Goal: Information Seeking & Learning: Learn about a topic

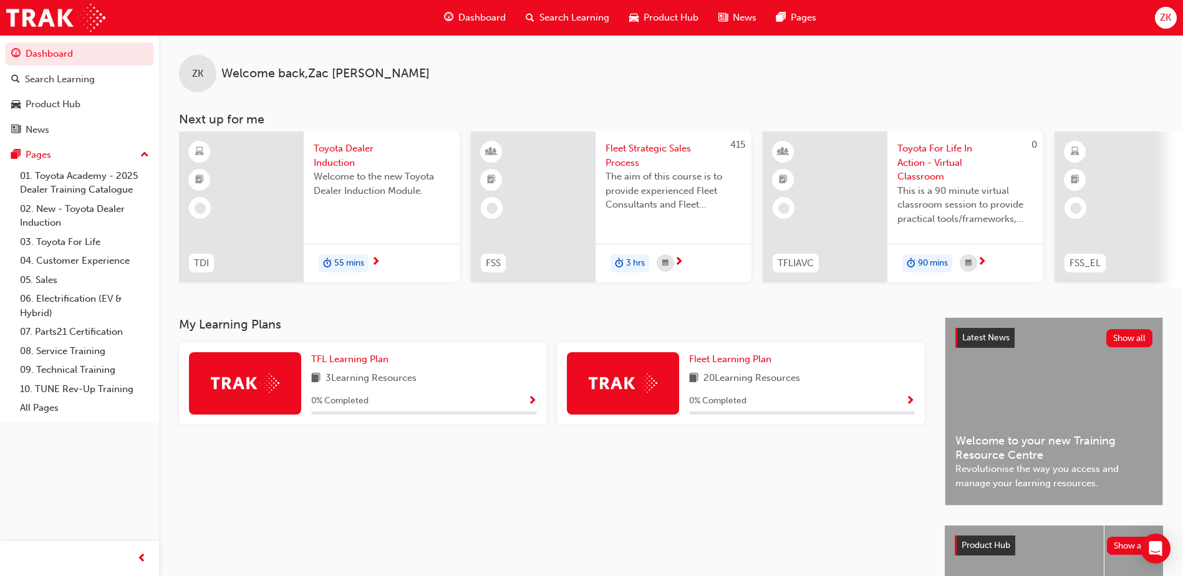
click at [477, 11] on span "Dashboard" at bounding box center [481, 18] width 47 height 14
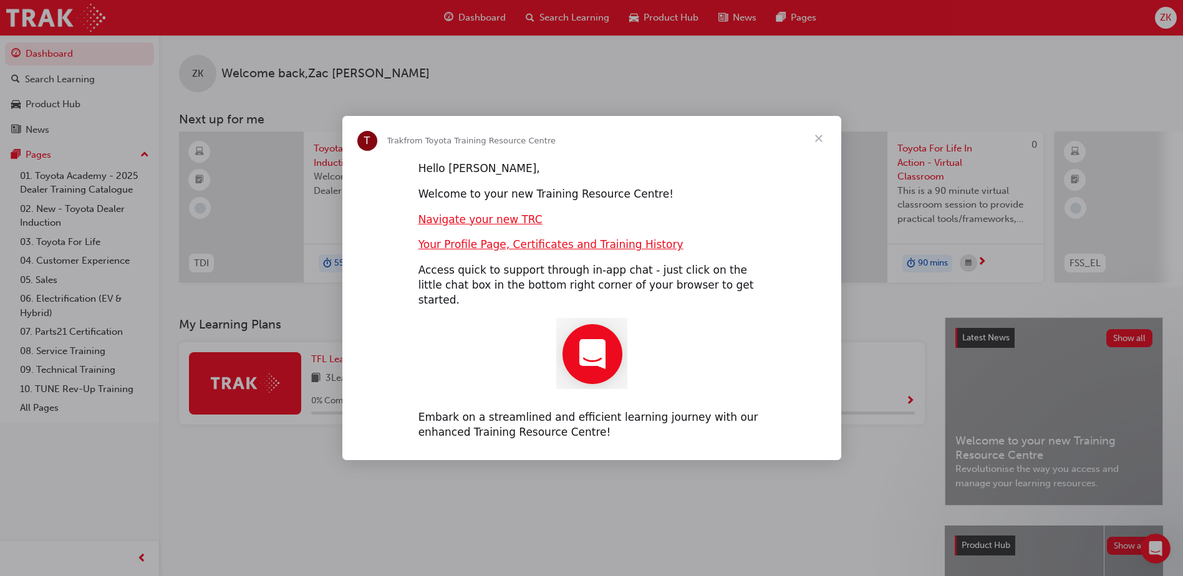
click at [826, 148] on span "Close" at bounding box center [818, 138] width 45 height 45
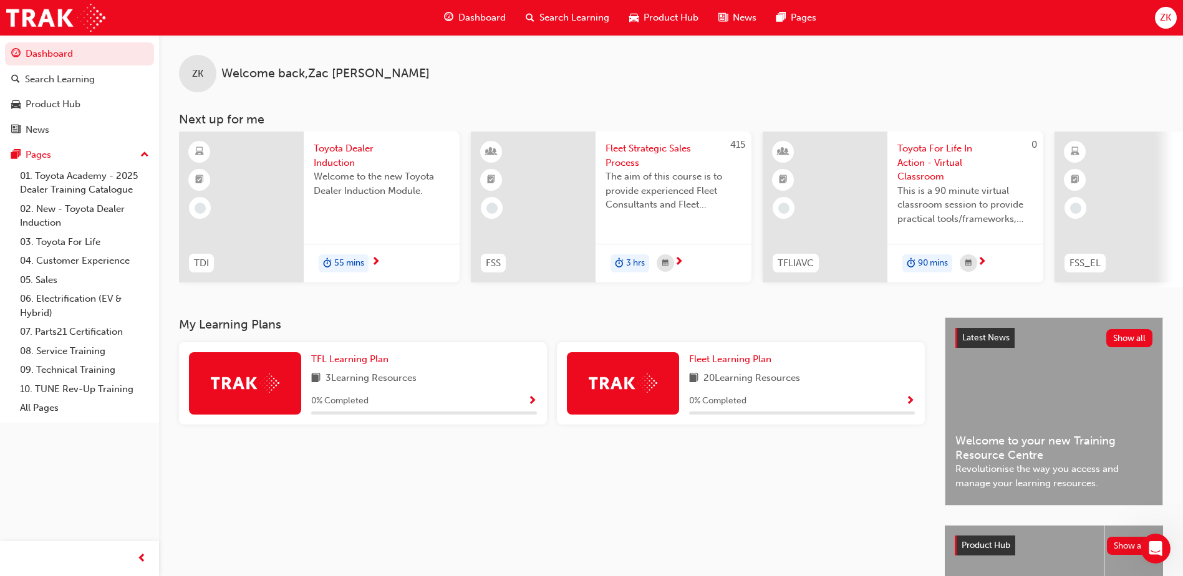
click at [585, 20] on span "Search Learning" at bounding box center [575, 18] width 70 height 14
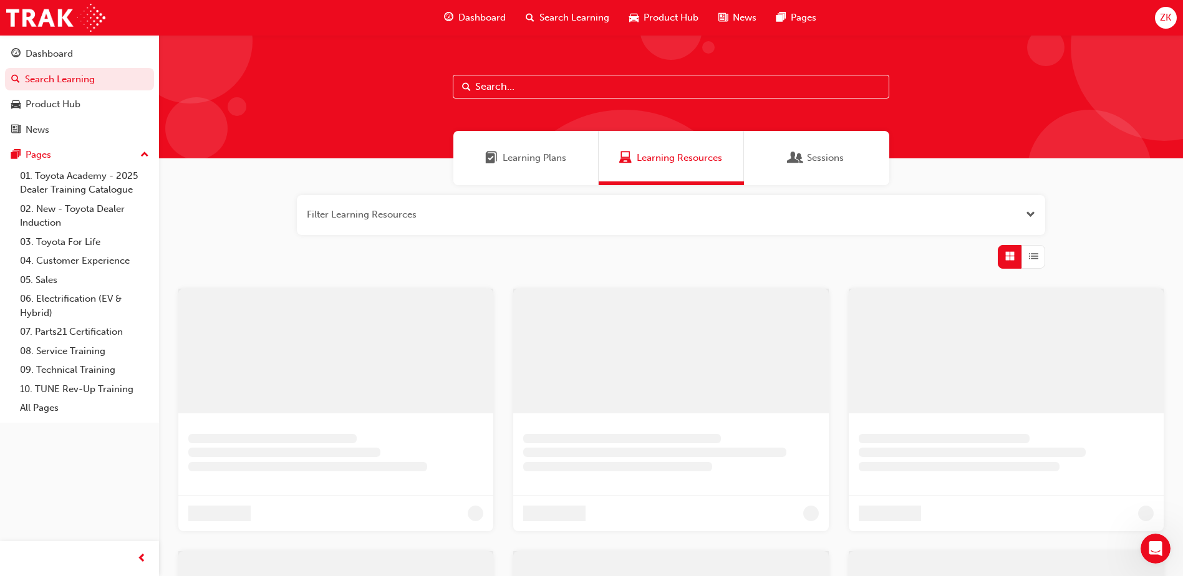
click at [541, 77] on input "text" at bounding box center [671, 87] width 437 height 24
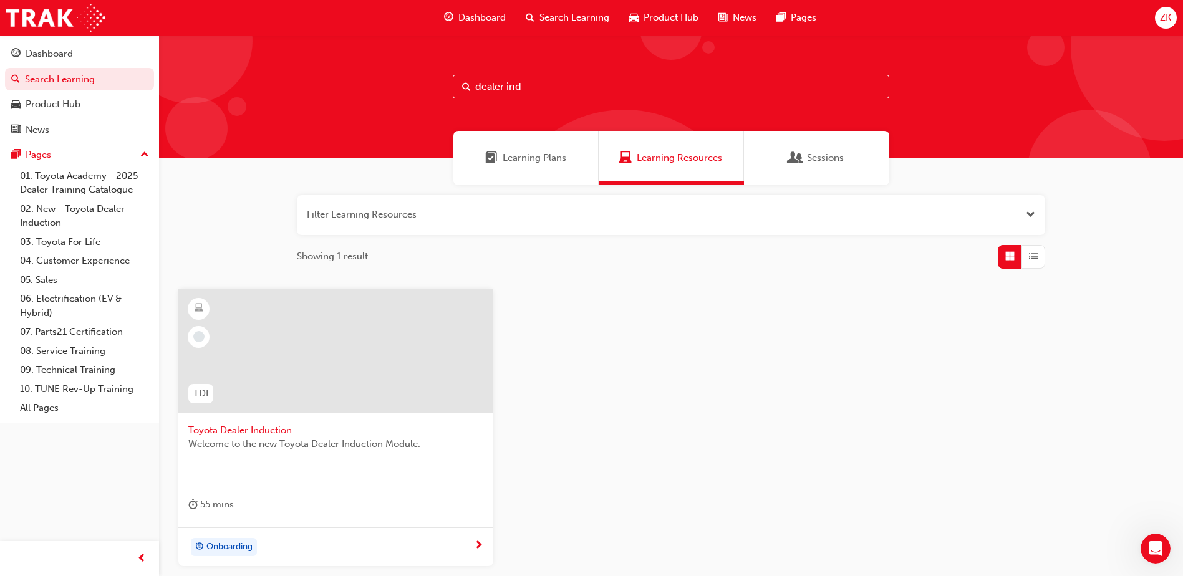
type input "dealer ind"
click at [279, 433] on span "Toyota Dealer Induction" at bounding box center [335, 431] width 295 height 14
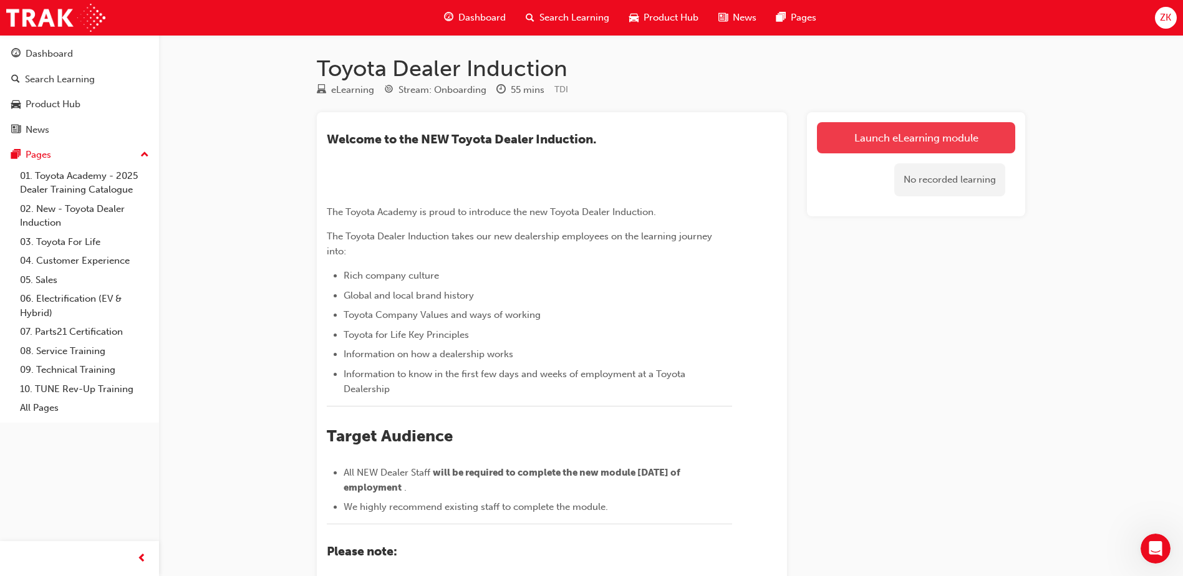
click at [985, 128] on link "Launch eLearning module" at bounding box center [916, 137] width 198 height 31
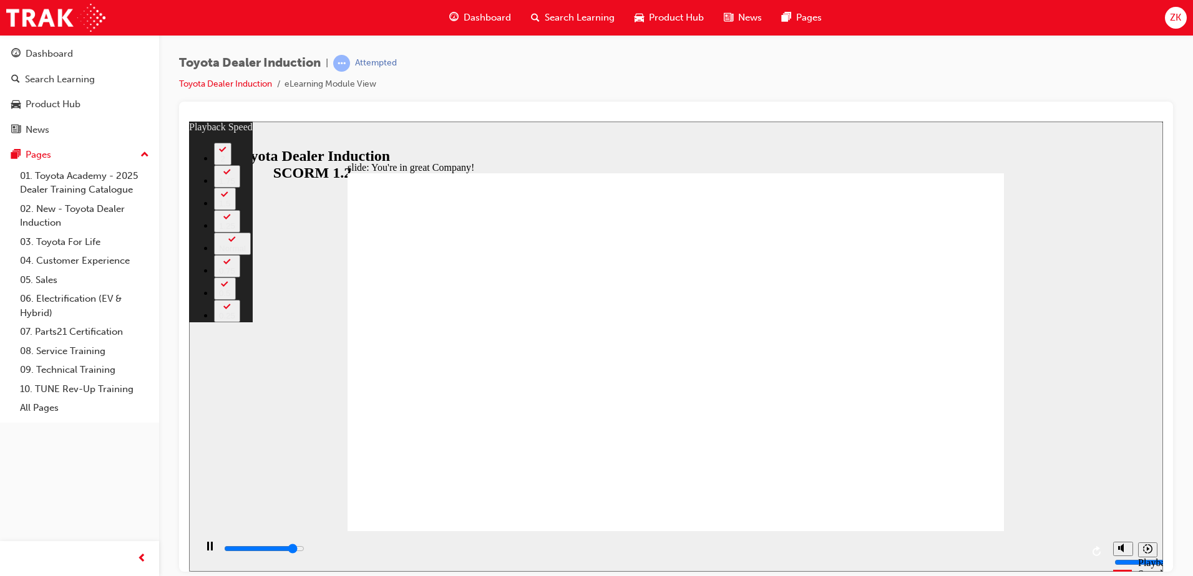
type input "6800"
type input "0"
type input "6800"
type input "0"
type input "7000"
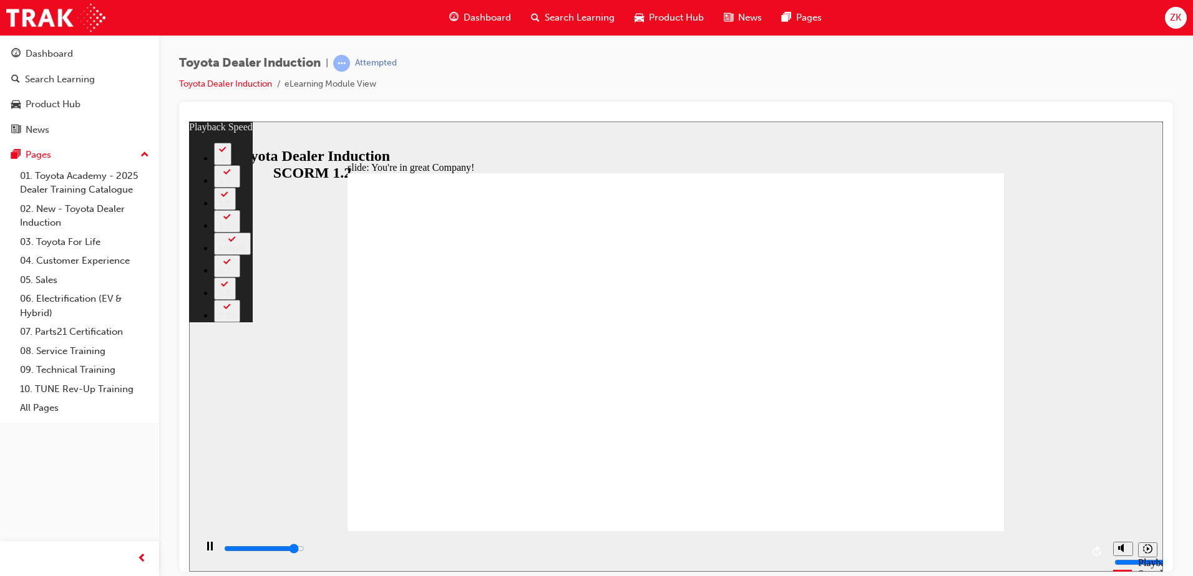
type input "0"
type input "7000"
type input "0"
type input "7300"
type input "1"
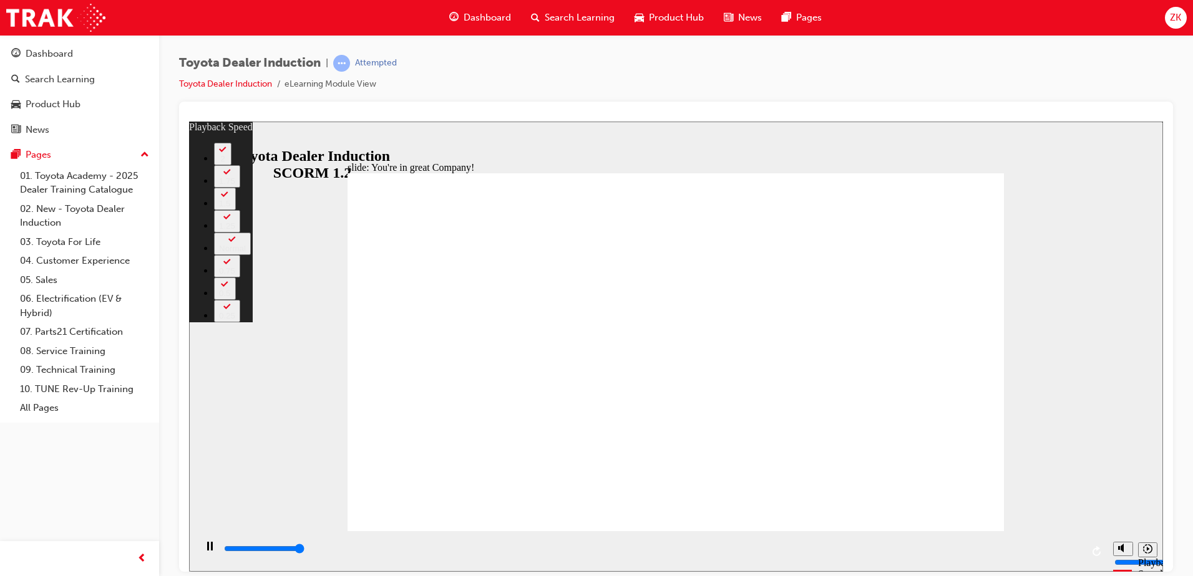
type input "7500"
type input "8"
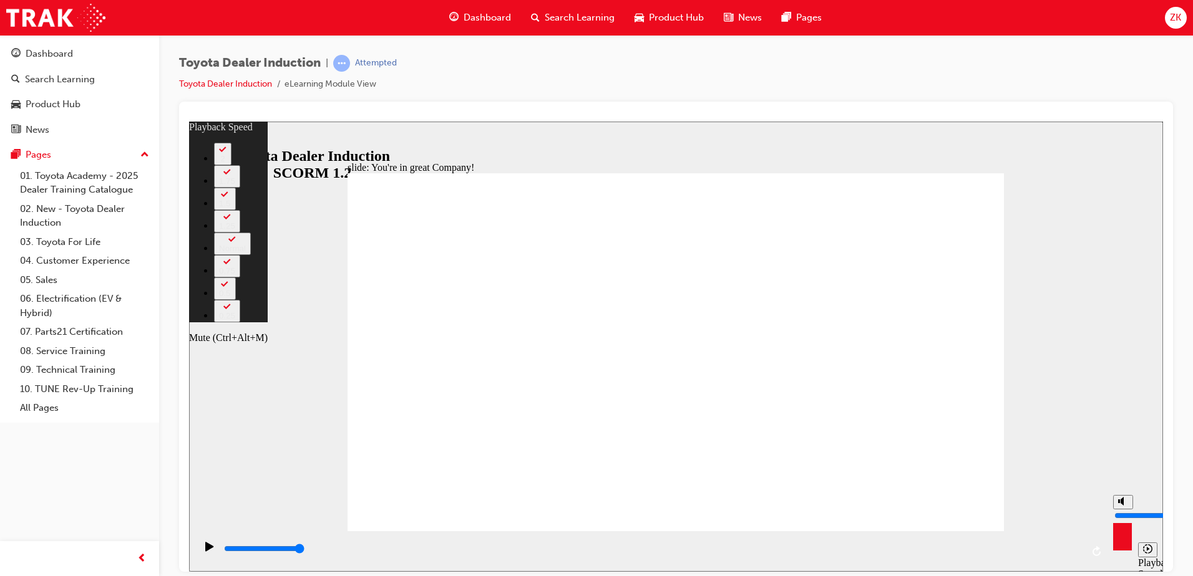
type input "16"
type input "7"
type input "16"
type input "7"
type input "16"
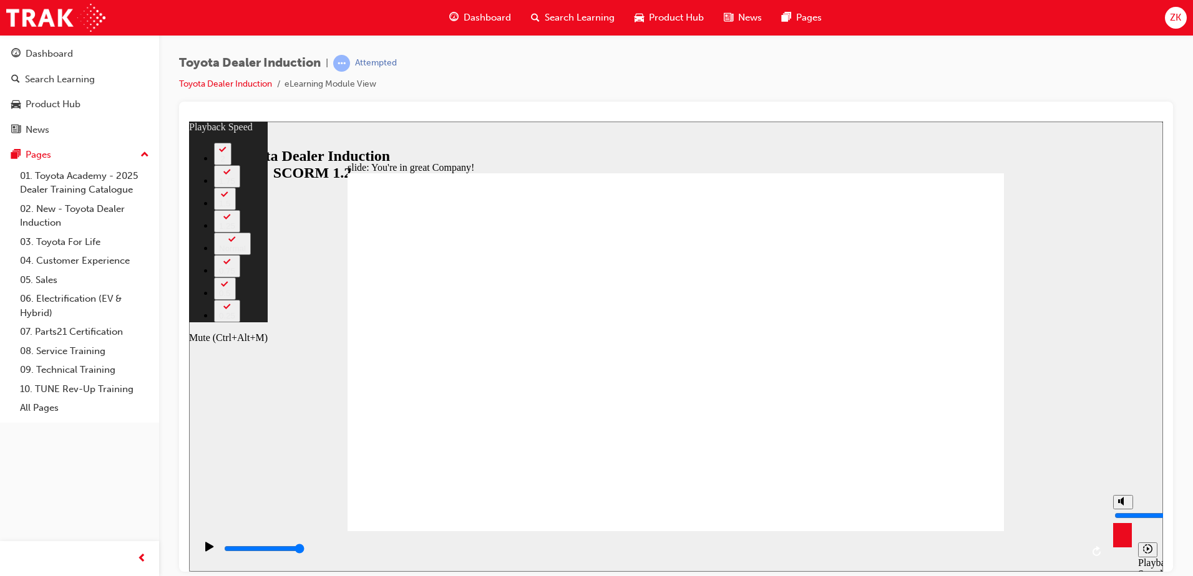
type input "6"
type input "16"
type input "6"
type input "17"
type input "5"
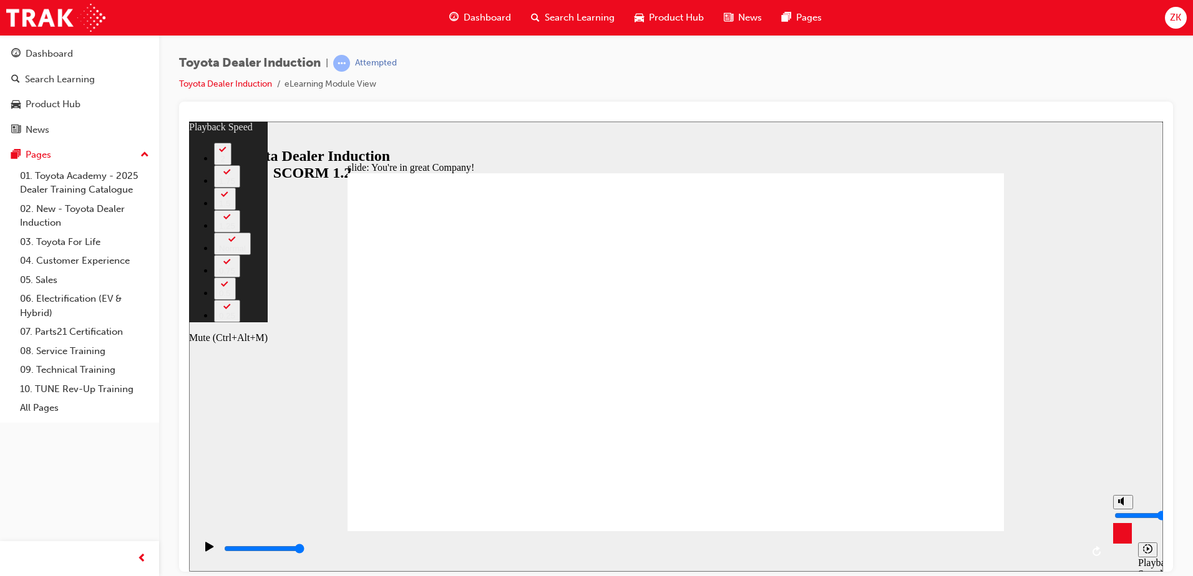
type input "17"
type input "5"
type input "17"
type input "4"
type input "17"
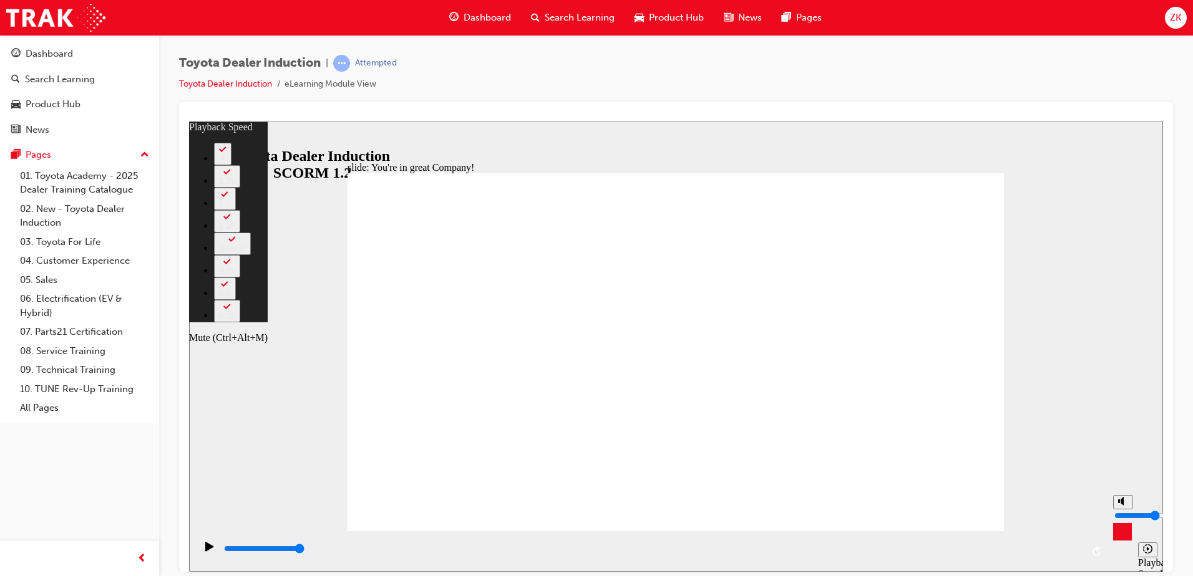
type input "4"
type input "18"
drag, startPoint x: 1121, startPoint y: 504, endPoint x: 1121, endPoint y: 515, distance: 10.6
type input "4"
click at [1121, 515] on input "volume" at bounding box center [1154, 515] width 80 height 10
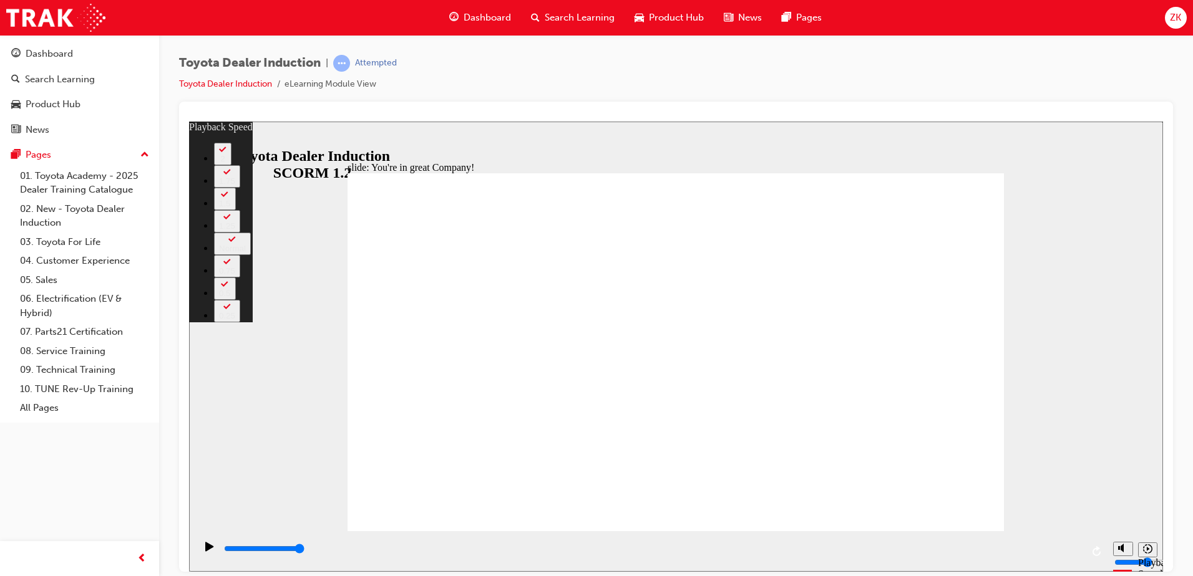
type input "156"
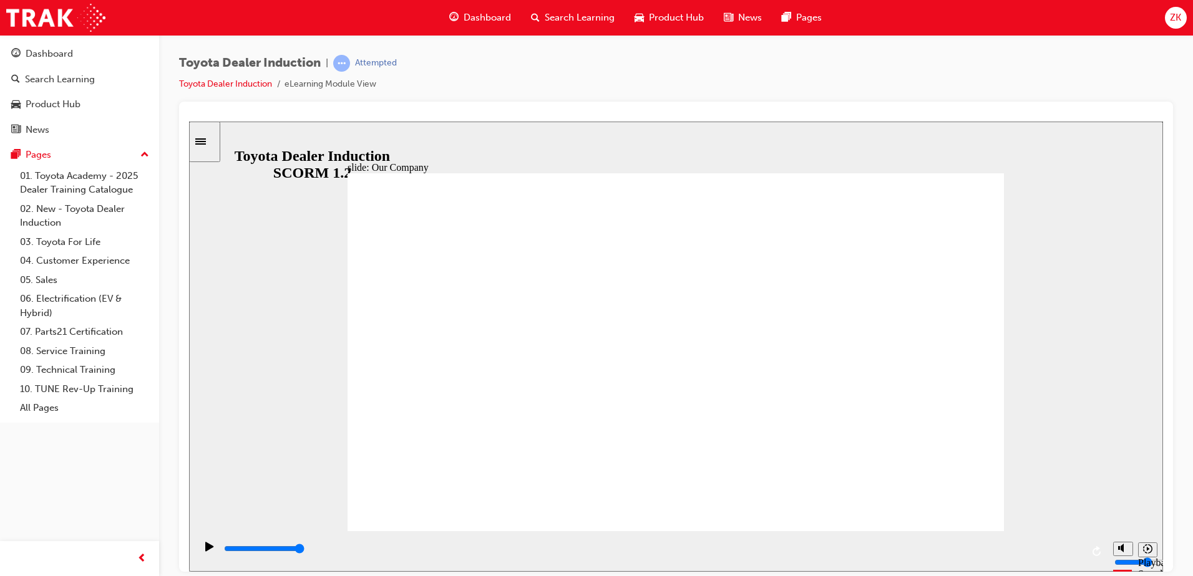
type input "8300"
drag, startPoint x: 671, startPoint y: 462, endPoint x: 644, endPoint y: 463, distance: 26.8
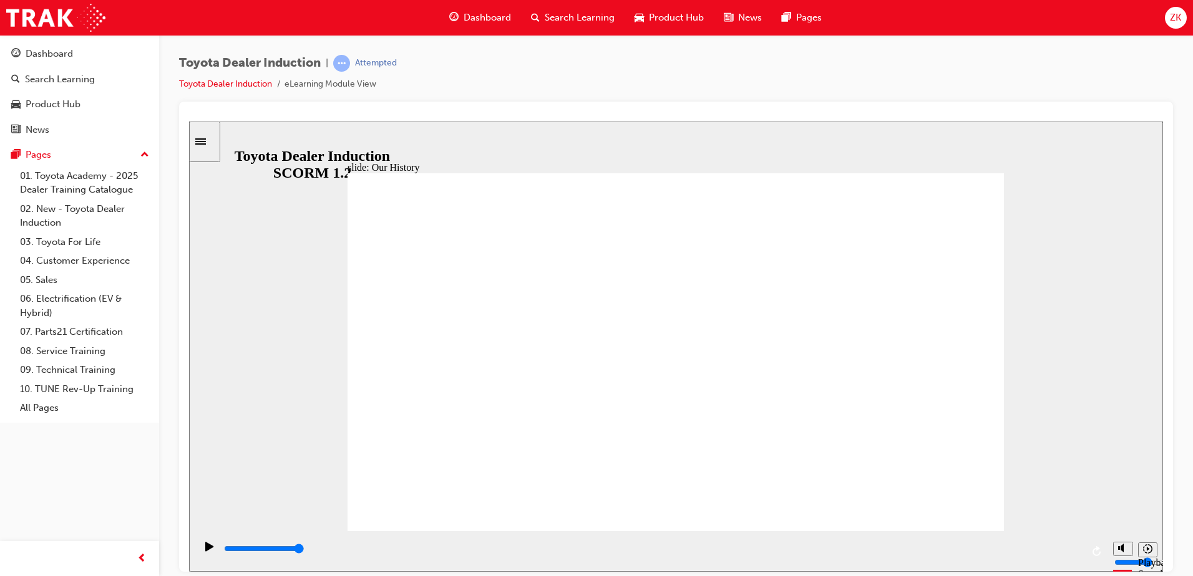
drag, startPoint x: 491, startPoint y: 457, endPoint x: 520, endPoint y: 458, distance: 29.3
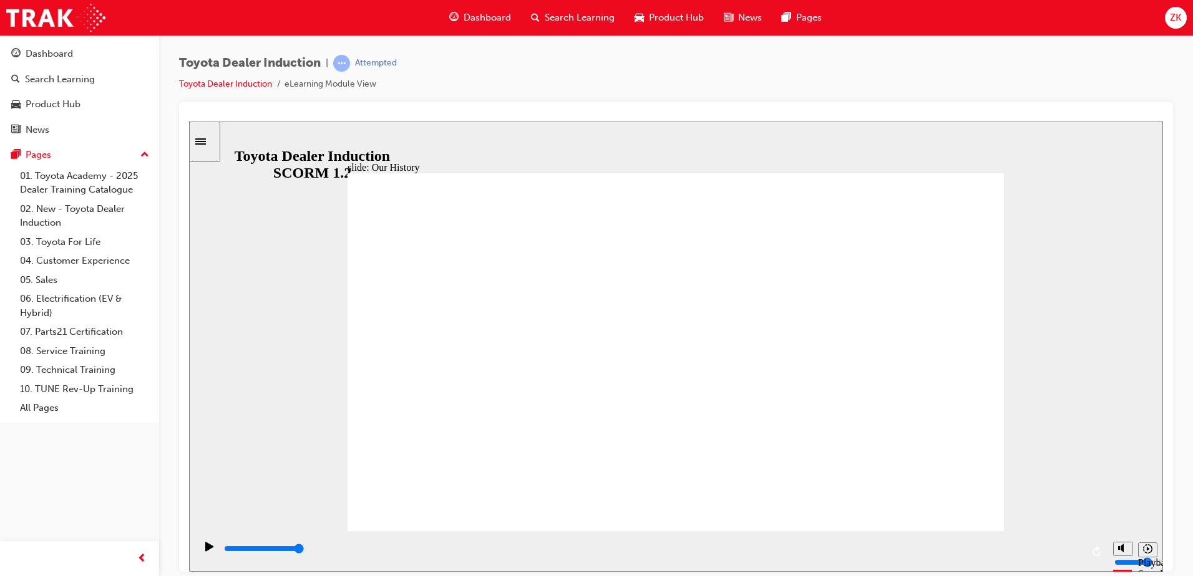
drag, startPoint x: 491, startPoint y: 457, endPoint x: 511, endPoint y: 459, distance: 20.1
drag, startPoint x: 495, startPoint y: 455, endPoint x: 495, endPoint y: 447, distance: 8.1
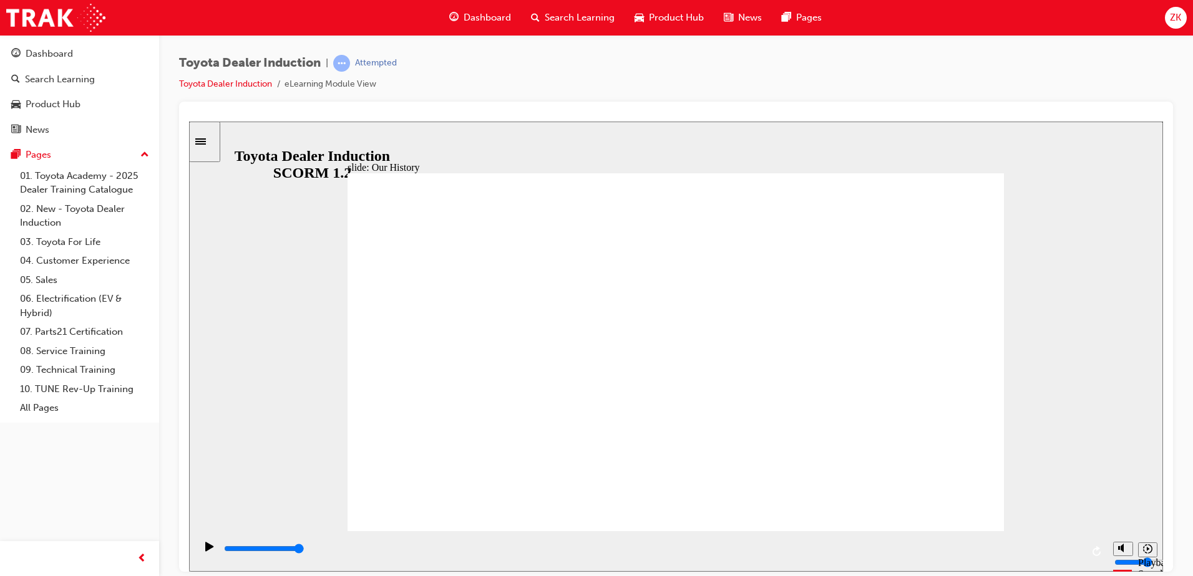
drag, startPoint x: 482, startPoint y: 453, endPoint x: 492, endPoint y: 455, distance: 10.7
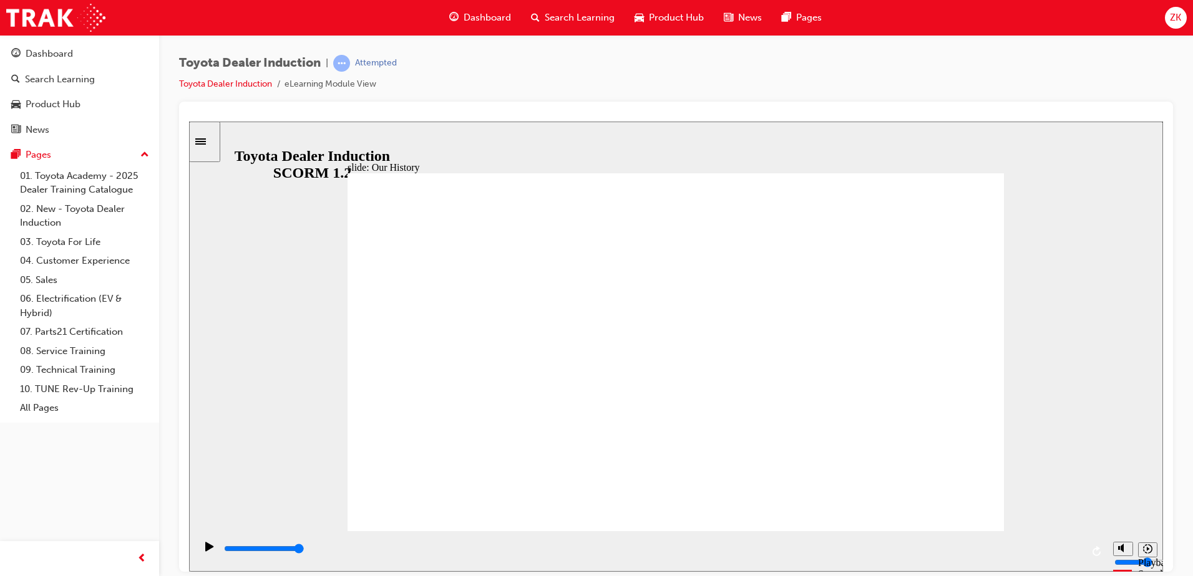
drag, startPoint x: 492, startPoint y: 453, endPoint x: 511, endPoint y: 458, distance: 20.1
drag, startPoint x: 491, startPoint y: 457, endPoint x: 532, endPoint y: 460, distance: 40.7
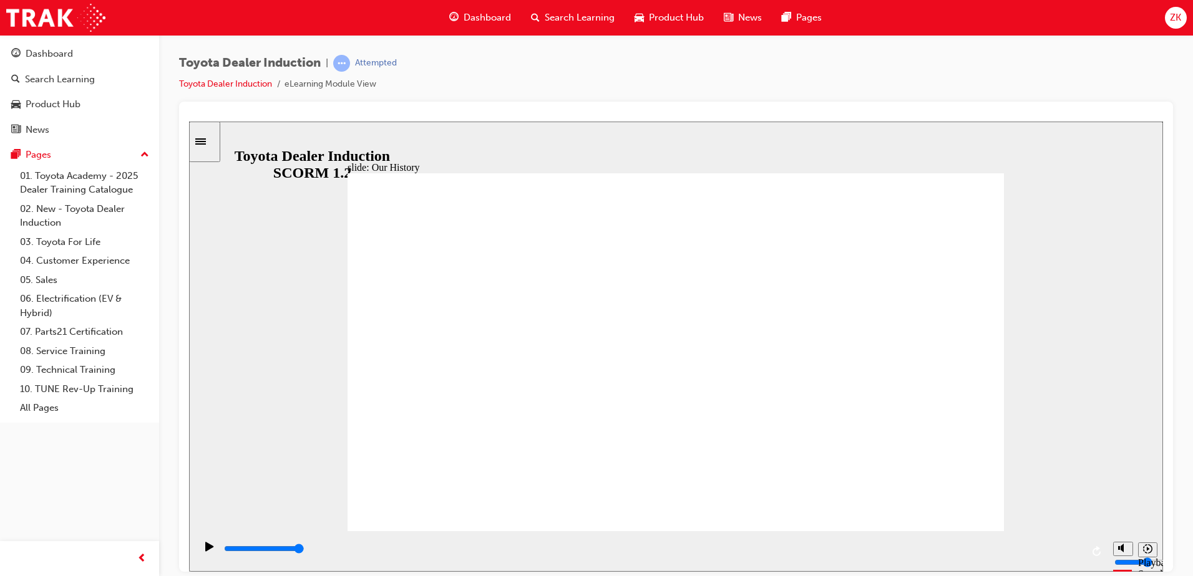
drag, startPoint x: 488, startPoint y: 457, endPoint x: 669, endPoint y: 467, distance: 181.2
drag, startPoint x: 672, startPoint y: 460, endPoint x: 530, endPoint y: 460, distance: 142.8
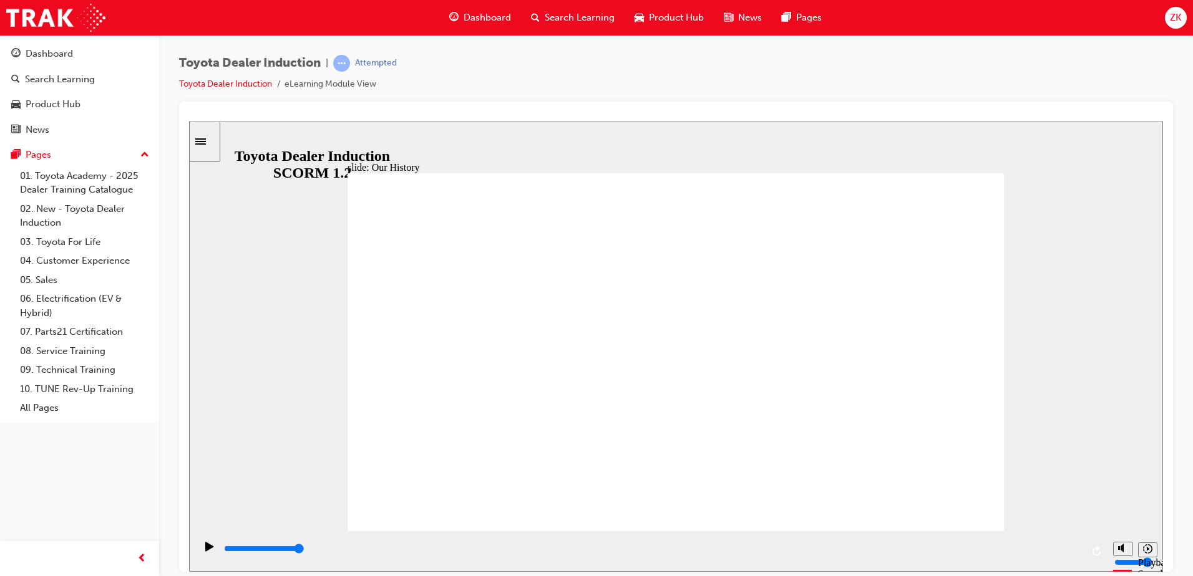
type input "2"
drag, startPoint x: 488, startPoint y: 460, endPoint x: 608, endPoint y: 460, distance: 119.1
drag, startPoint x: 675, startPoint y: 453, endPoint x: 826, endPoint y: 450, distance: 151.0
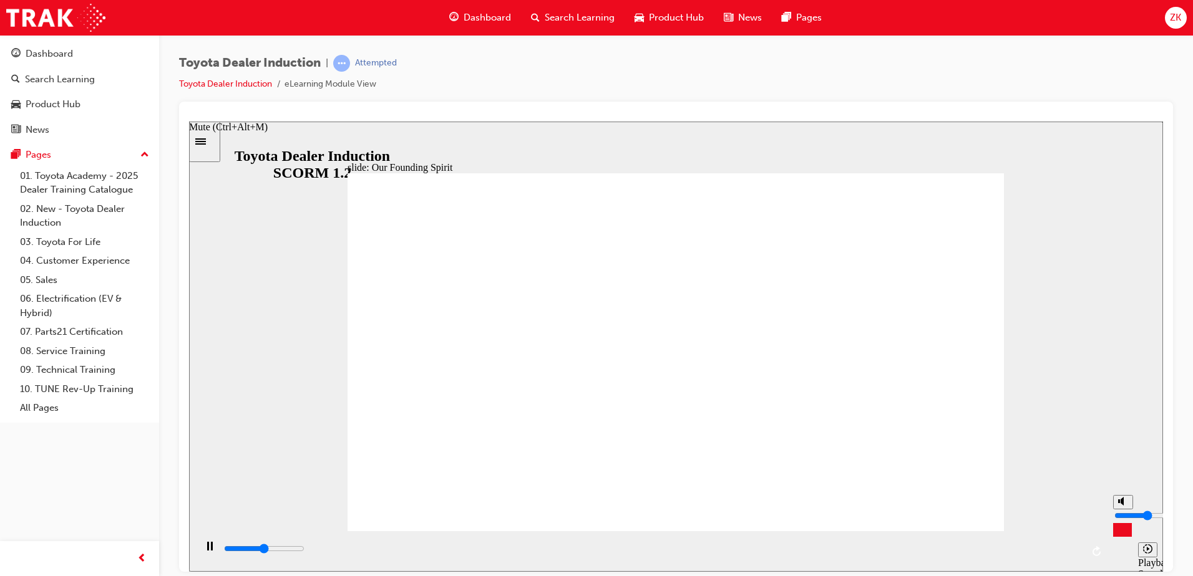
click at [1128, 509] on button "Mute (Ctrl+Alt+M)" at bounding box center [1123, 502] width 20 height 14
type input "3700"
type input "0"
type input "4400"
type input "3"
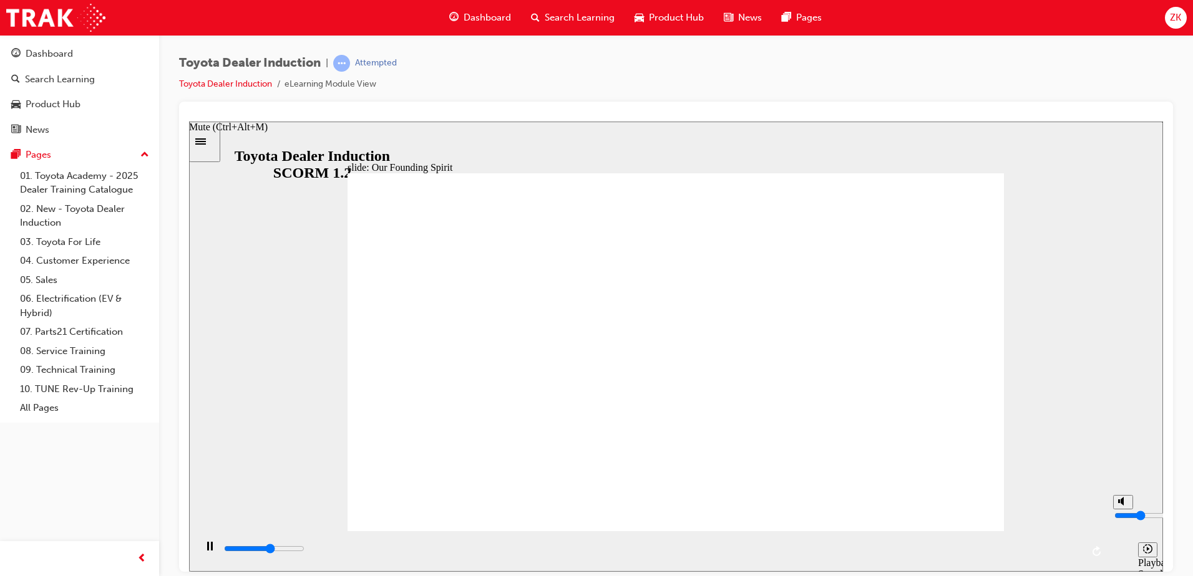
type input "4500"
type input "3"
click at [1121, 519] on input "volume" at bounding box center [1154, 515] width 80 height 10
click at [1122, 513] on input "volume" at bounding box center [1154, 515] width 80 height 10
type input "5700"
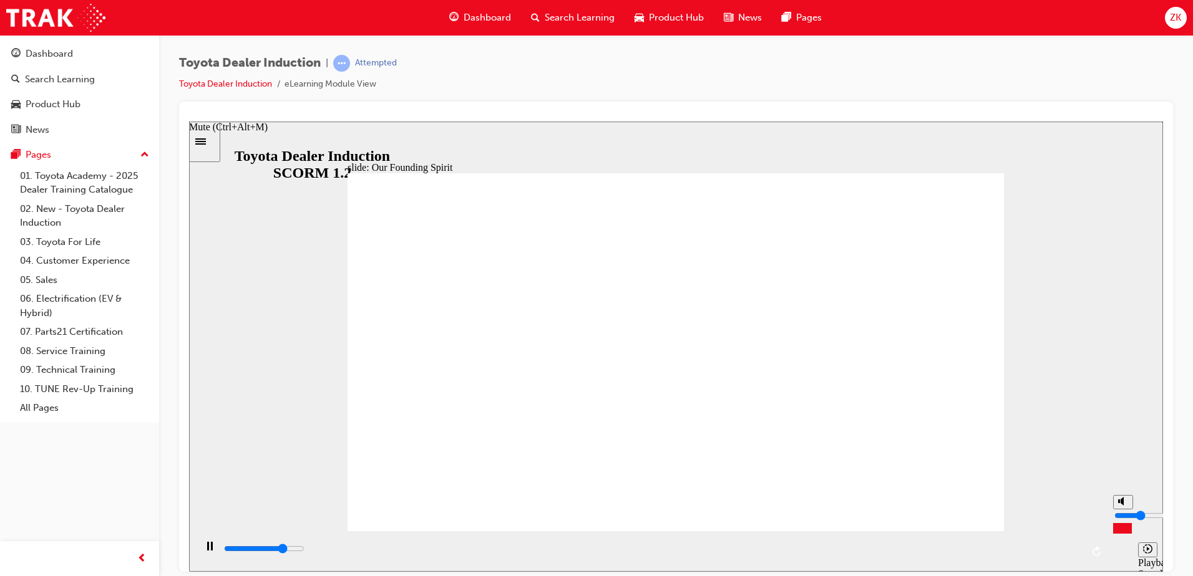
type input "7"
type input "5800"
type input "7"
click at [1121, 510] on input "volume" at bounding box center [1154, 515] width 80 height 10
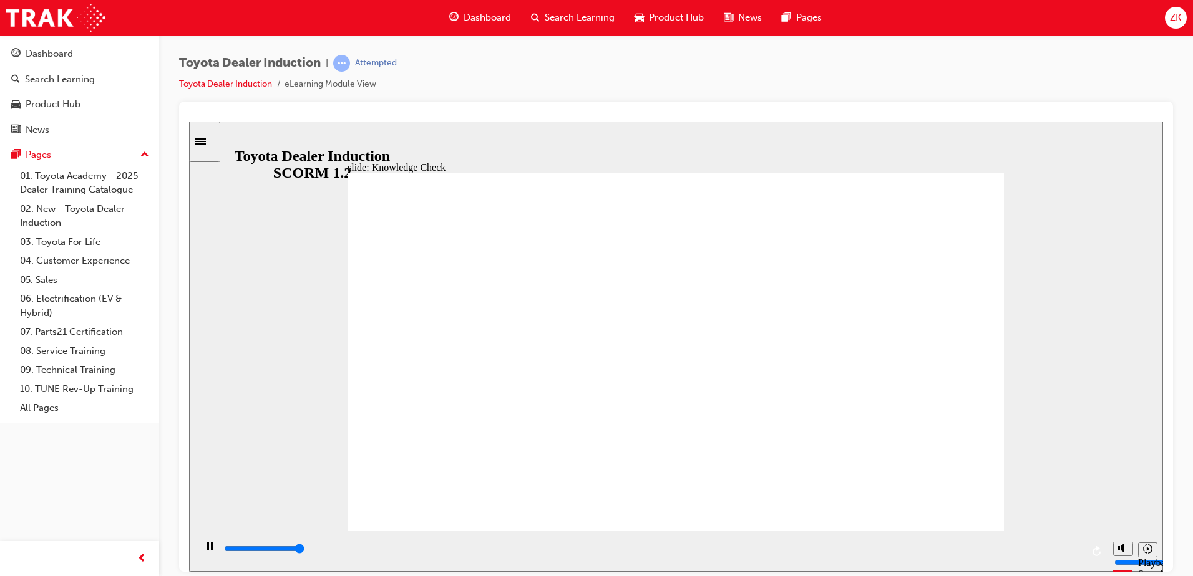
type input "5000"
radio input "true"
type input "3700"
radio input "true"
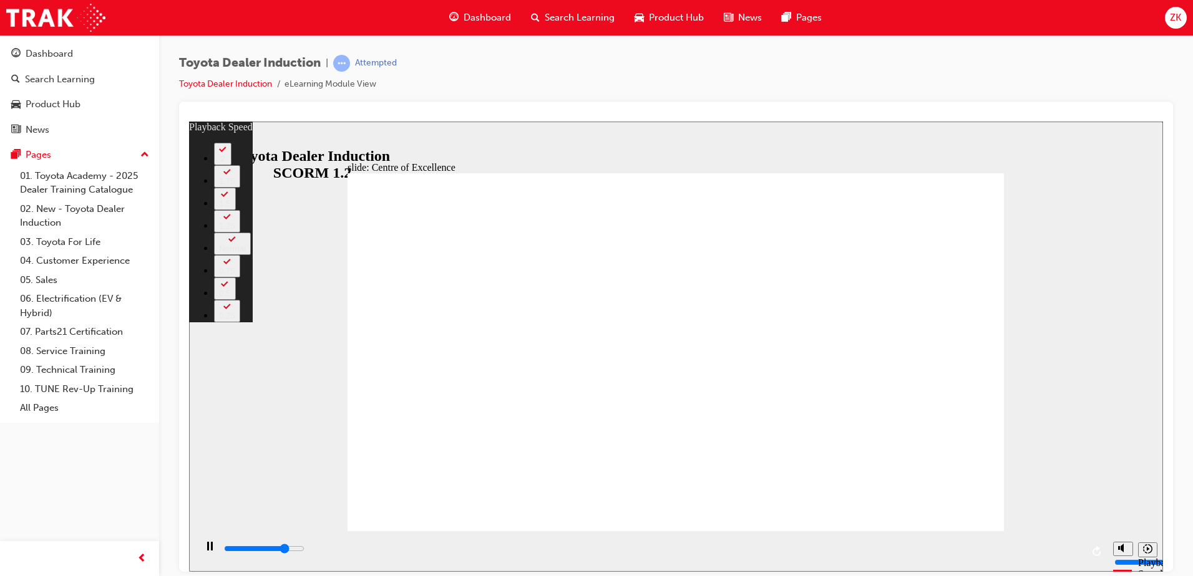
type input "12000"
type input "0"
type input "12100"
type input "0"
type input "12400"
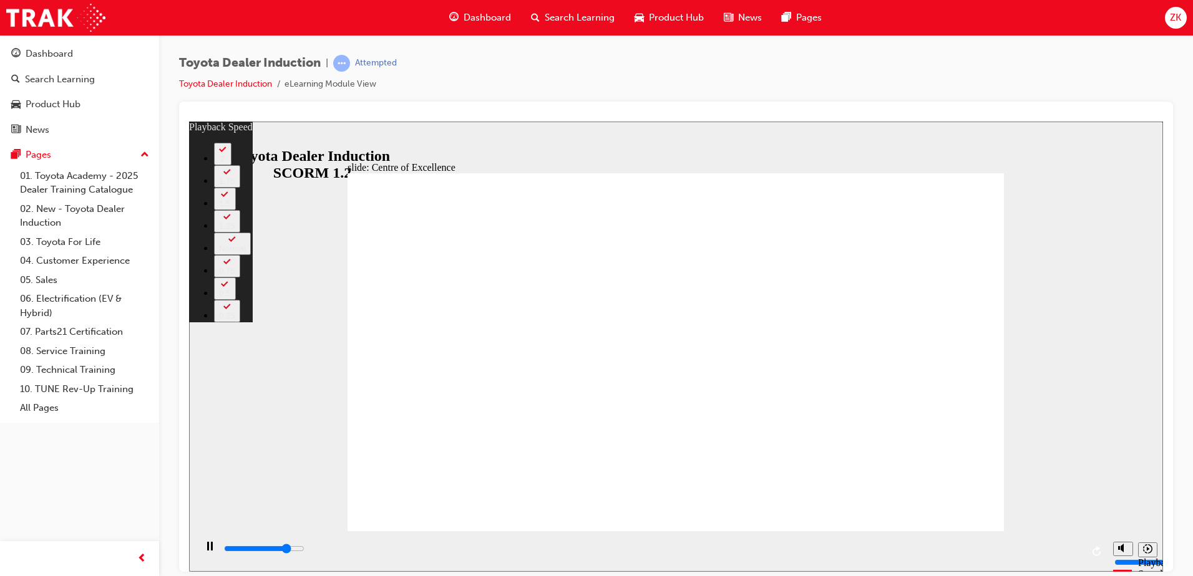
type input "0"
type input "12600"
type input "0"
type input "12700"
type input "1"
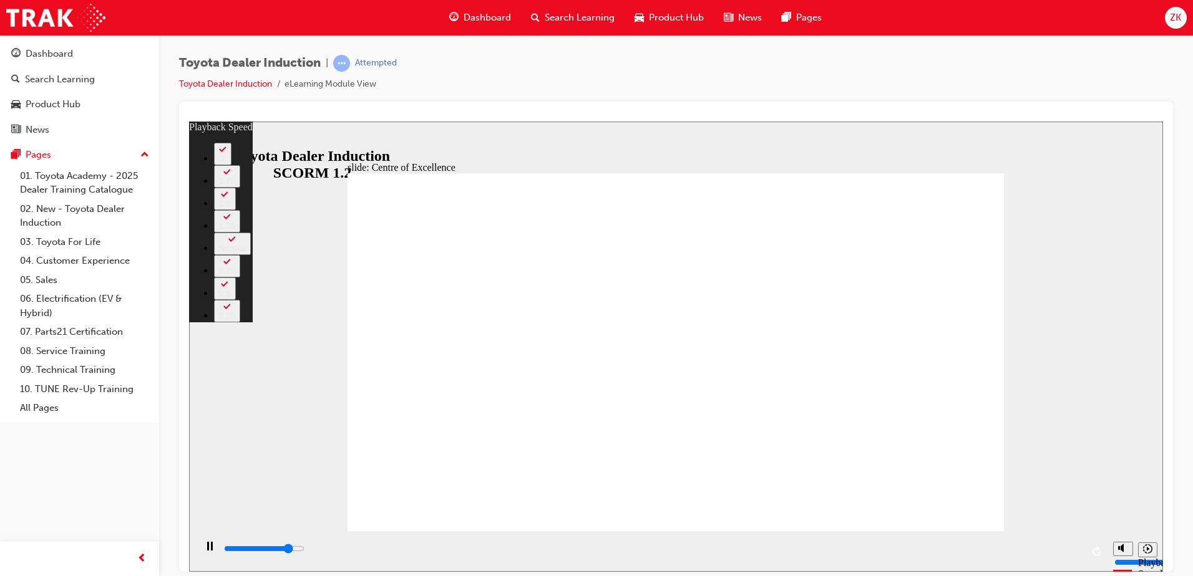
type input "12900"
type input "1"
type input "13200"
type input "1"
type input "13500"
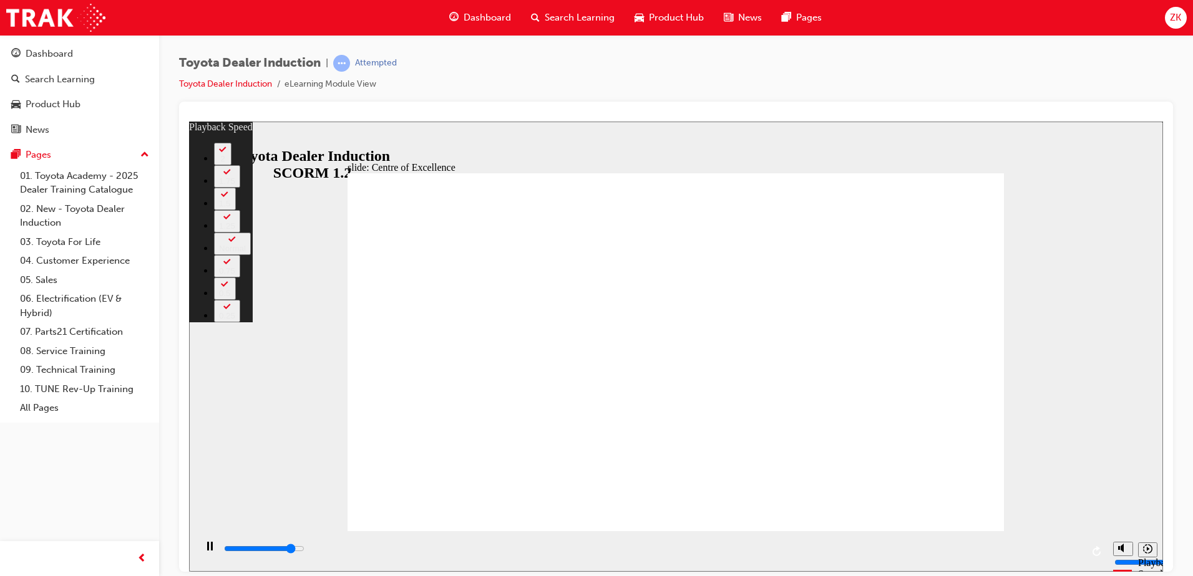
type input "1"
type input "13700"
type input "2"
type input "14000"
type input "2"
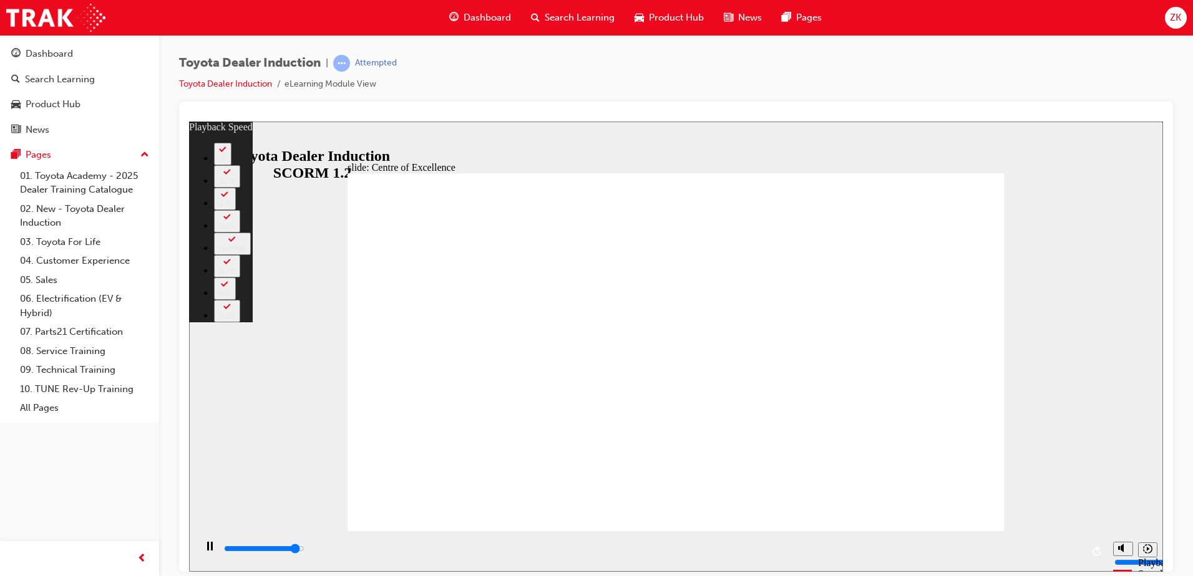
type input "14300"
type input "2"
type input "14500"
type input "3"
type input "14800"
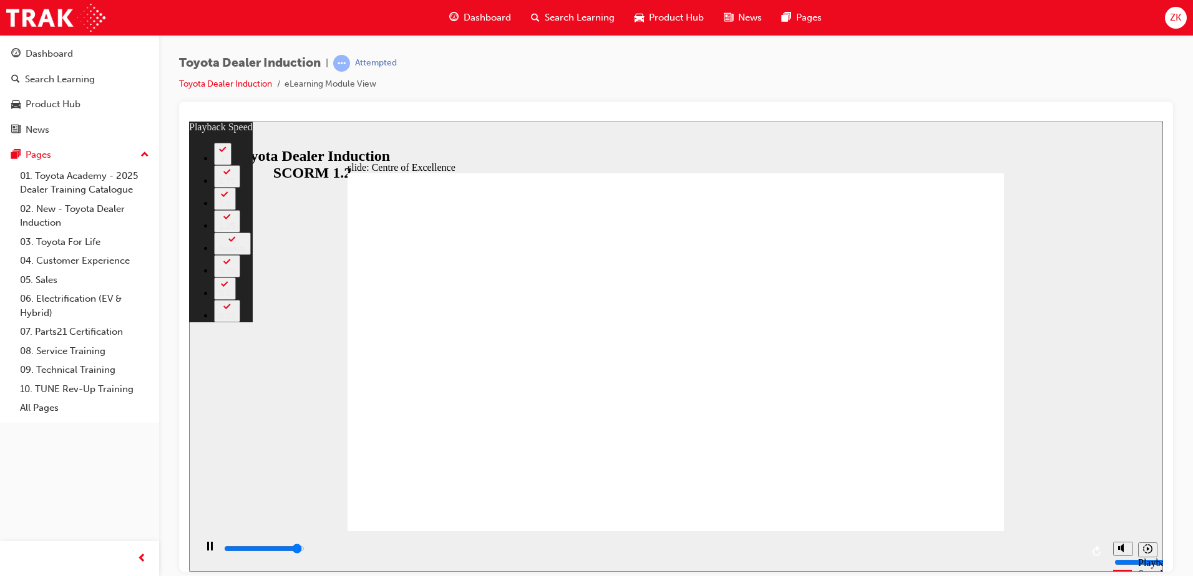
type input "3"
type input "15100"
type input "3"
type input "15300"
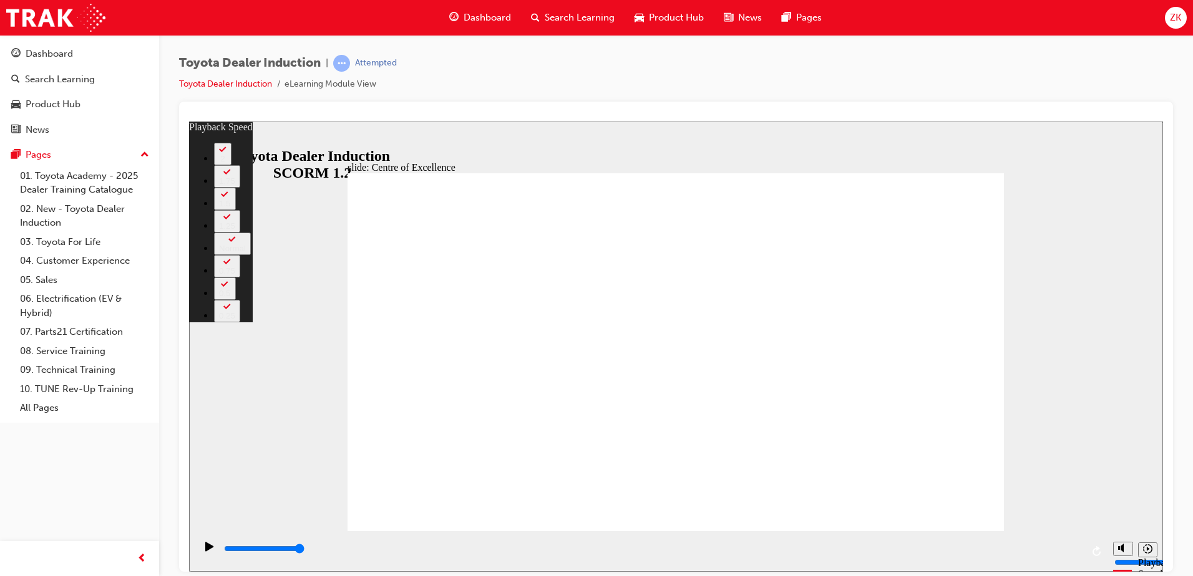
type input "248"
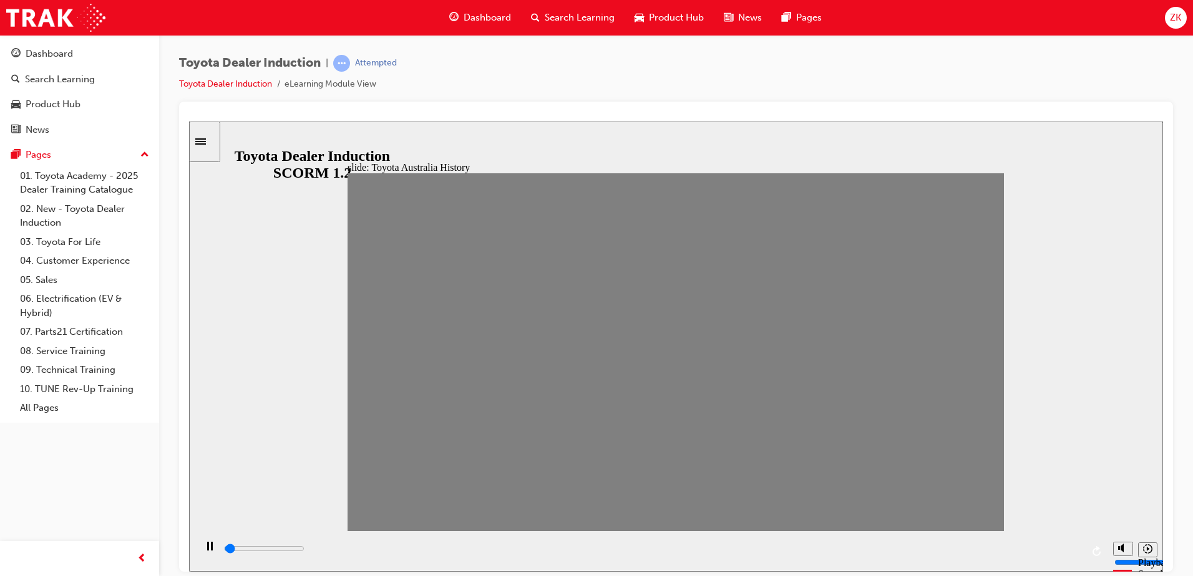
drag, startPoint x: 379, startPoint y: 361, endPoint x: 407, endPoint y: 364, distance: 28.9
drag, startPoint x: 391, startPoint y: 366, endPoint x: 437, endPoint y: 360, distance: 46.0
drag, startPoint x: 428, startPoint y: 364, endPoint x: 458, endPoint y: 366, distance: 30.6
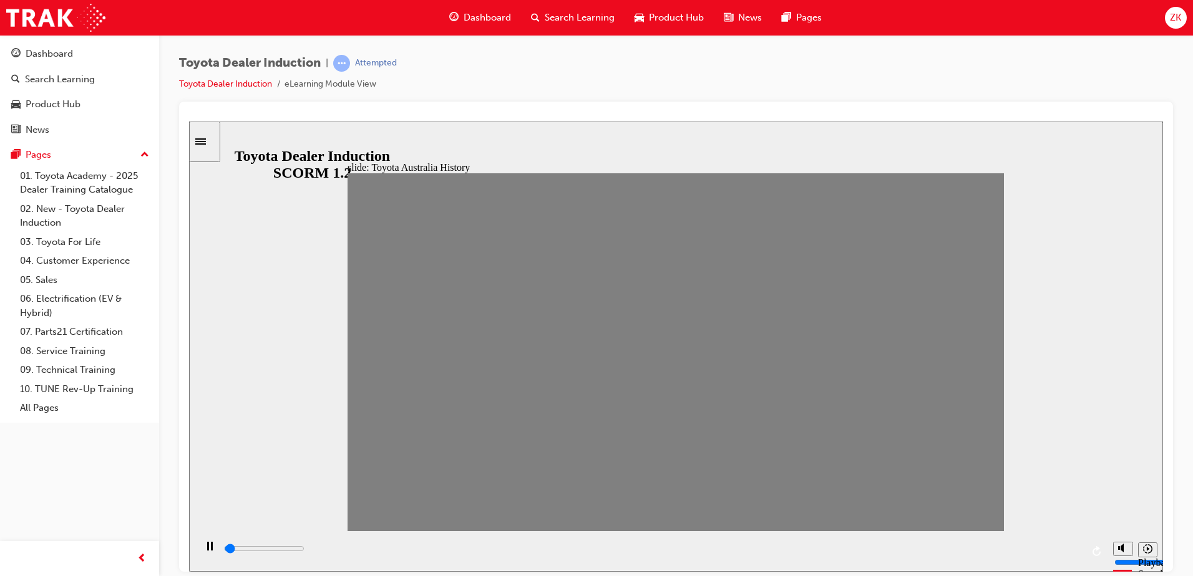
drag, startPoint x: 456, startPoint y: 357, endPoint x: 508, endPoint y: 357, distance: 51.8
type input "0"
type input "4"
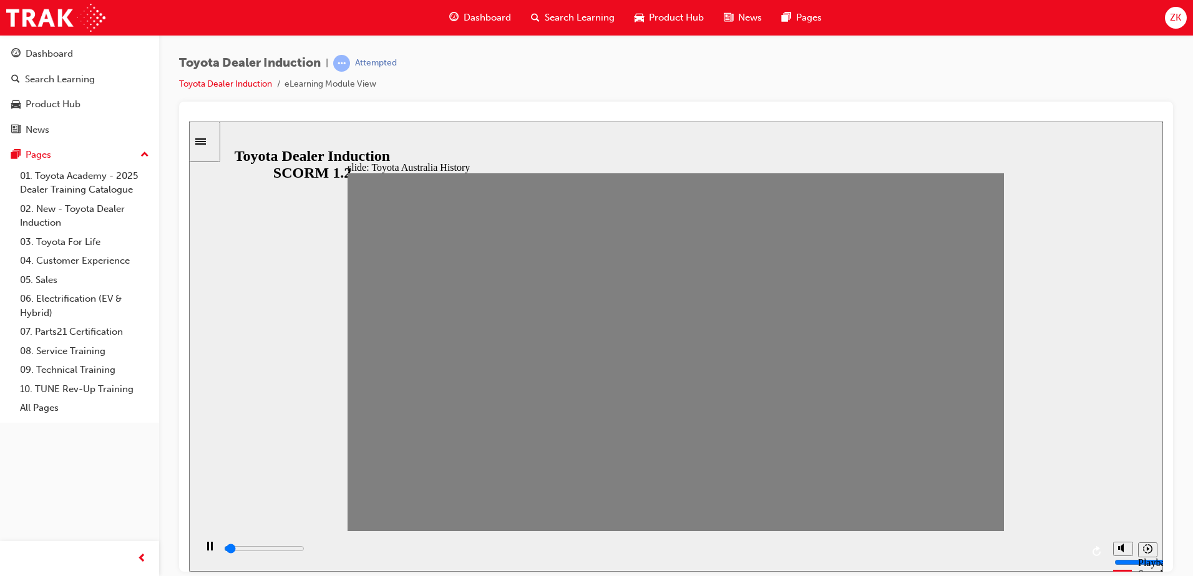
drag, startPoint x: 523, startPoint y: 362, endPoint x: 492, endPoint y: 363, distance: 30.6
type input "0"
type input "5"
drag, startPoint x: 489, startPoint y: 369, endPoint x: 541, endPoint y: 359, distance: 52.7
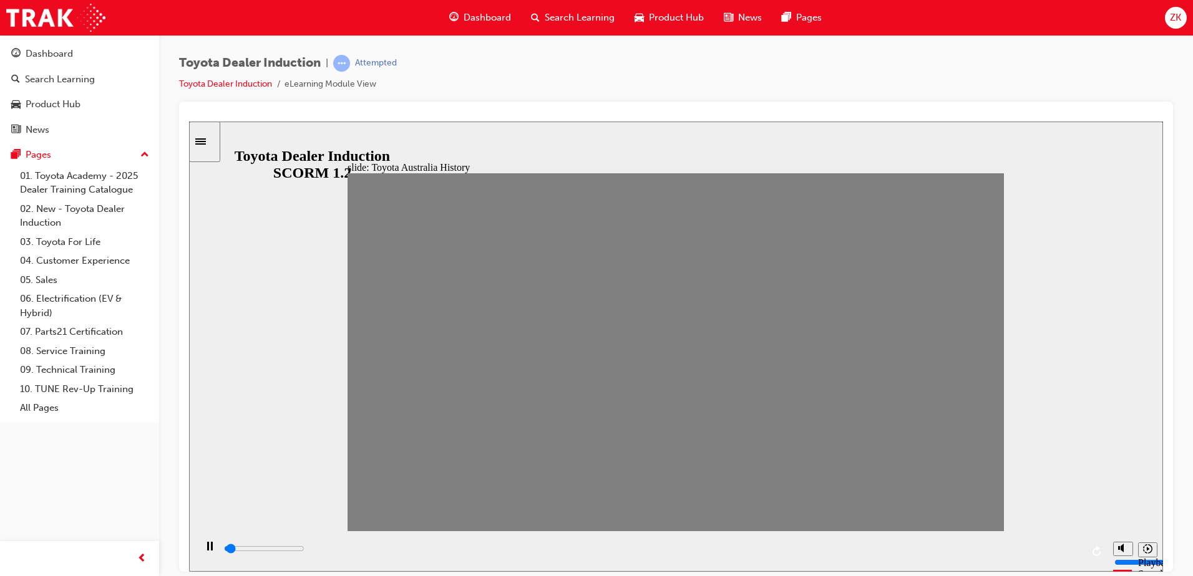
type input "0"
type input "5"
drag, startPoint x: 541, startPoint y: 359, endPoint x: 523, endPoint y: 366, distance: 18.5
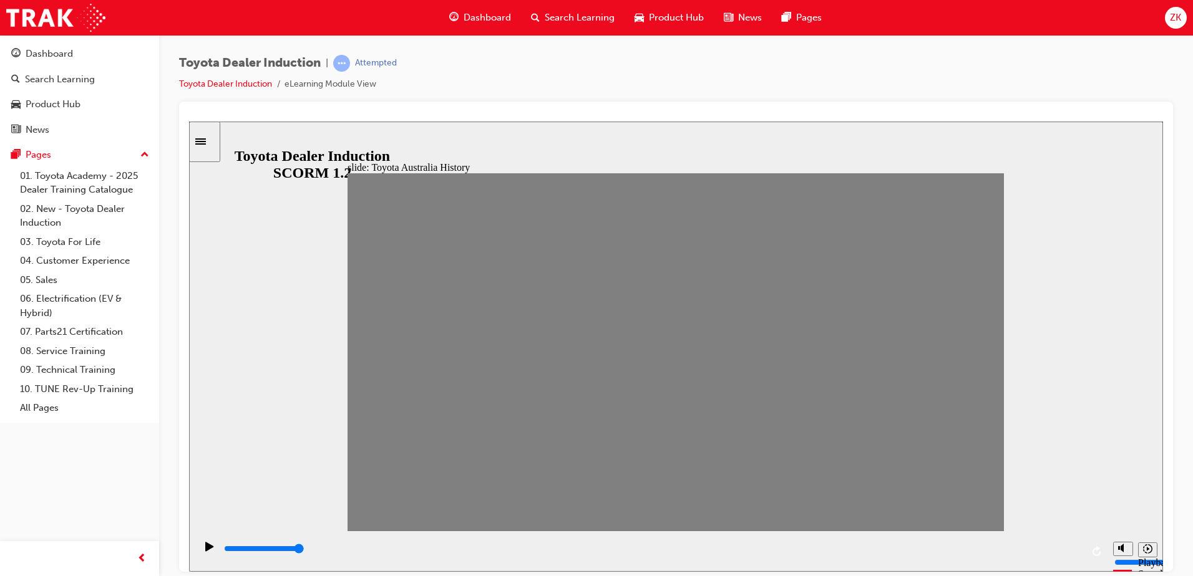
type input "0"
type input "6"
drag, startPoint x: 513, startPoint y: 356, endPoint x: 537, endPoint y: 356, distance: 23.7
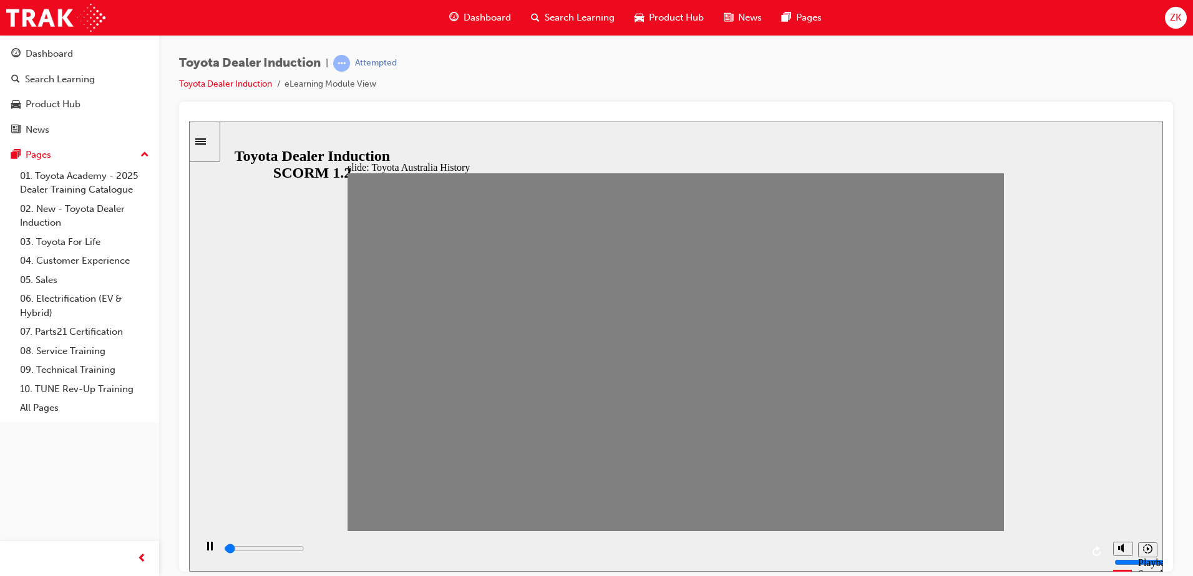
drag, startPoint x: 549, startPoint y: 364, endPoint x: 581, endPoint y: 365, distance: 31.8
drag, startPoint x: 569, startPoint y: 358, endPoint x: 604, endPoint y: 360, distance: 35.0
drag, startPoint x: 613, startPoint y: 359, endPoint x: 637, endPoint y: 358, distance: 24.4
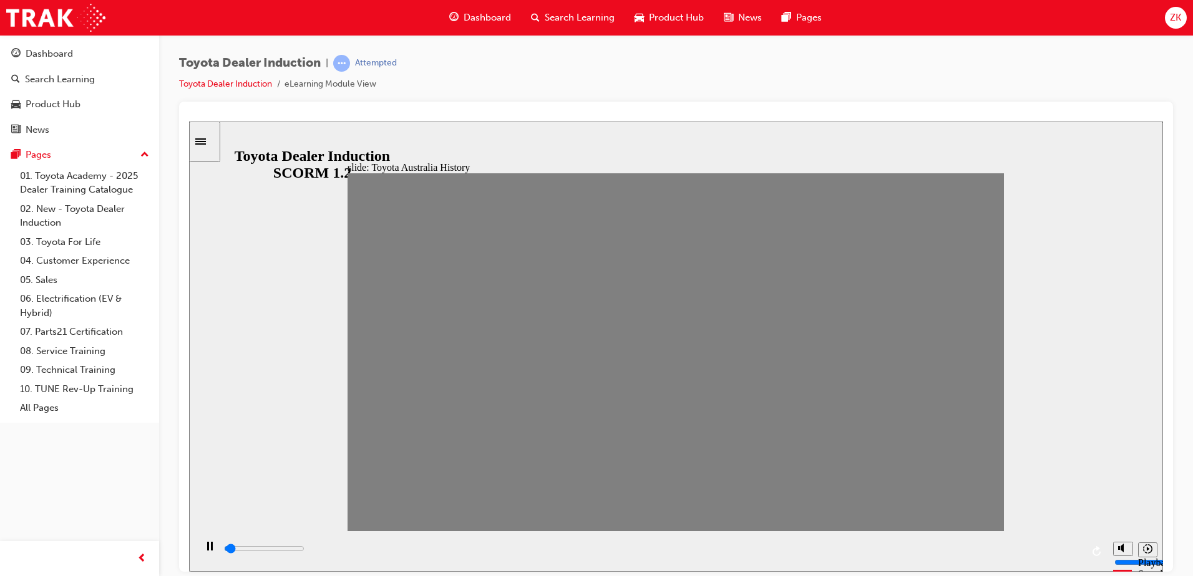
drag, startPoint x: 640, startPoint y: 357, endPoint x: 670, endPoint y: 362, distance: 30.4
drag, startPoint x: 676, startPoint y: 359, endPoint x: 700, endPoint y: 359, distance: 23.7
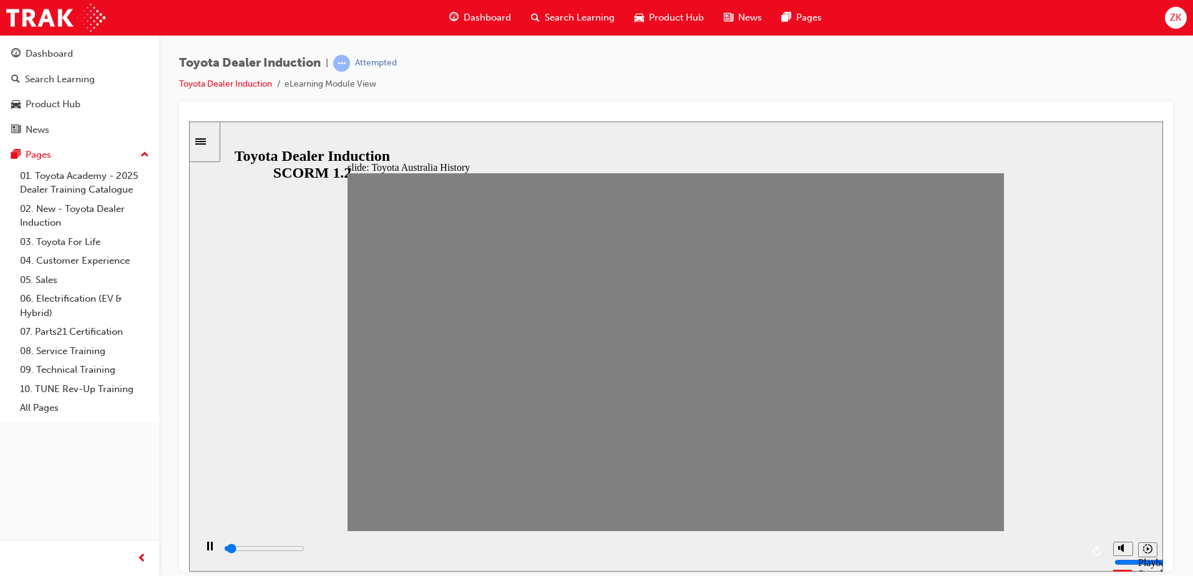
drag, startPoint x: 691, startPoint y: 350, endPoint x: 734, endPoint y: 362, distance: 44.6
drag, startPoint x: 735, startPoint y: 354, endPoint x: 761, endPoint y: 354, distance: 25.6
drag, startPoint x: 755, startPoint y: 361, endPoint x: 782, endPoint y: 363, distance: 26.3
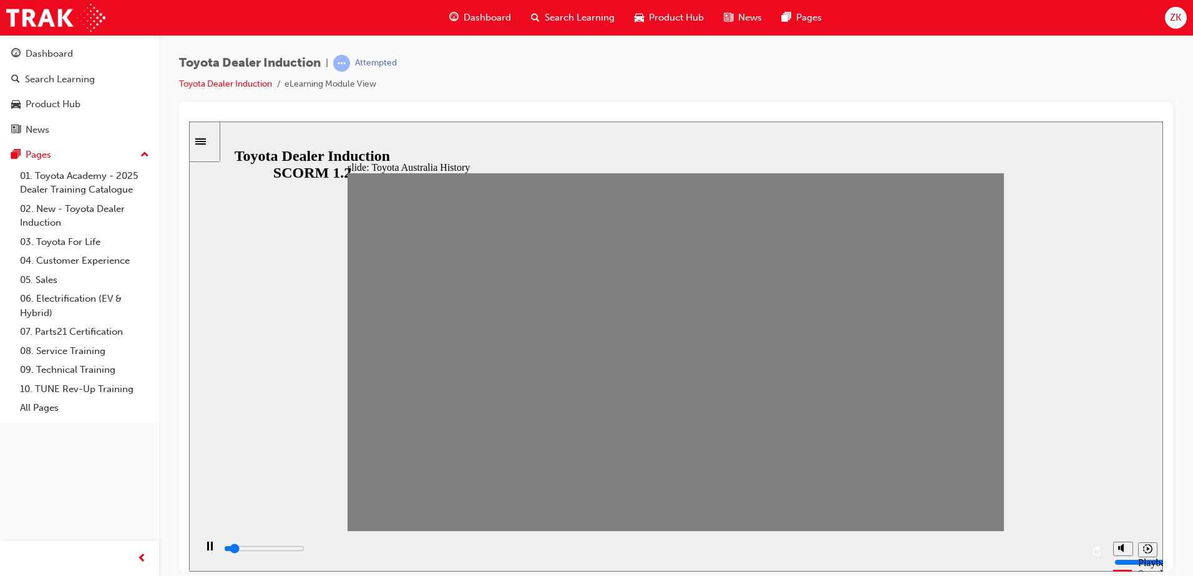
drag, startPoint x: 787, startPoint y: 357, endPoint x: 812, endPoint y: 359, distance: 25.1
drag, startPoint x: 829, startPoint y: 362, endPoint x: 868, endPoint y: 364, distance: 39.3
drag, startPoint x: 858, startPoint y: 366, endPoint x: 881, endPoint y: 366, distance: 23.1
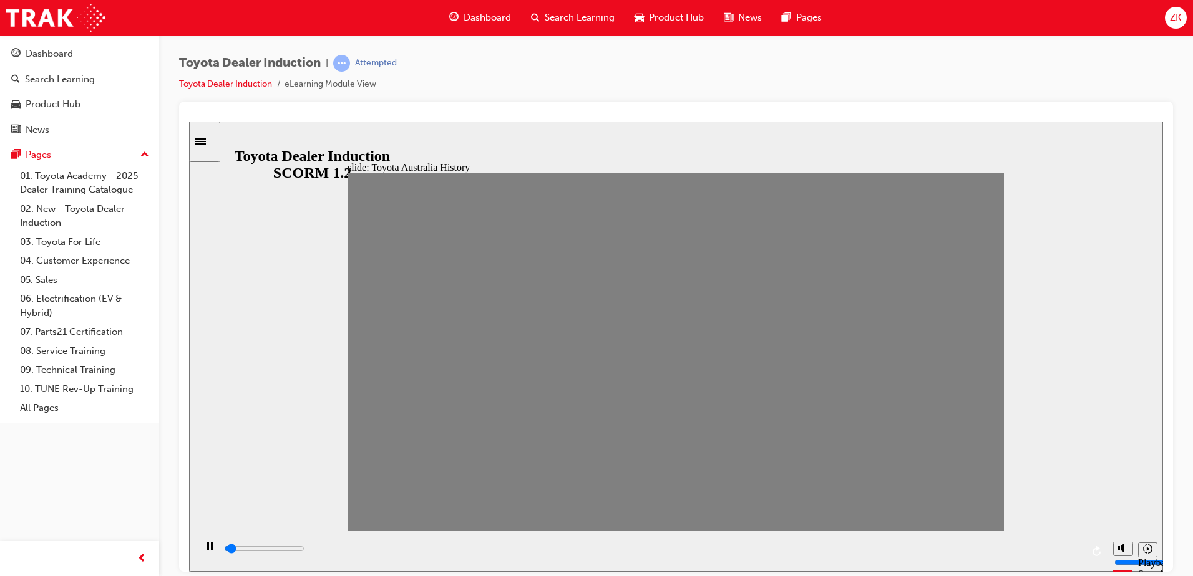
drag, startPoint x: 893, startPoint y: 354, endPoint x: 899, endPoint y: 357, distance: 7.5
drag, startPoint x: 913, startPoint y: 363, endPoint x: 936, endPoint y: 363, distance: 23.1
drag, startPoint x: 941, startPoint y: 359, endPoint x: 970, endPoint y: 354, distance: 29.6
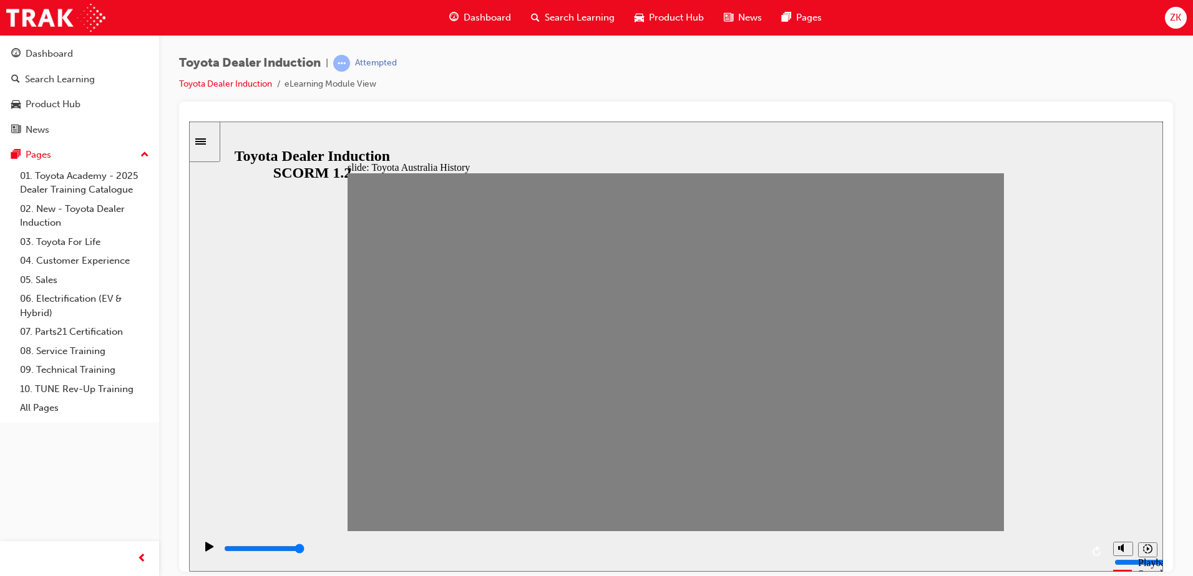
drag, startPoint x: 980, startPoint y: 362, endPoint x: 387, endPoint y: 367, distance: 593.8
type input "7000"
type input "0"
drag, startPoint x: 393, startPoint y: 362, endPoint x: 354, endPoint y: 367, distance: 39.5
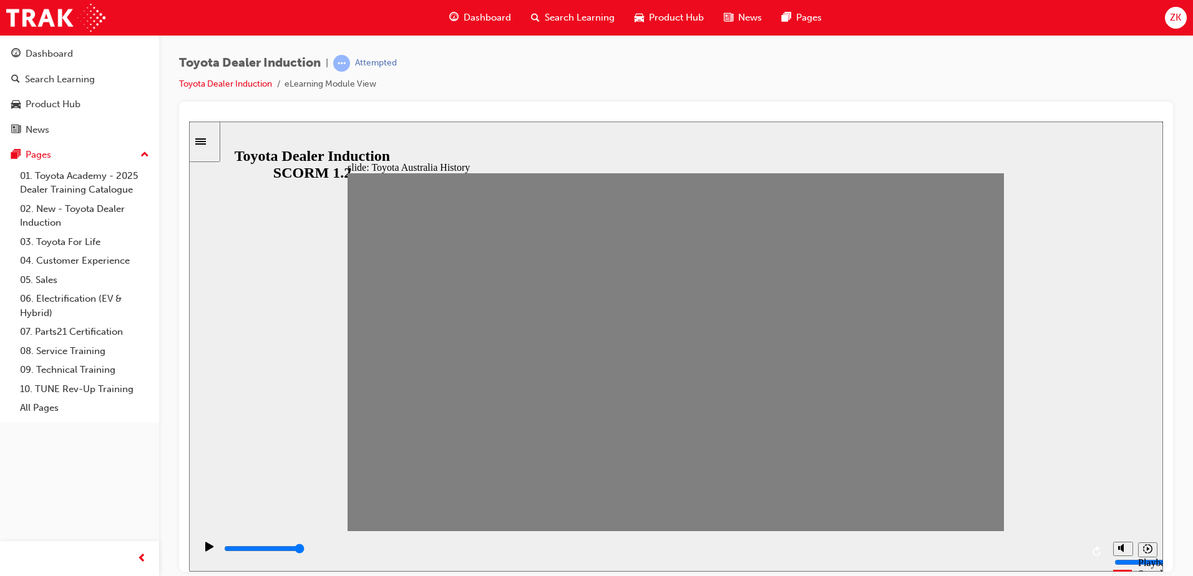
type input "100"
type input "1"
drag, startPoint x: 367, startPoint y: 358, endPoint x: 431, endPoint y: 358, distance: 64.2
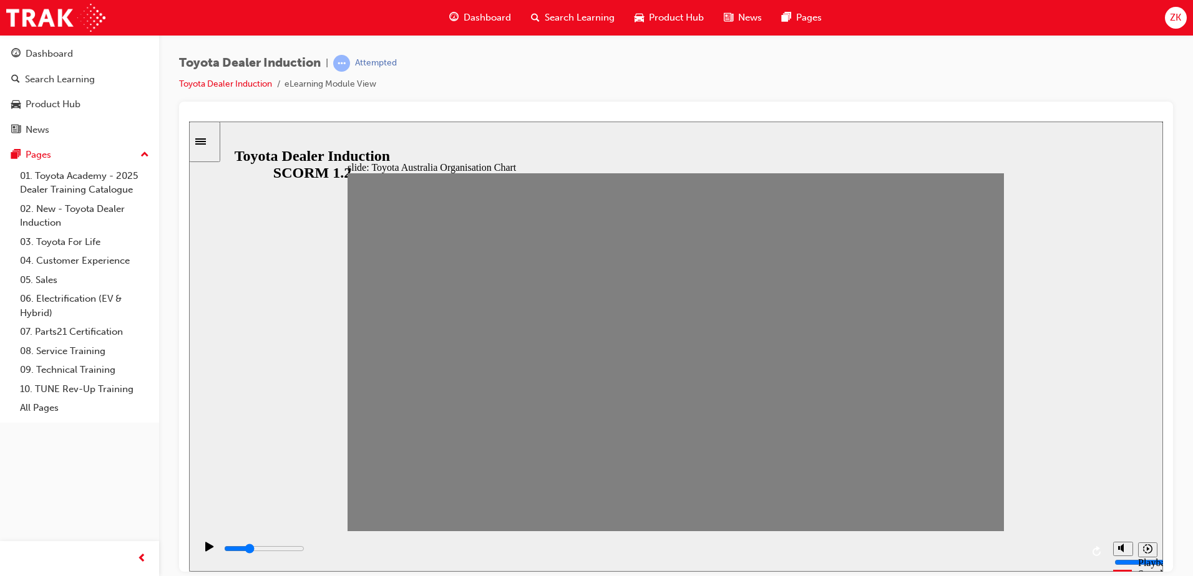
type input "31700"
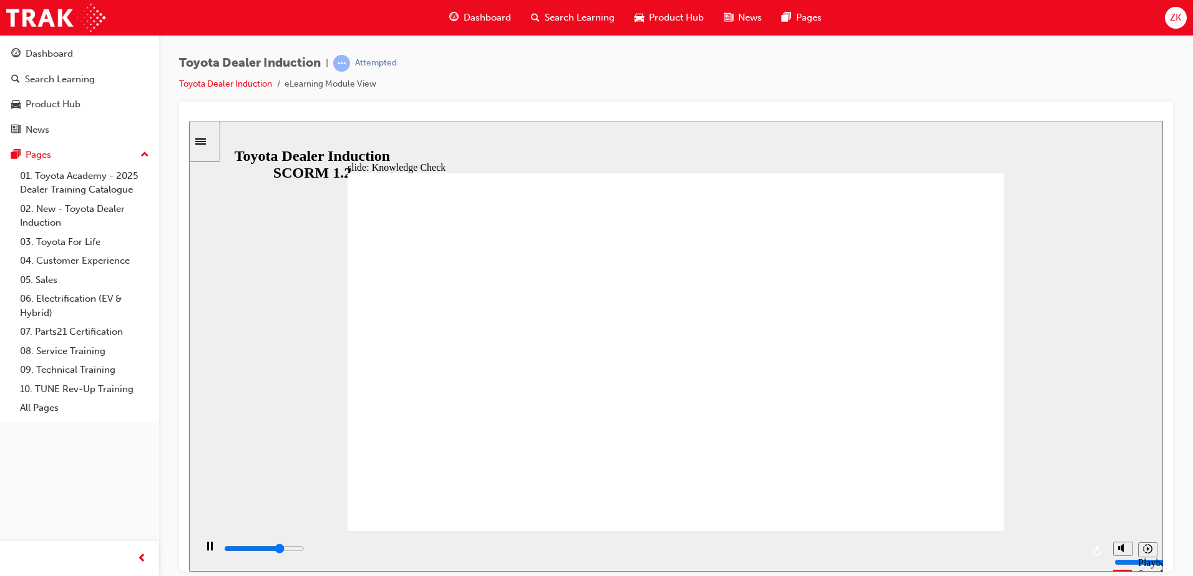
type input "3700"
radio input "true"
type input "4800"
radio input "true"
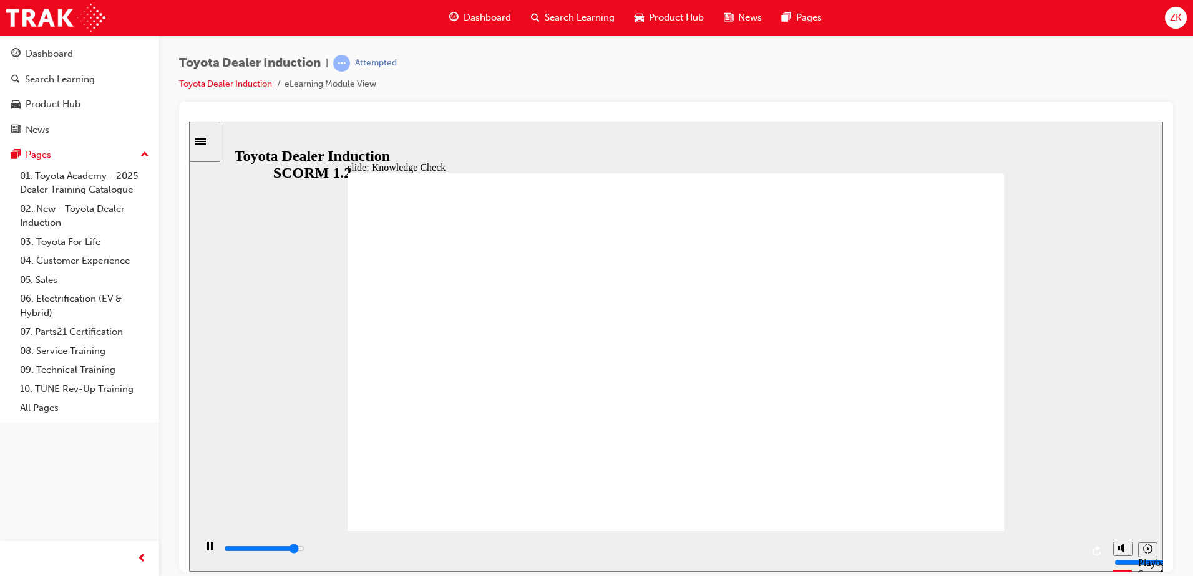
type input "4600"
radio input "true"
drag, startPoint x: 551, startPoint y: 425, endPoint x: 961, endPoint y: 194, distance: 470.3
type input "5000"
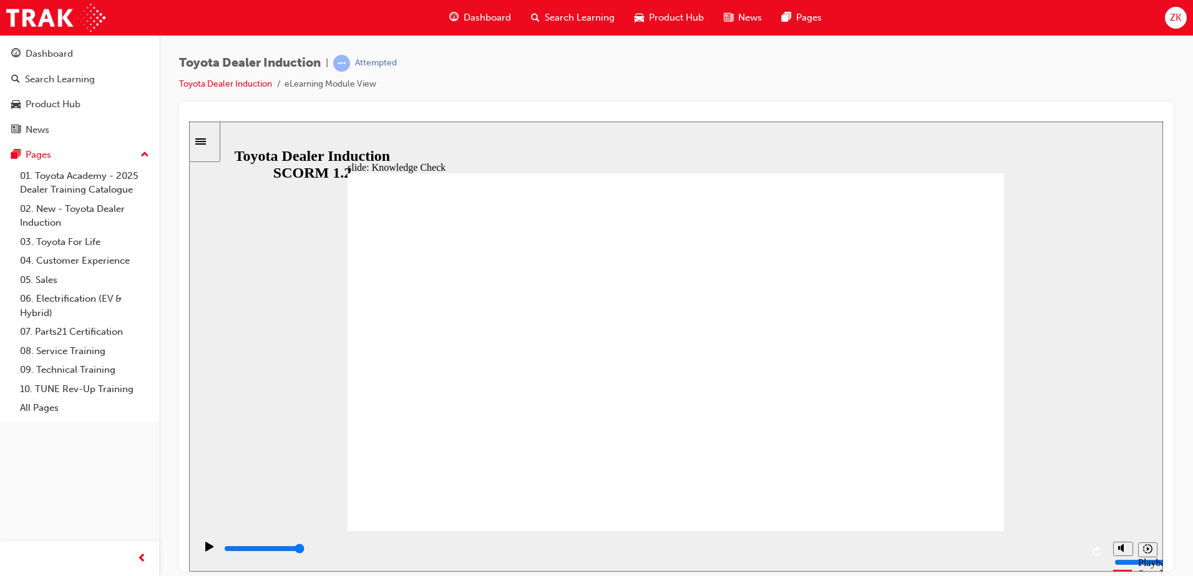
radio input "true"
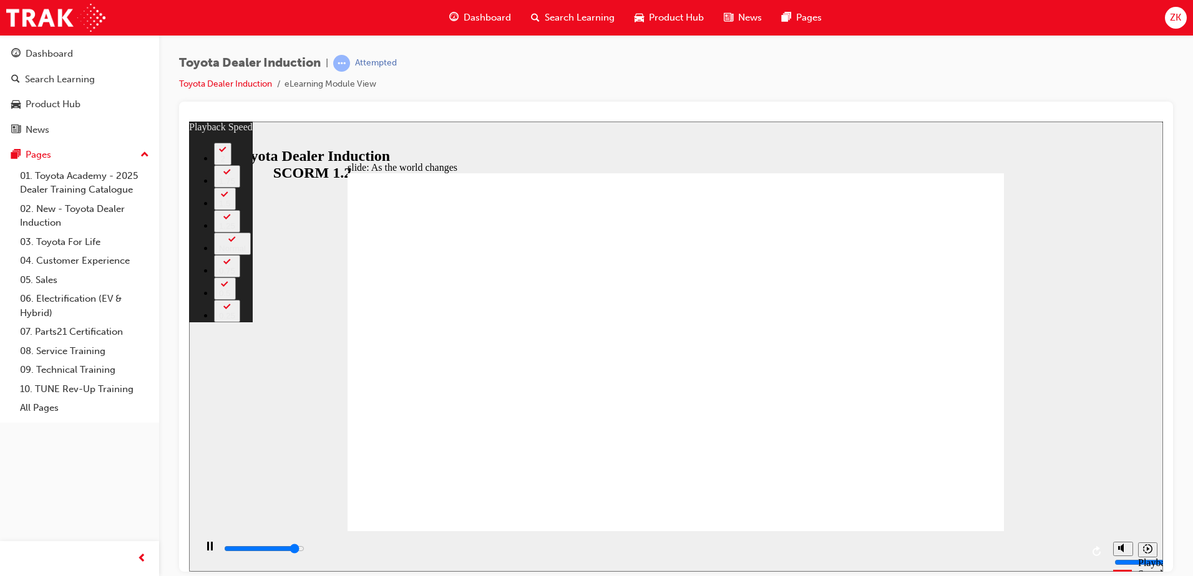
type input "8600"
type input "0"
type input "8900"
type input "0"
type input "9100"
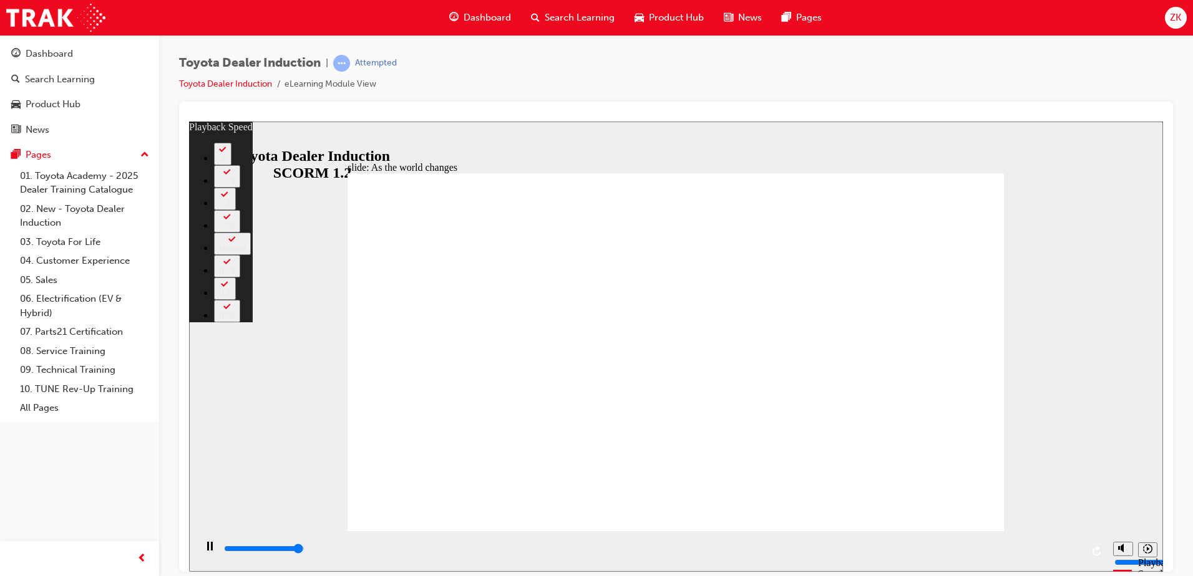
type input "1"
type input "9200"
type input "128"
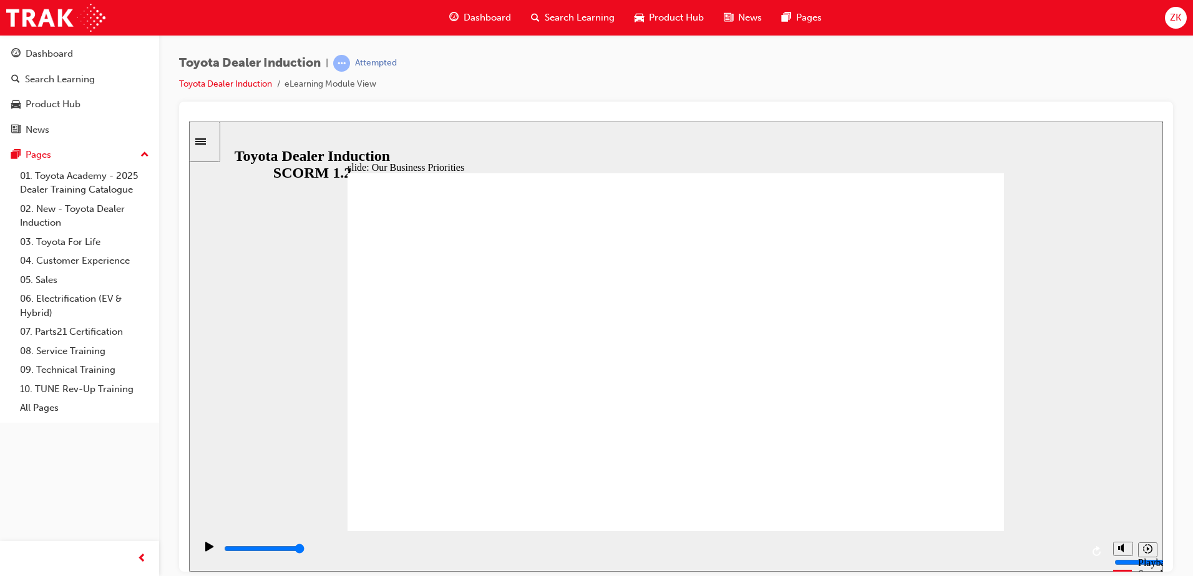
type input "5000"
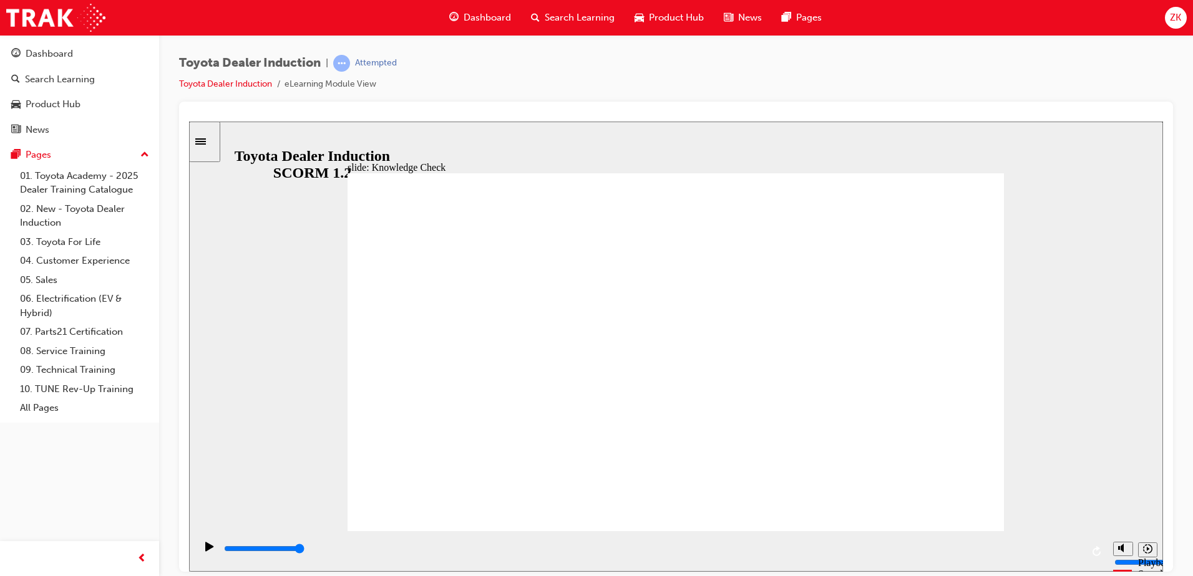
type input "h"
type input "ha"
type input "hap"
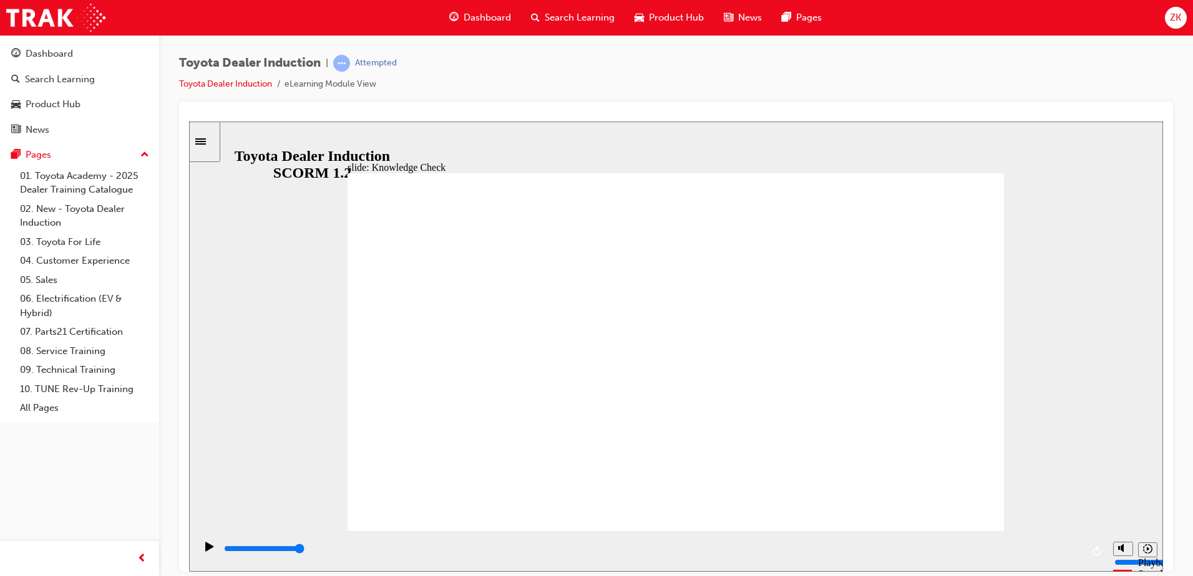
type input "hap"
type input "happ"
type input "happi"
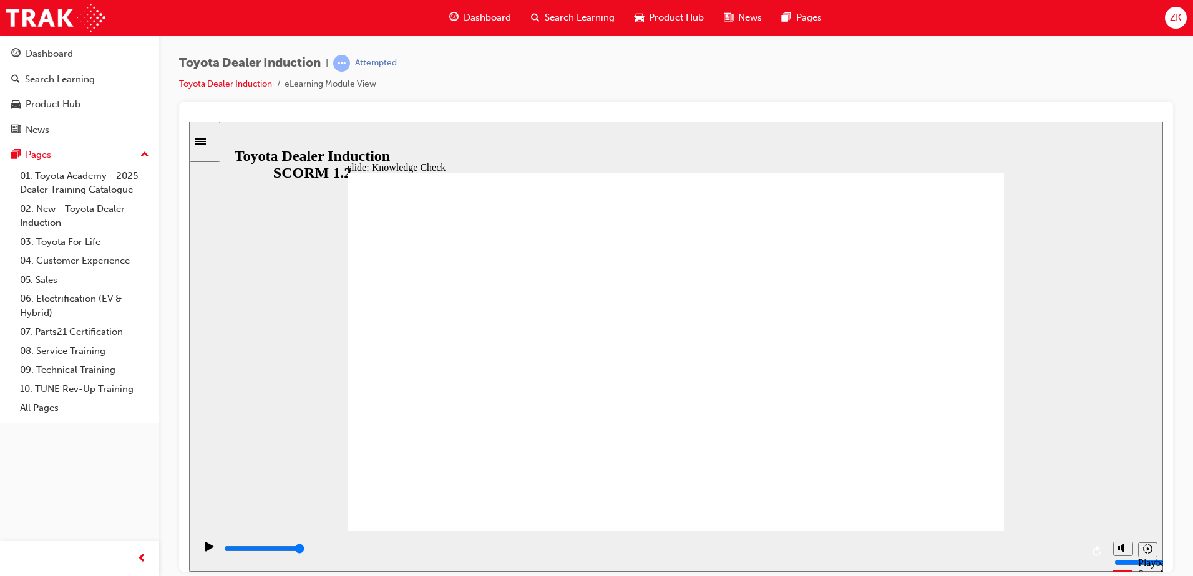
type input "happin"
type input "happine"
type input "happines"
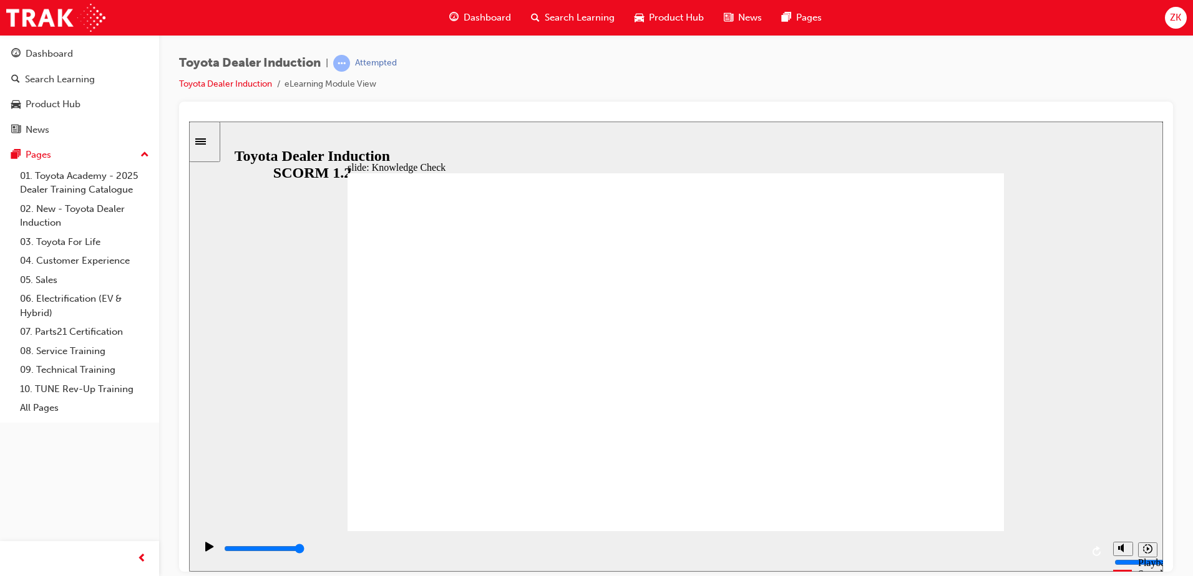
type input "happines"
type input "happiness"
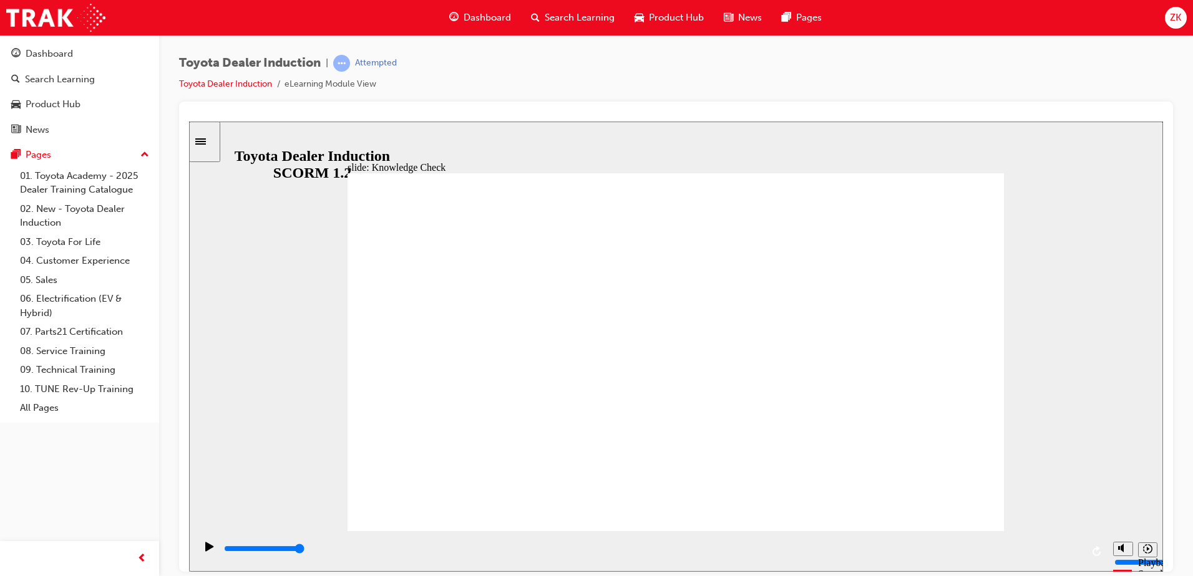
type input "happiness"
type input "700"
type input "happiness"
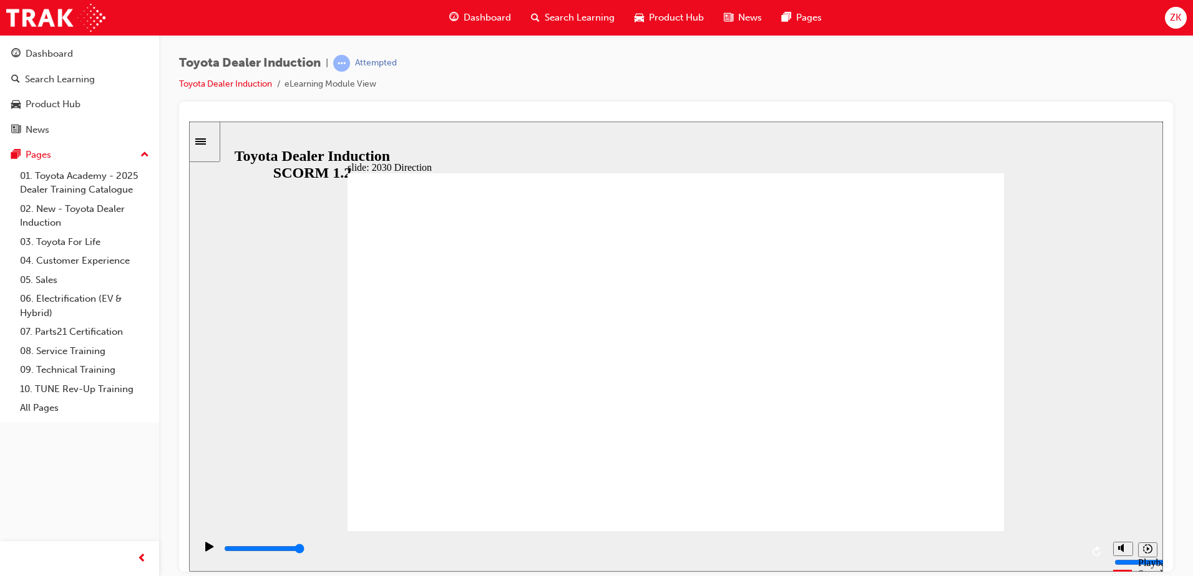
type input "800"
type input "happiness"
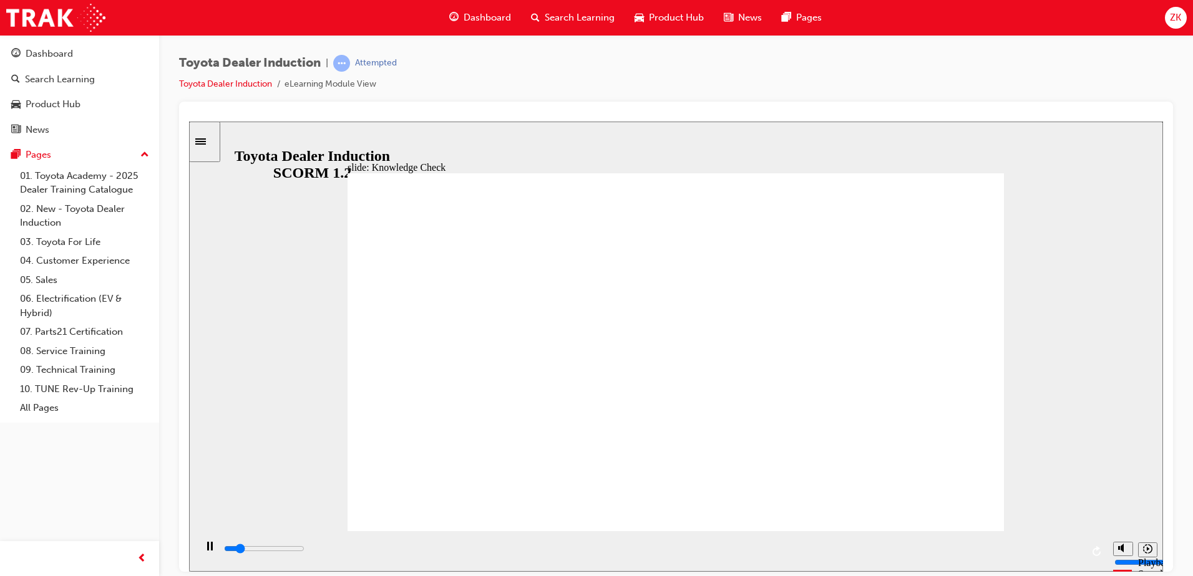
type input "800"
type input "happiness"
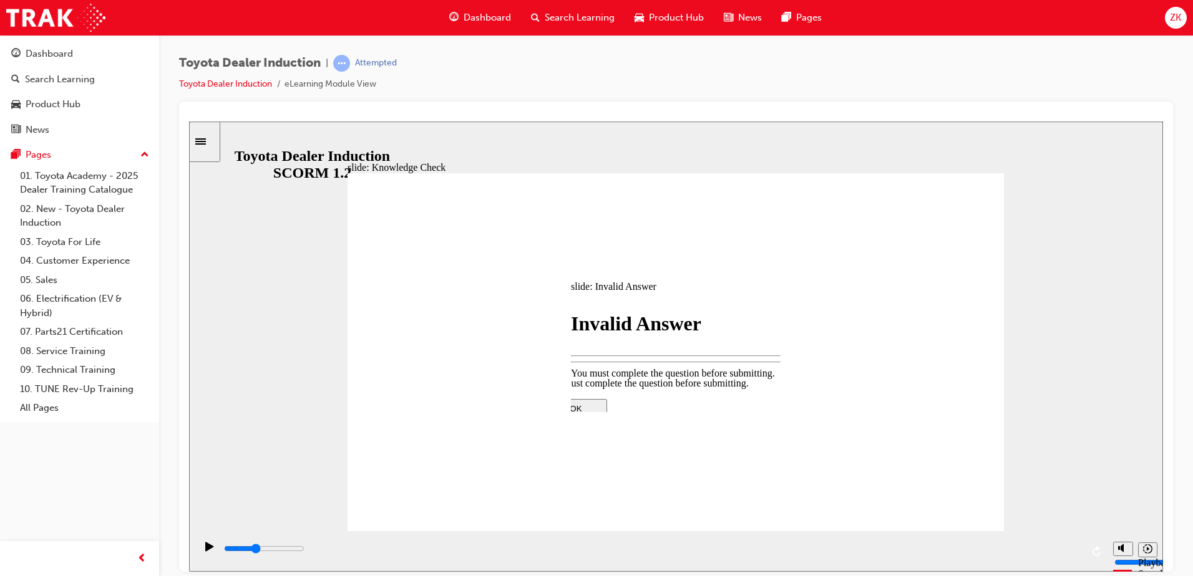
type input "1900"
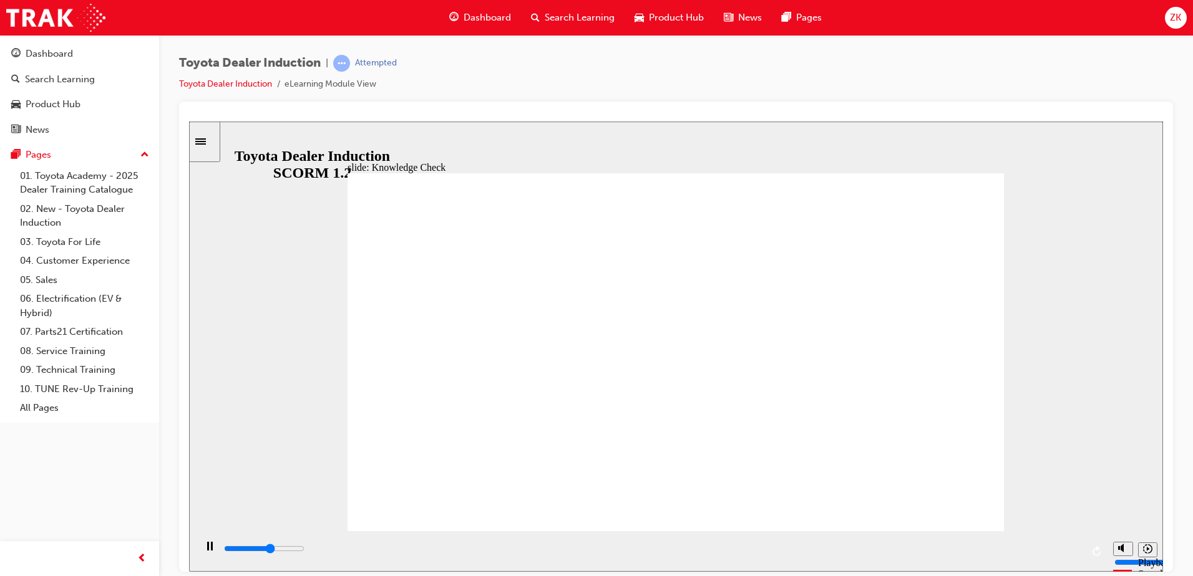
type input "3600"
type input "happiness"
type input "5000"
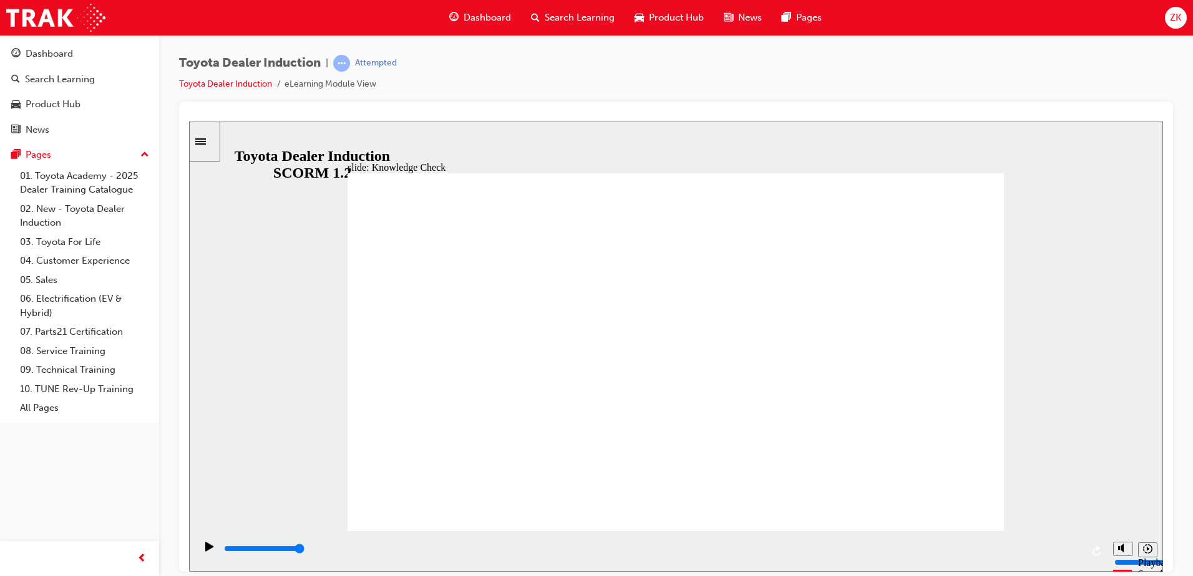
type input "free"
type input "6500"
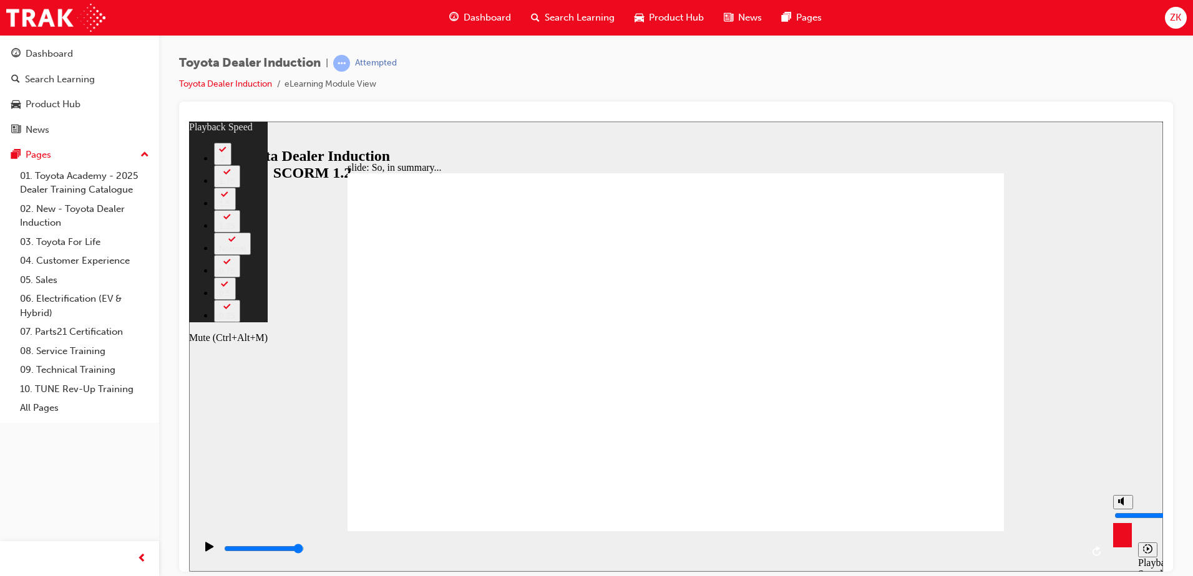
type input "4"
type input "6"
type input "4"
type input "6"
type input "4"
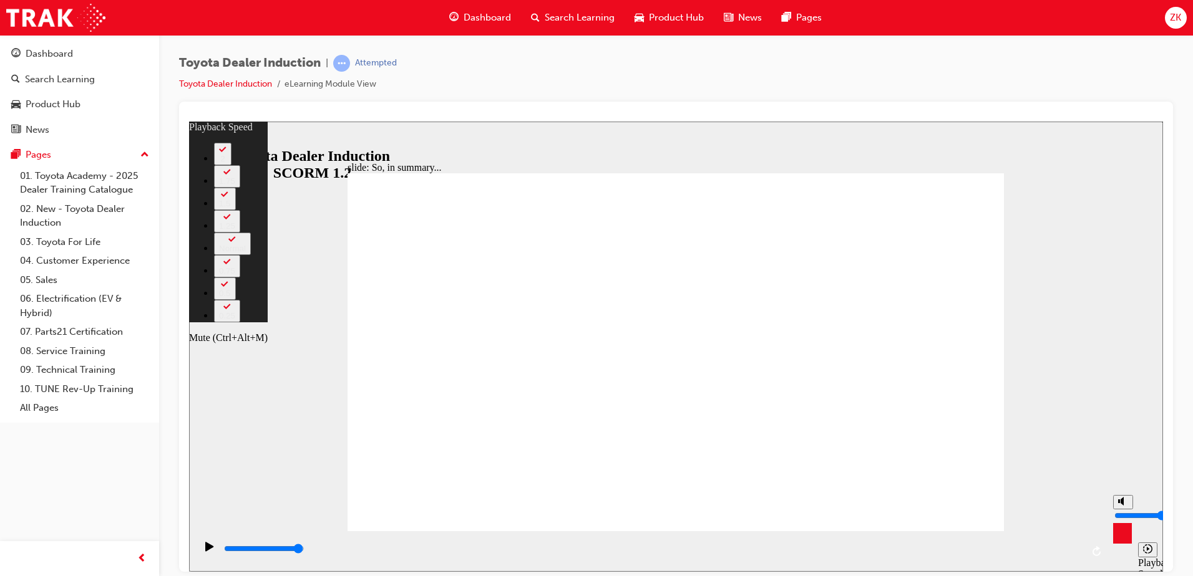
type input "5"
type input "4"
type input "5"
type input "4"
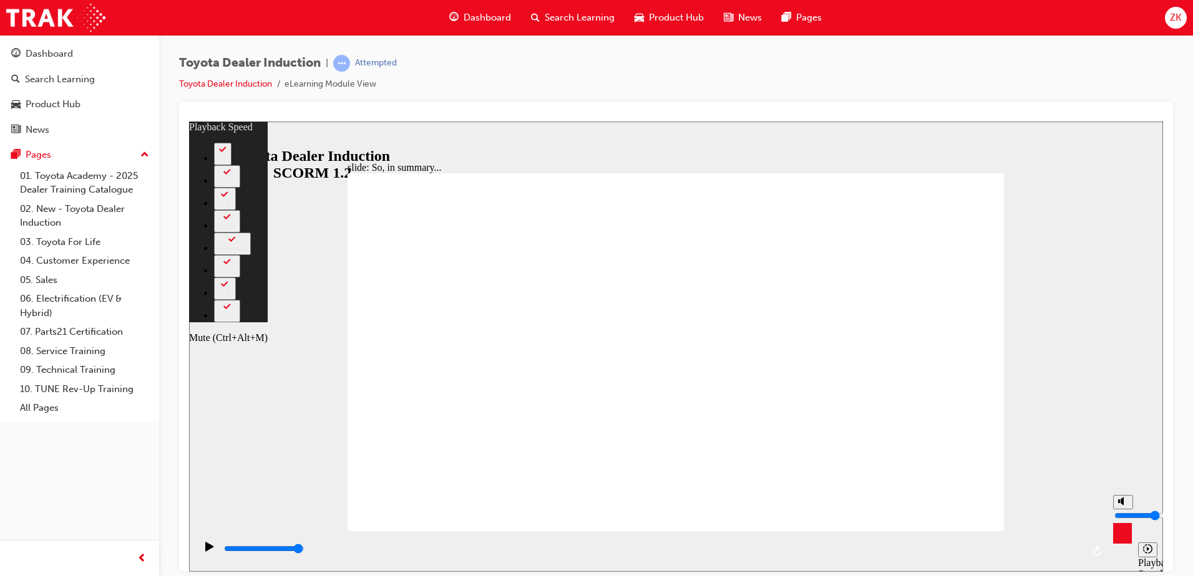
type input "4"
type input "5"
type input "4"
click at [1120, 515] on input "volume" at bounding box center [1154, 515] width 80 height 10
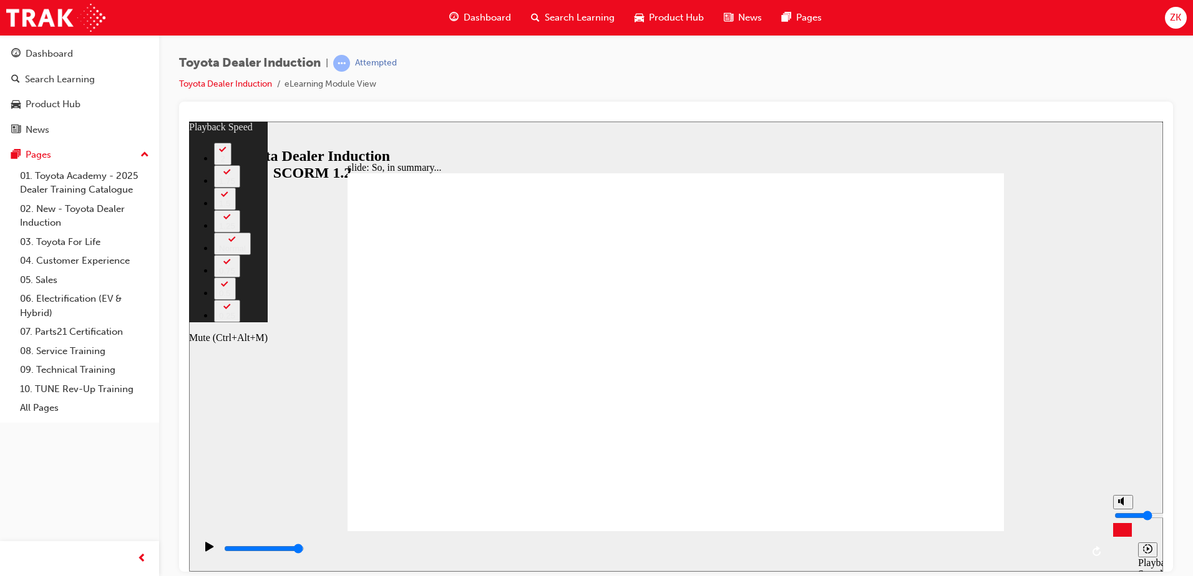
click at [1121, 366] on div "slide: So, in summary... Rectangle 3 playback speed 2 1.75 1.5 1.25 Normal 0.75…" at bounding box center [676, 346] width 974 height 450
type input "19"
type input "3"
type input "19"
type input "3"
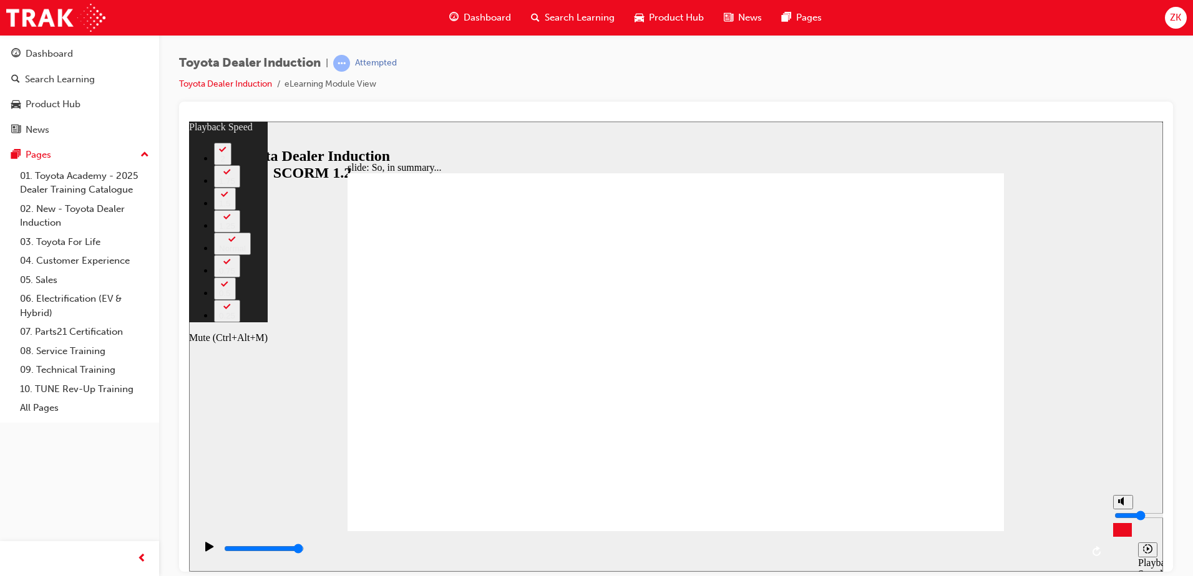
type input "19"
type input "2"
type input "19"
type input "2"
type input "20"
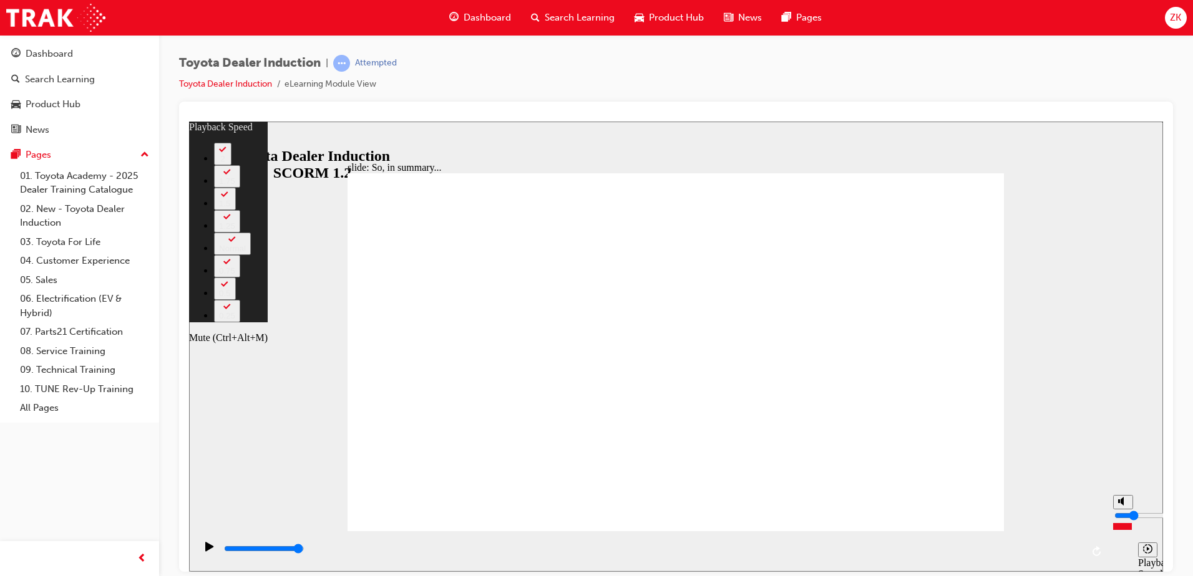
type input "2"
click at [1121, 520] on input "volume" at bounding box center [1154, 515] width 80 height 10
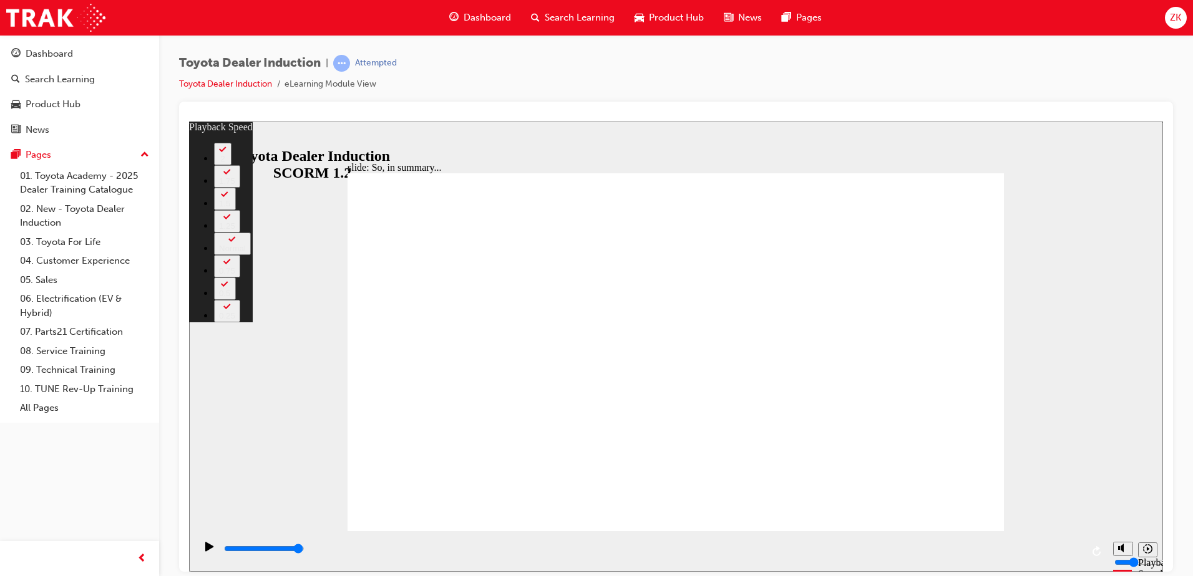
type input "128"
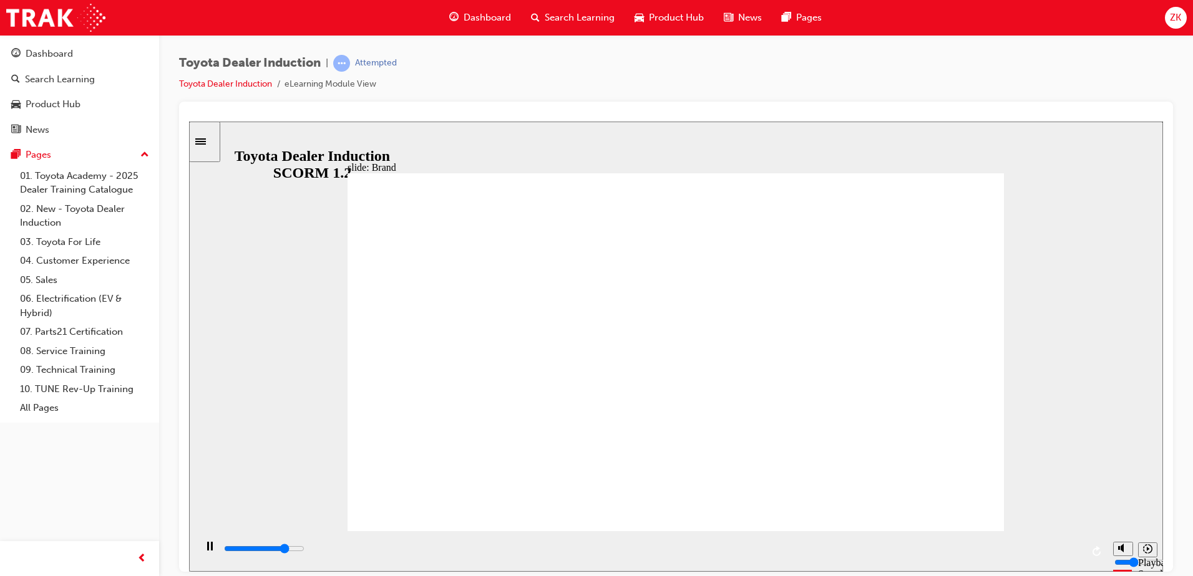
type input "4500"
type input "5"
type input "4600"
type input "5"
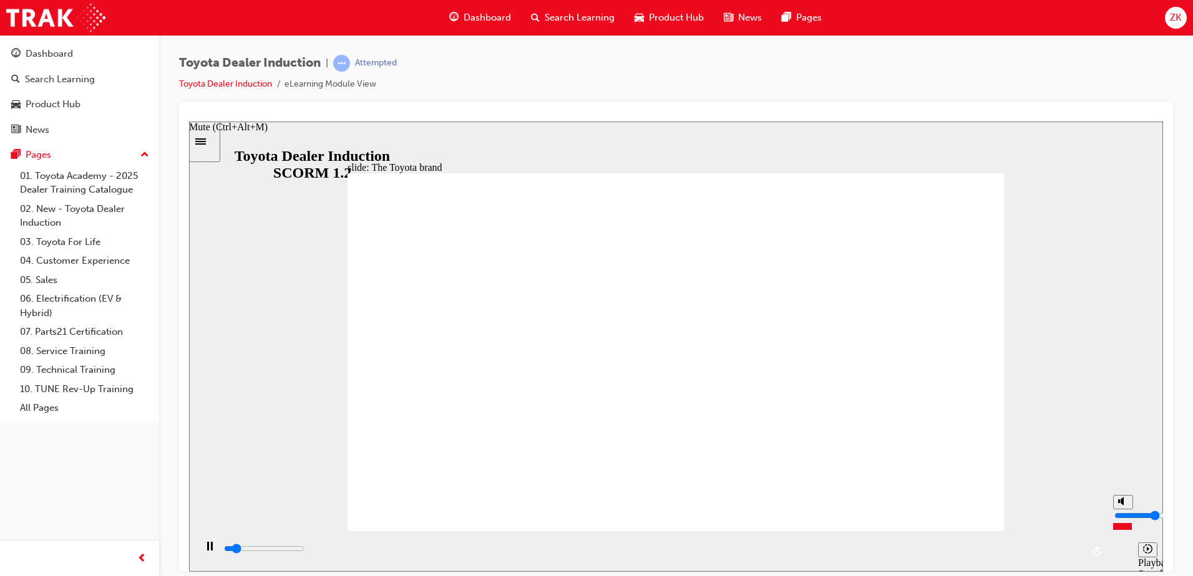
click at [1121, 514] on input "volume" at bounding box center [1154, 515] width 80 height 10
click at [1120, 510] on input "volume" at bounding box center [1154, 515] width 80 height 10
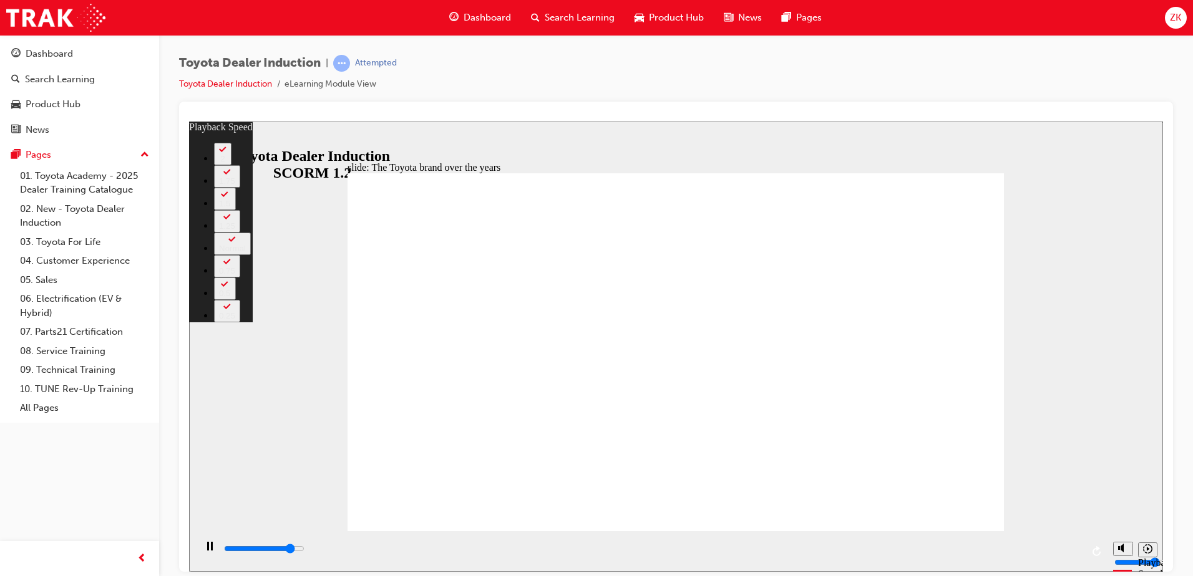
type input "7300"
type input "0"
type input "7600"
type input "1"
type input "7700"
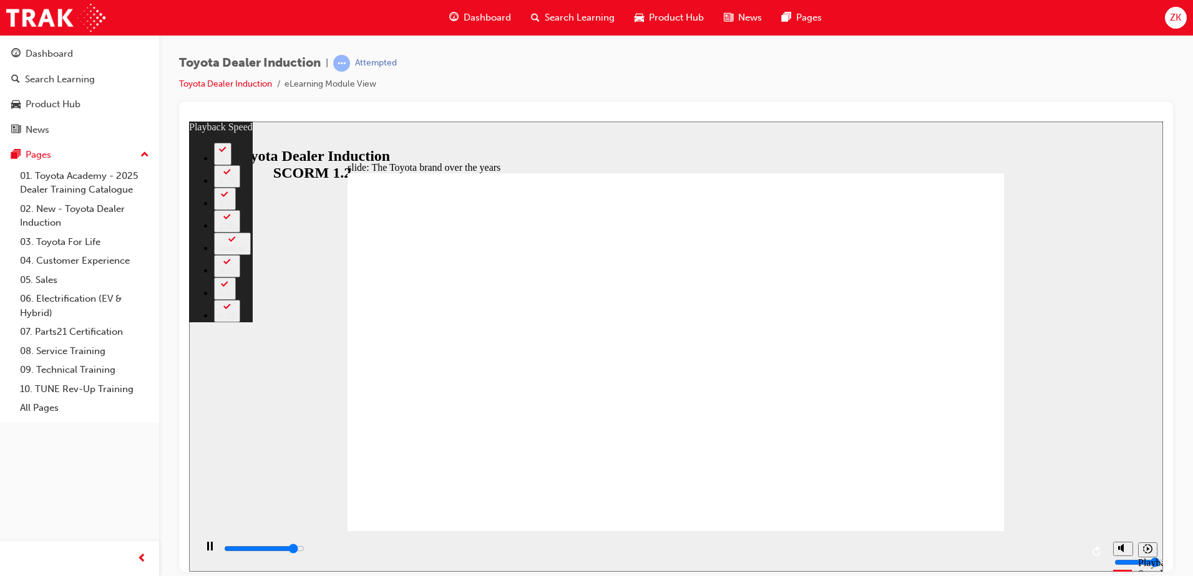
type input "1"
type input "7900"
type input "1"
type input "8100"
type input "1"
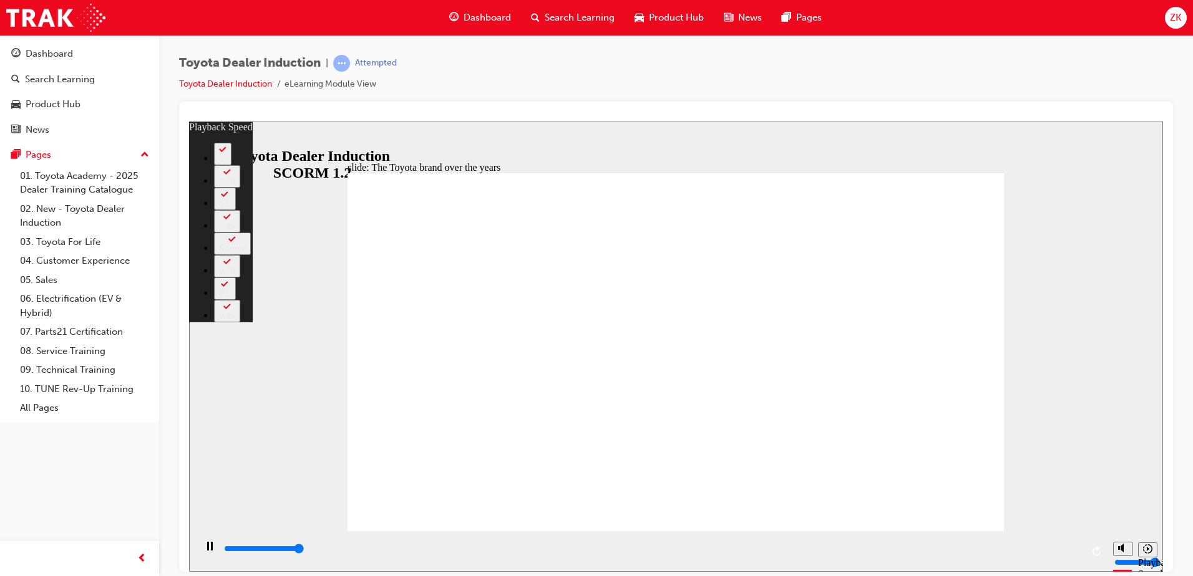
type input "8400"
type input "1"
type input "8400"
type input "165"
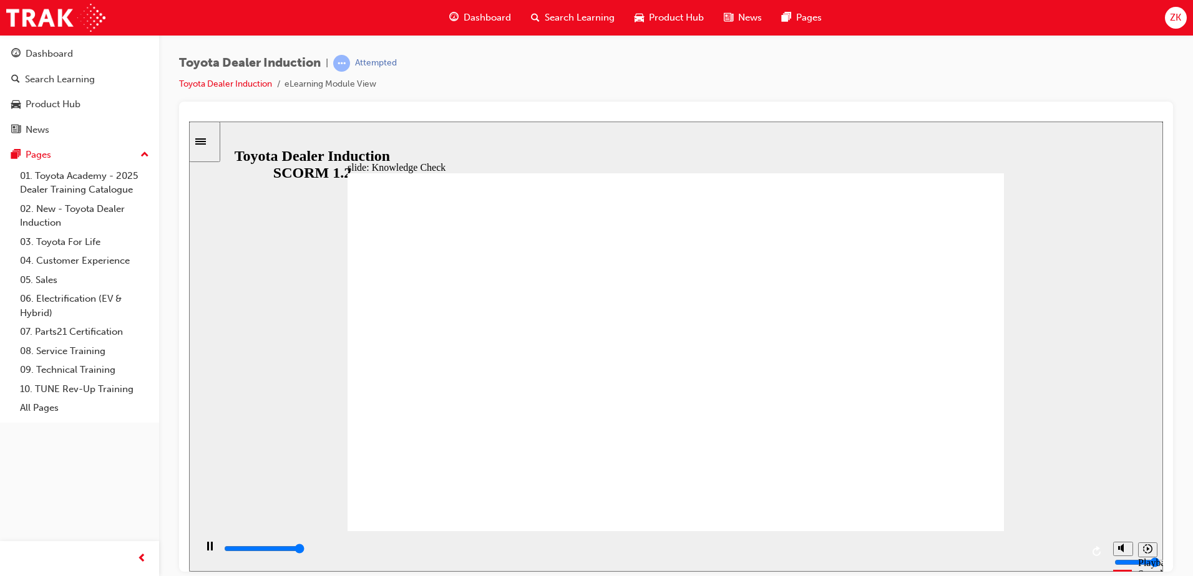
type input "5000"
radio input "true"
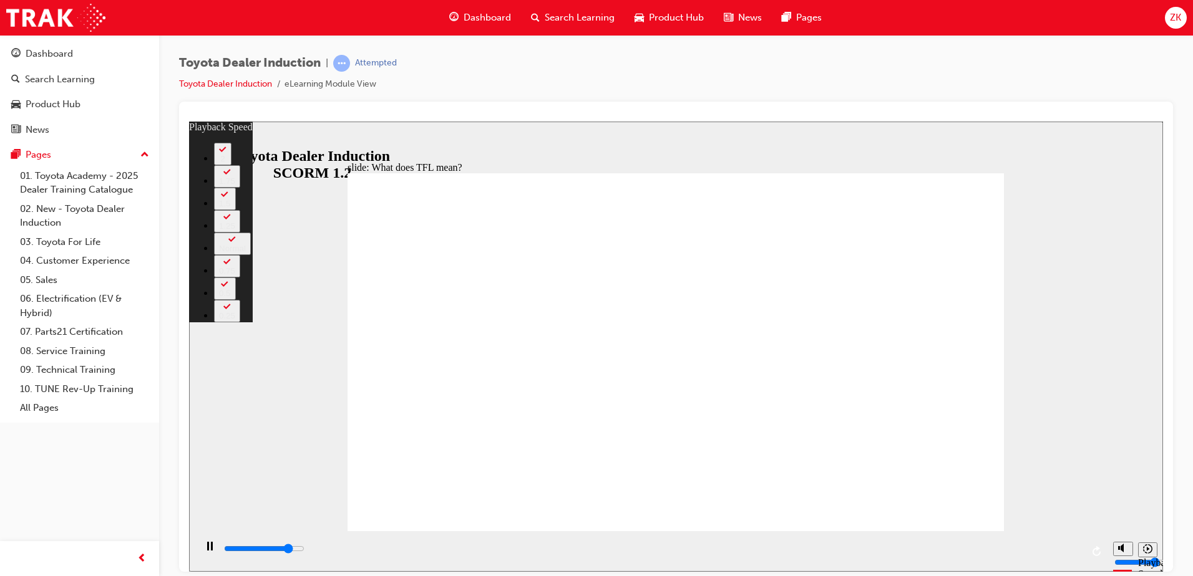
type input "9100"
type input "0"
type input "9400"
type input "0"
type input "9600"
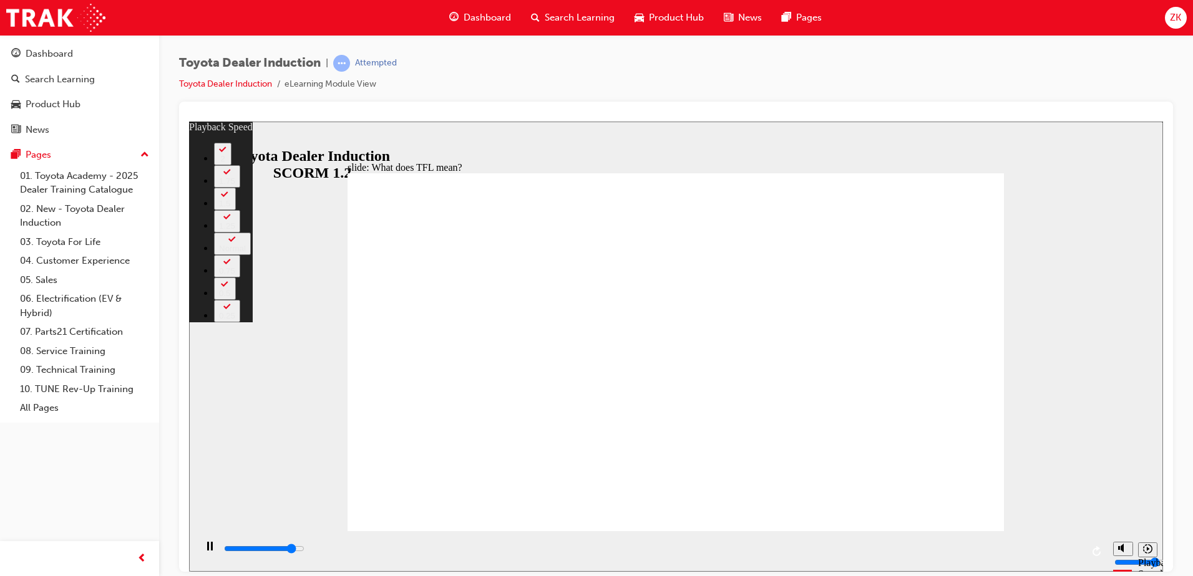
type input "1"
type input "9900"
type input "1"
type input "10200"
type input "1"
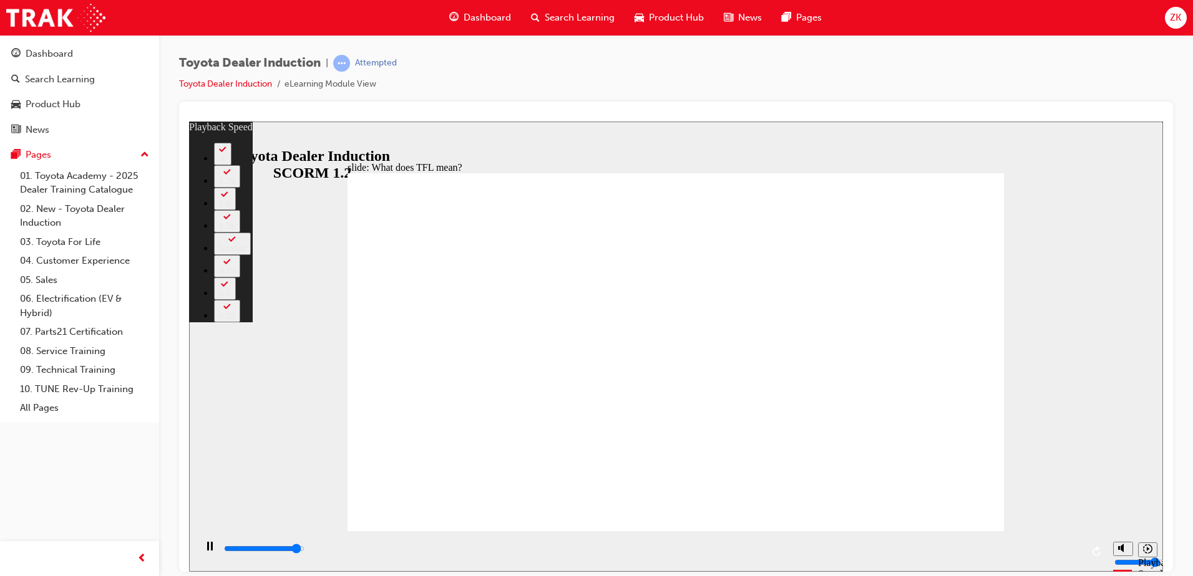
type input "10400"
type input "2"
type input "10700"
type input "2"
type input "10800"
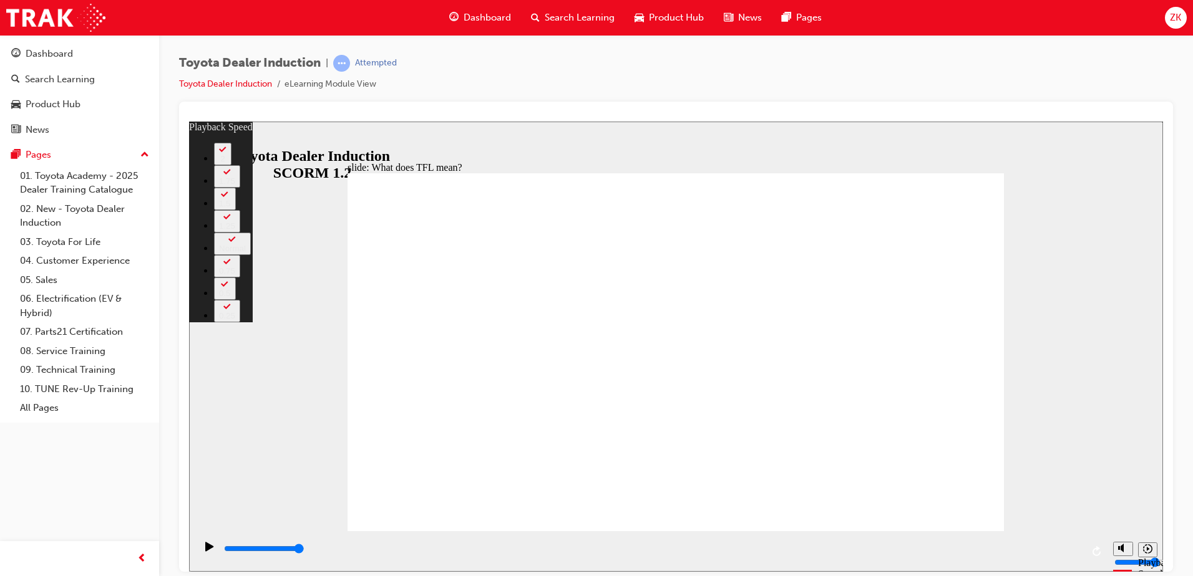
type input "139"
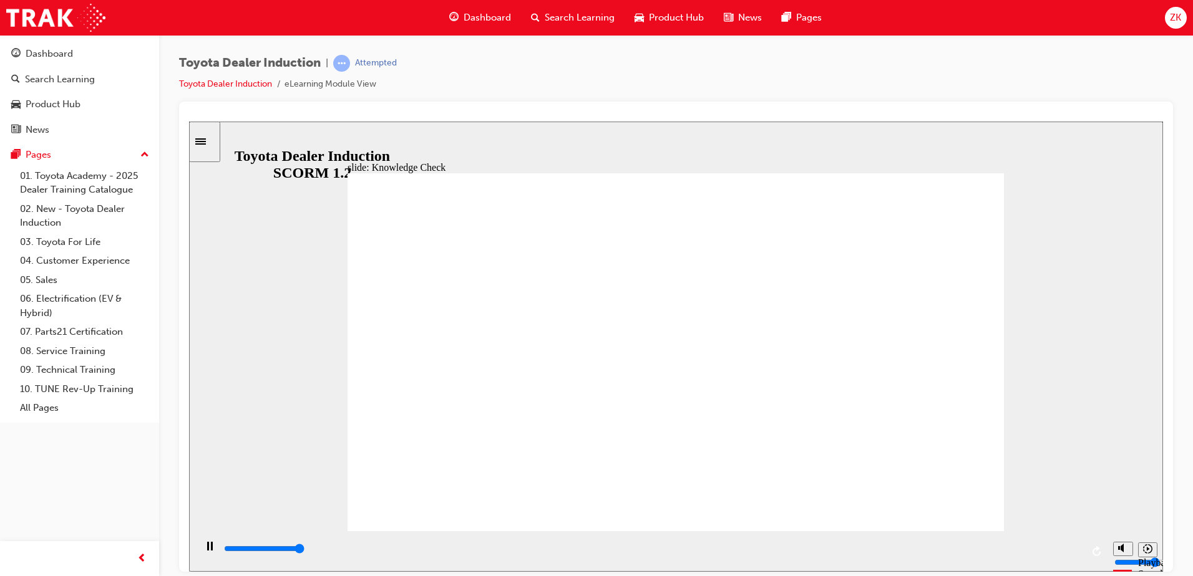
type input "5000"
radio input "true"
click at [141, 153] on span "up-icon" at bounding box center [144, 155] width 9 height 16
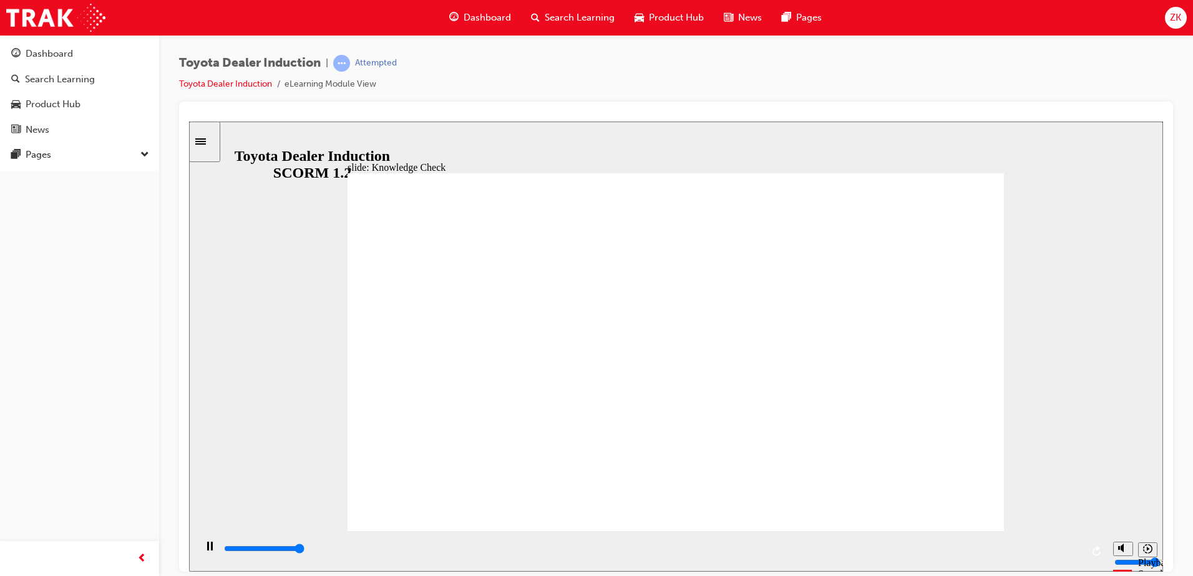
type input "5000"
radio input "true"
type input "2700"
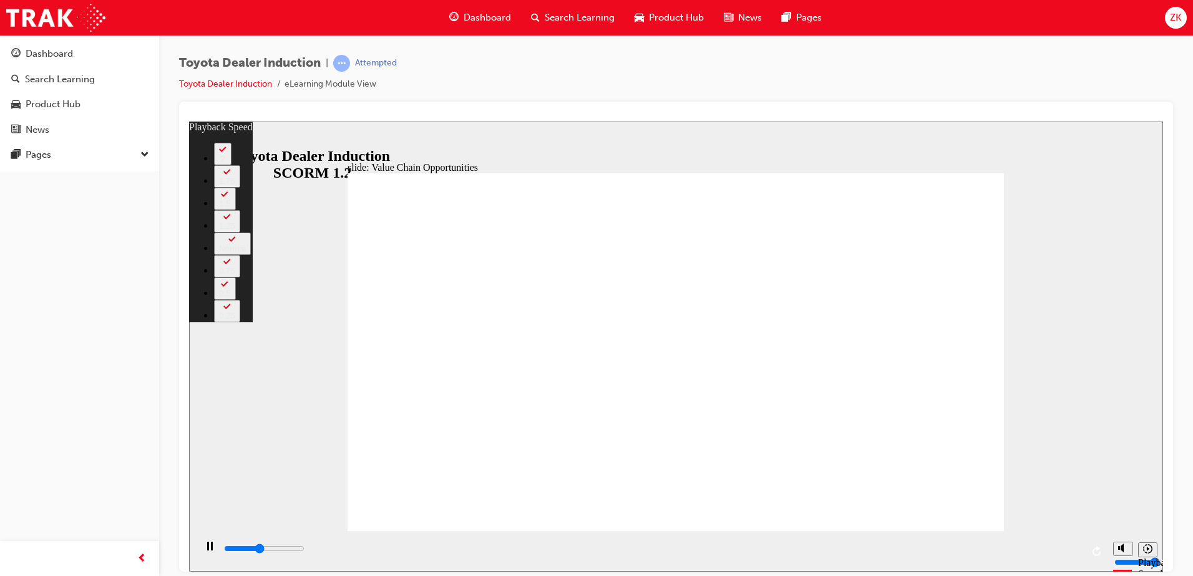
type input "4900"
type input "0"
type input "5100"
type input "0"
type input "5400"
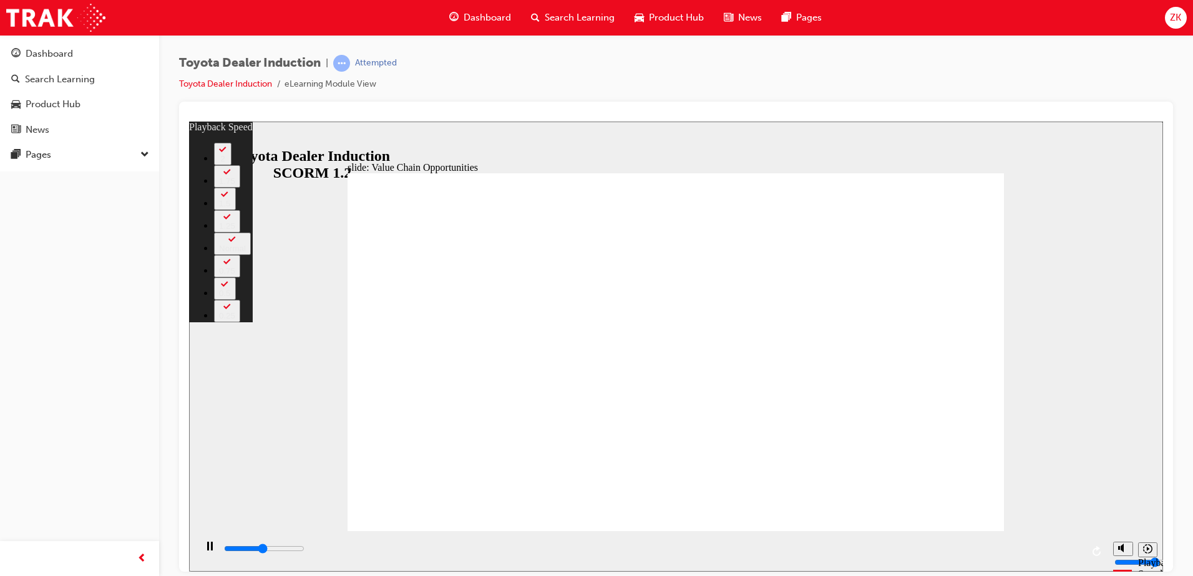
type input "1"
type input "5500"
type input "1"
type input "5600"
type input "1"
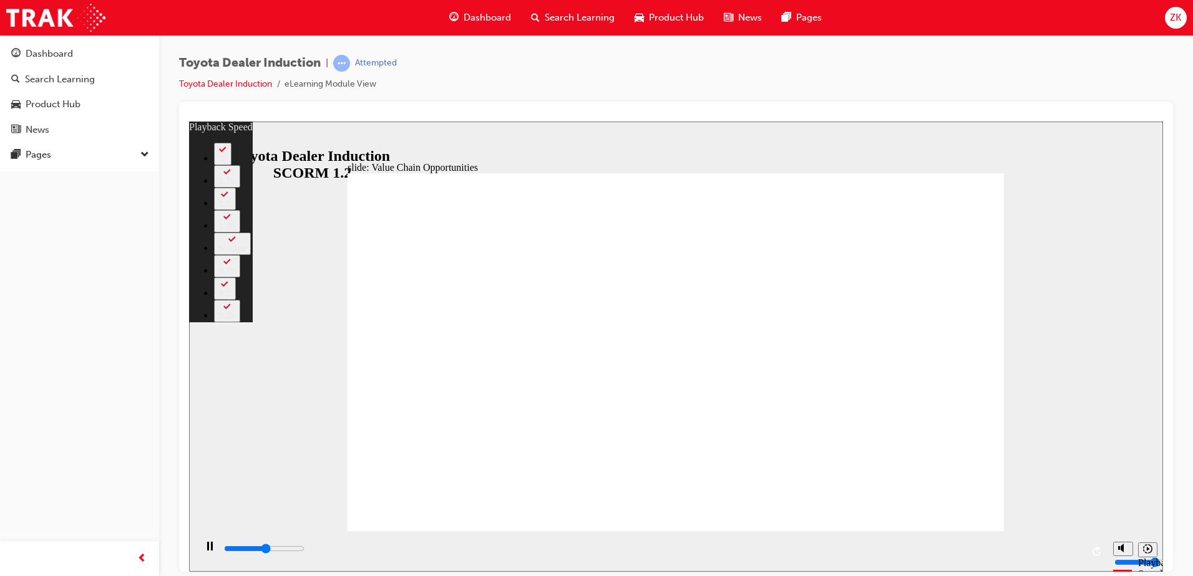
type input "5900"
type input "1"
type input "6200"
type input "1"
type input "6500"
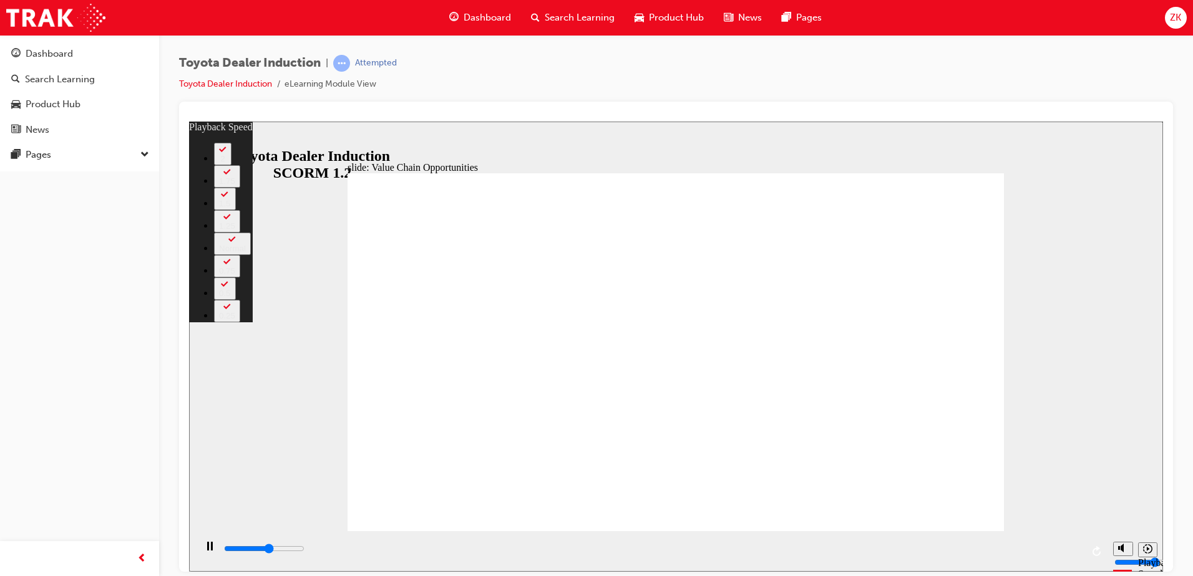
type input "2"
type input "6700"
type input "2"
type input "7000"
type input "2"
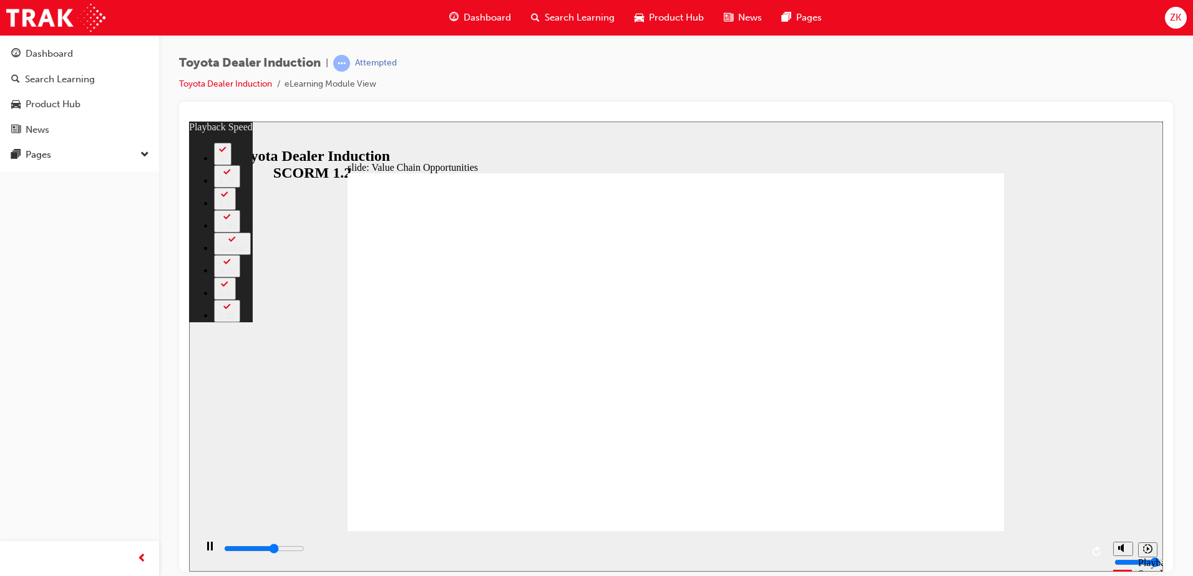
type input "7300"
type input "2"
type input "7500"
type input "3"
type input "7800"
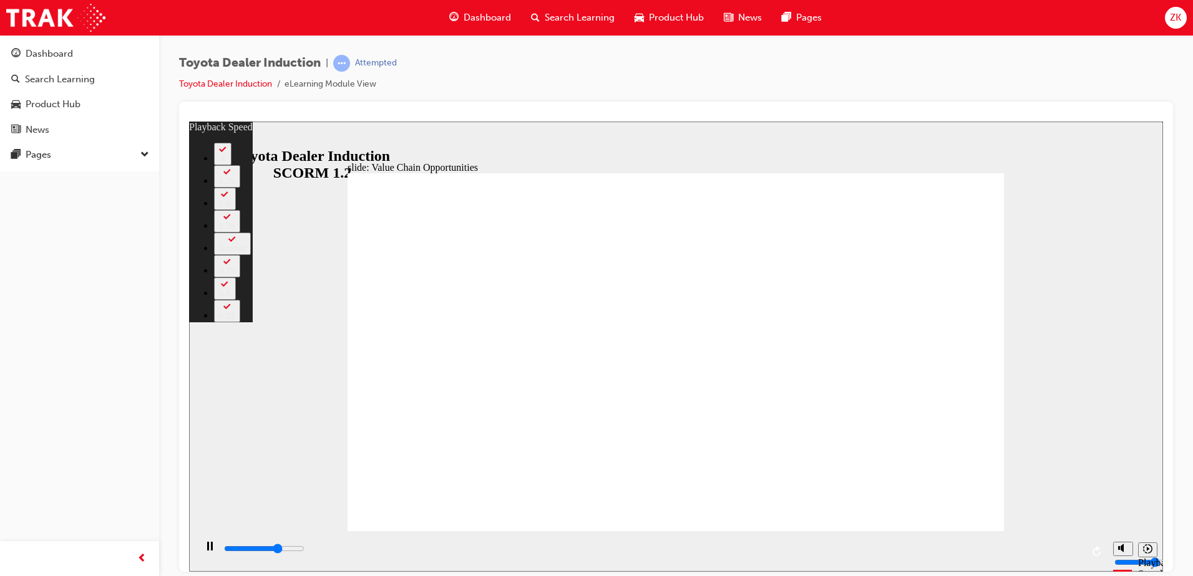
type input "3"
type input "8100"
type input "3"
type input "8300"
type input "4"
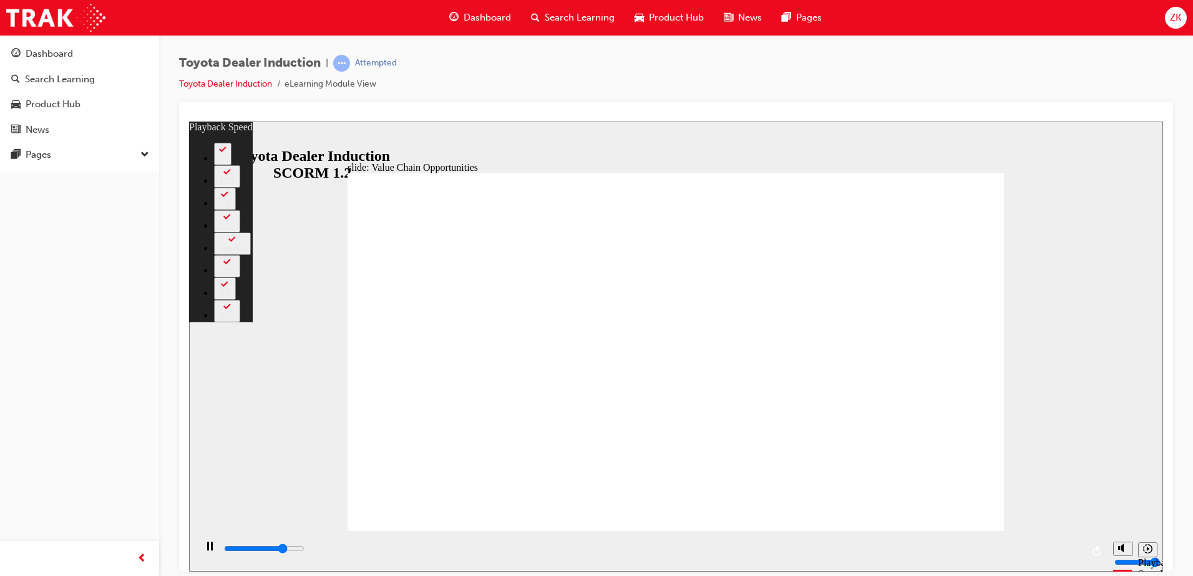
type input "8600"
type input "4"
type input "8900"
type input "4"
type input "9100"
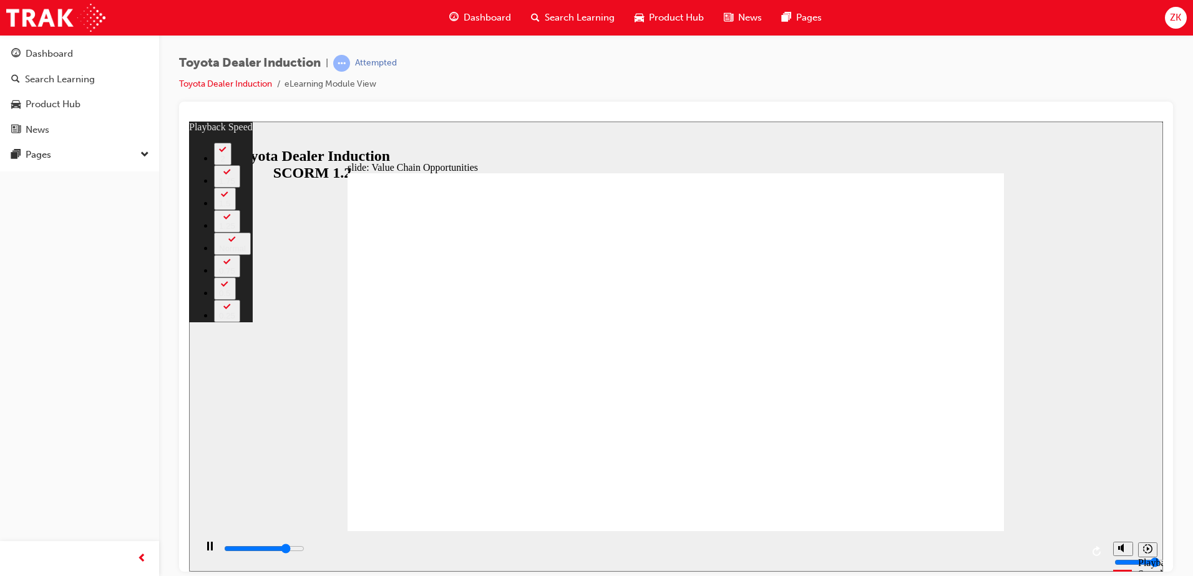
type input "4"
type input "9200"
type input "4"
type input "9400"
type input "5"
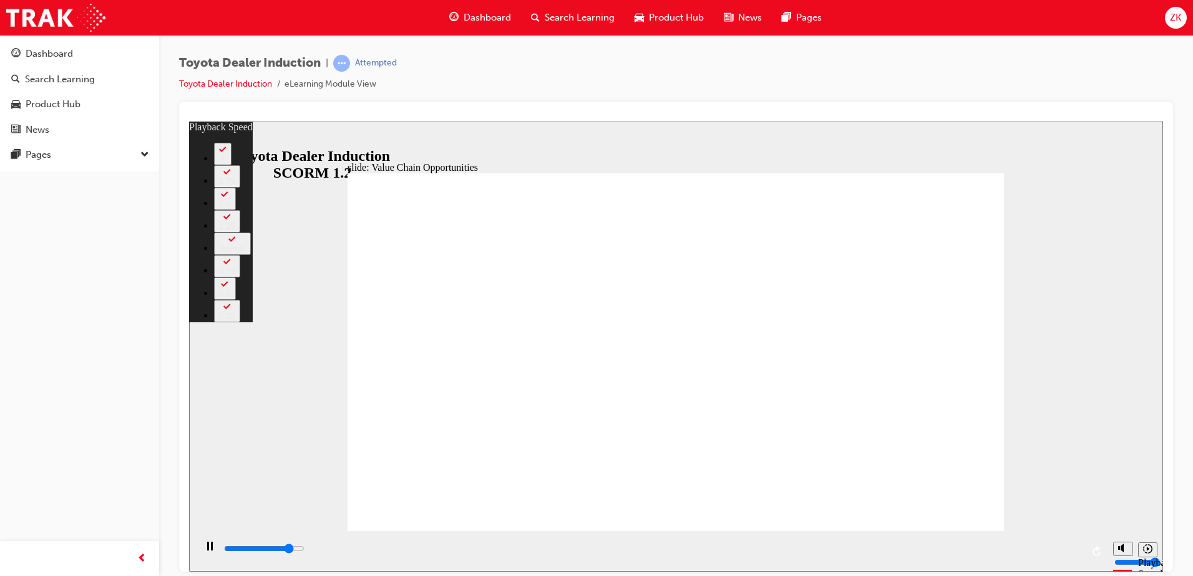
type input "9600"
type input "5"
type input "9800"
type input "5"
type input "9900"
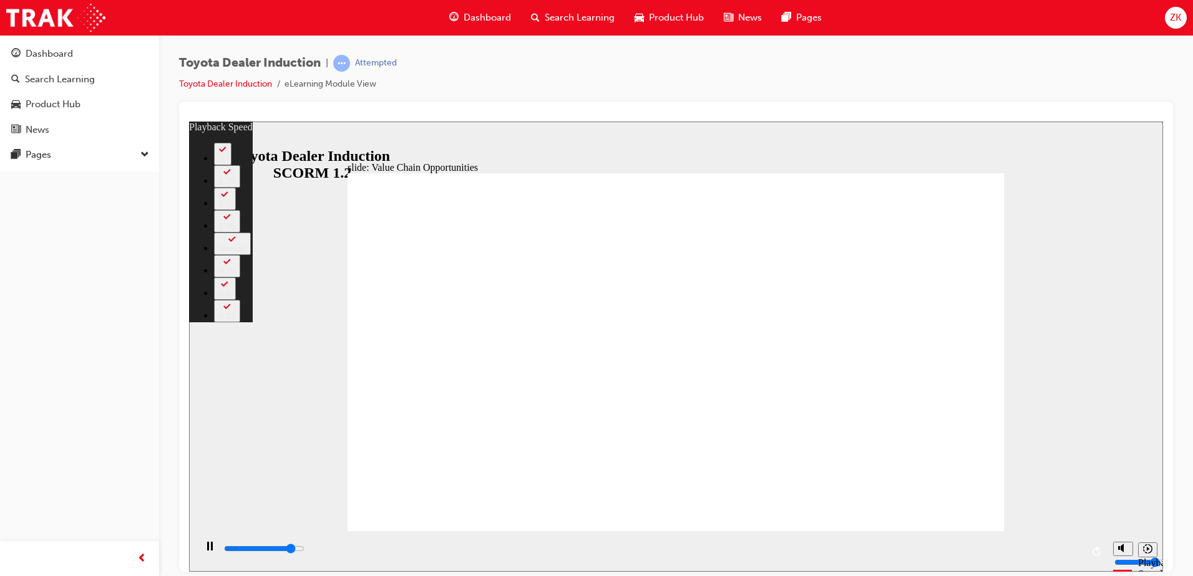
type input "5"
type input "10200"
type input "5"
type input "10400"
type input "6"
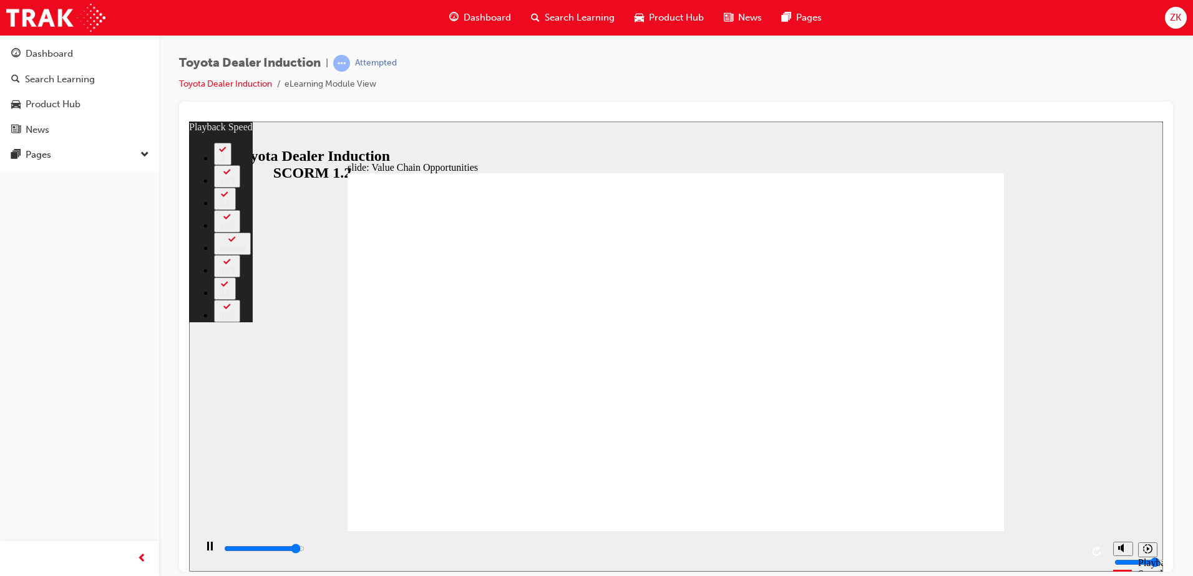
type input "10700"
type input "6"
type input "11000"
type input "6"
type input "11200"
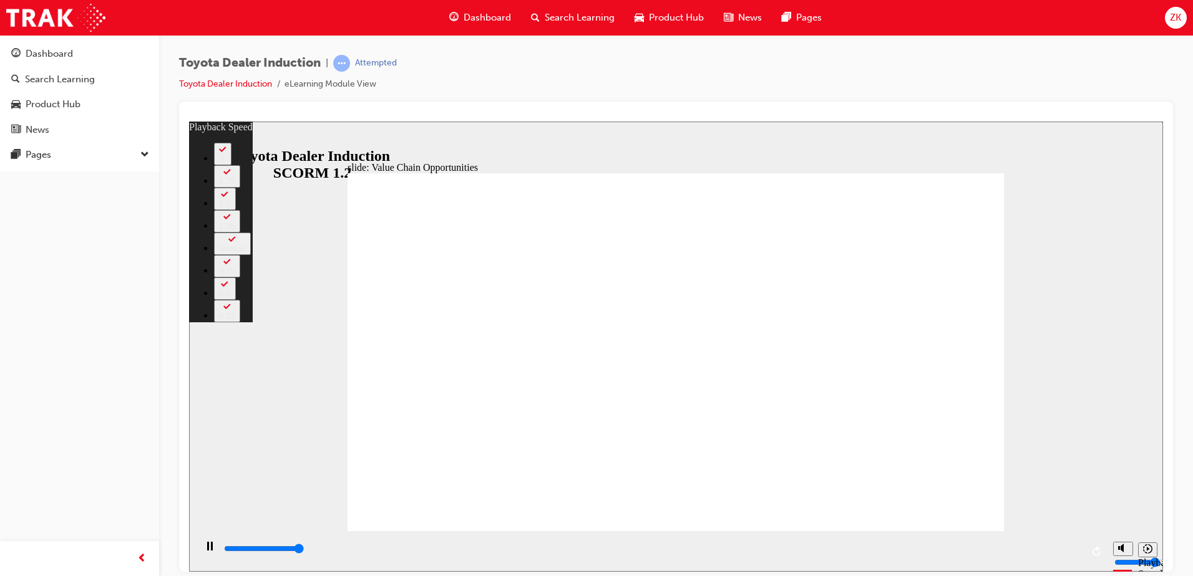
type input "6"
type input "11300"
type input "64"
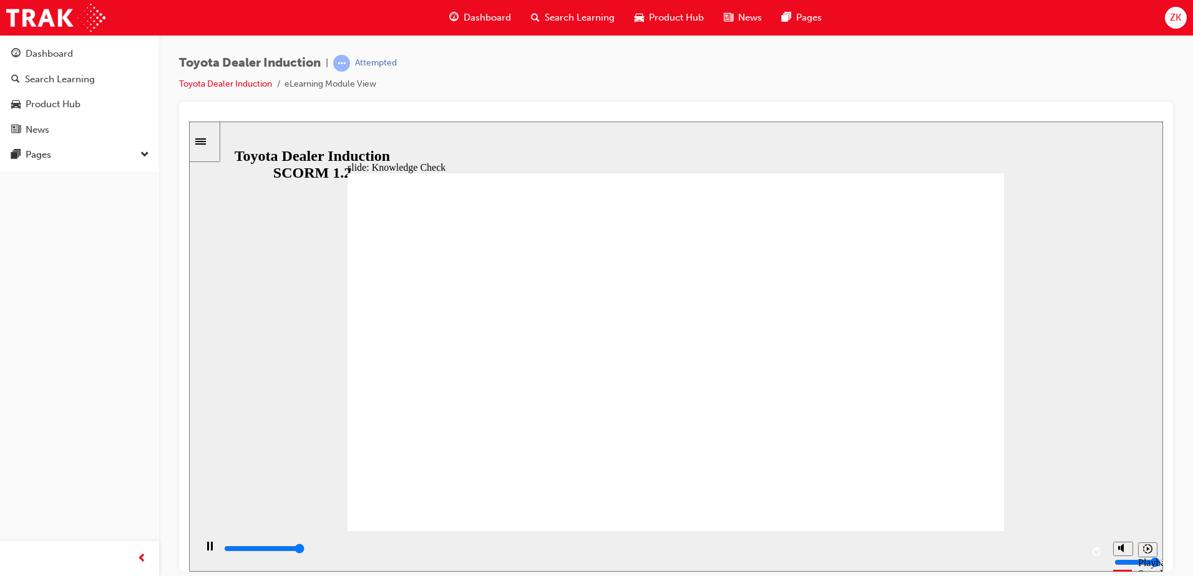
type input "5000"
radio input "true"
type input "5000"
radio input "true"
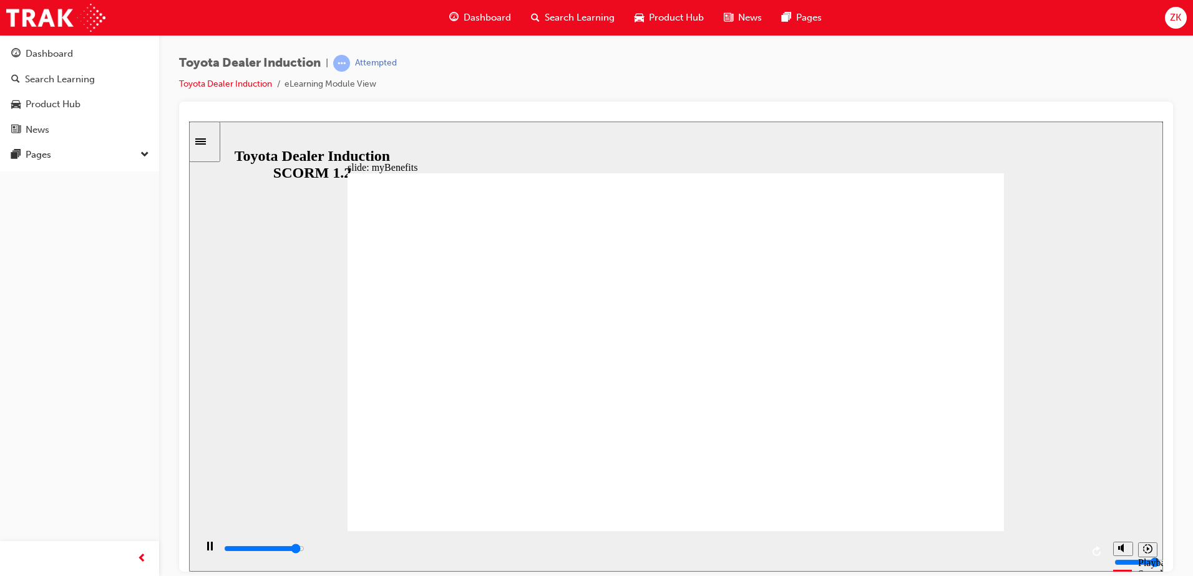
drag, startPoint x: 422, startPoint y: 511, endPoint x: 415, endPoint y: 502, distance: 11.2
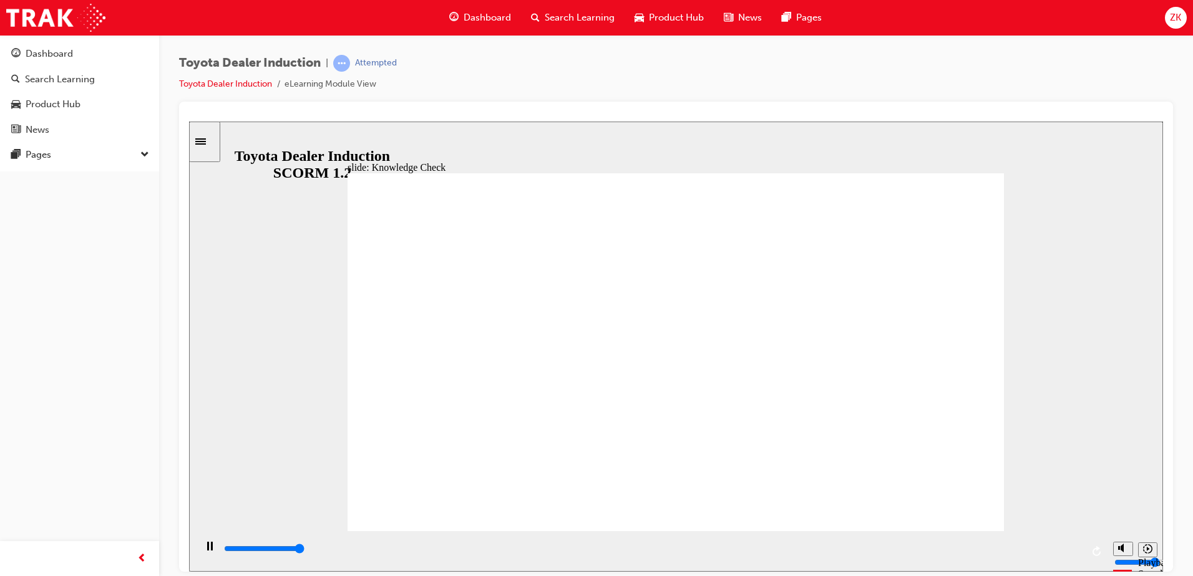
type input "5000"
type input "toyota engage app"
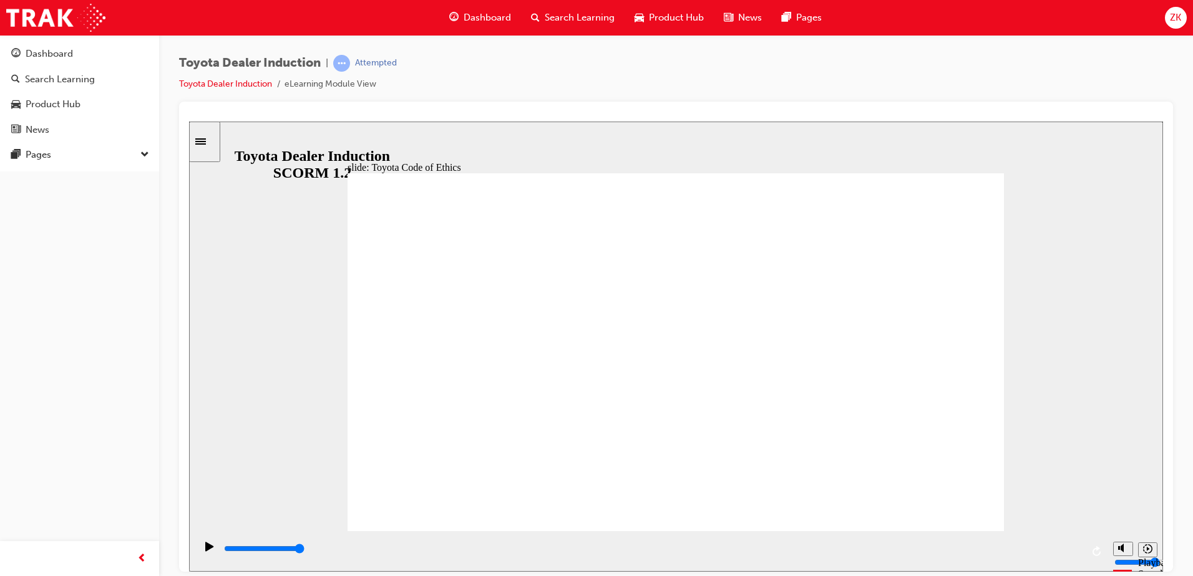
type input "6300"
type input "7"
type input "6400"
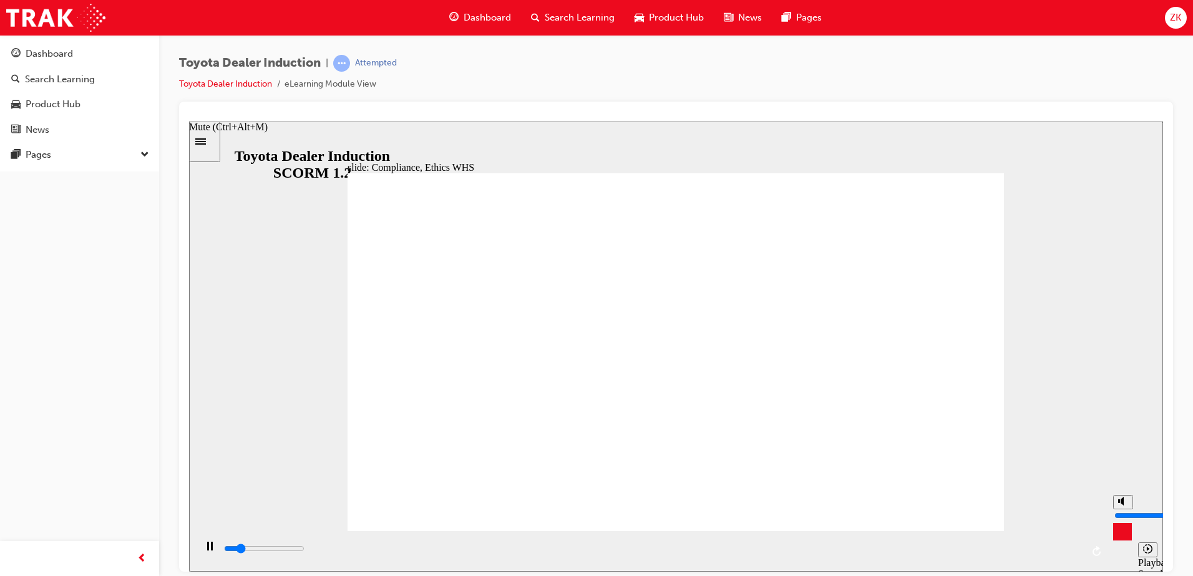
type input "7"
click at [1121, 510] on input "volume" at bounding box center [1154, 515] width 80 height 10
type input "7500"
checkbox input "true"
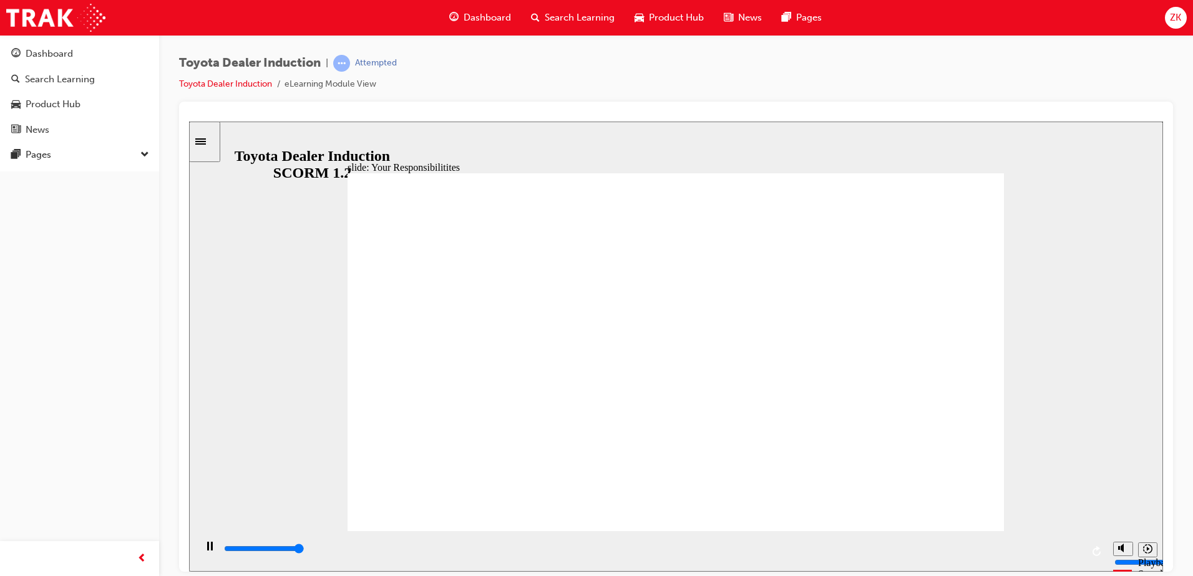
type input "8400"
checkbox input "true"
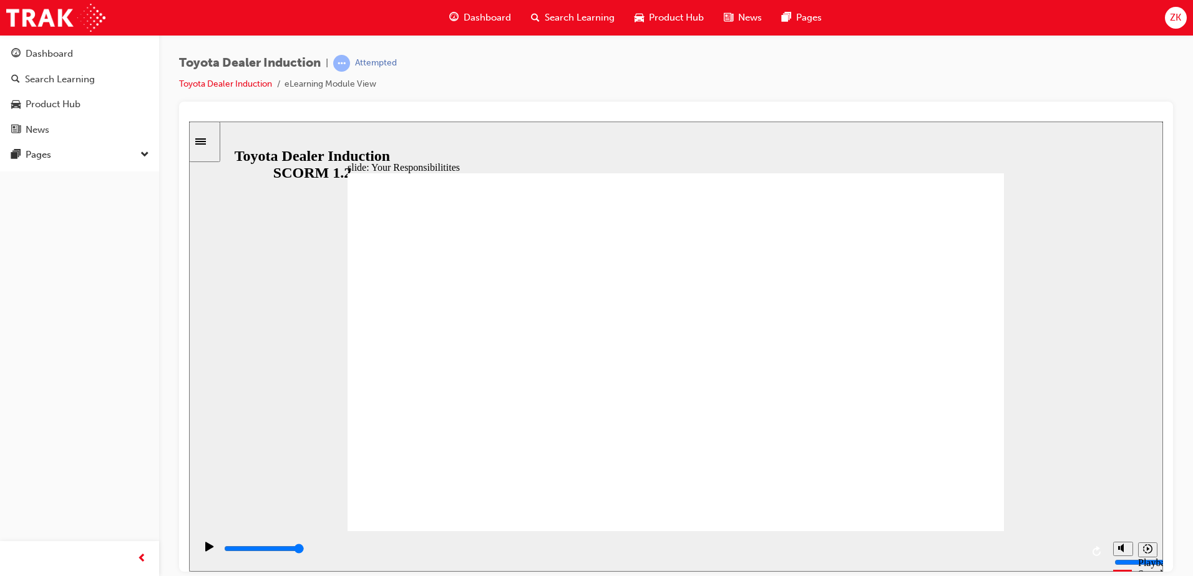
checkbox input "true"
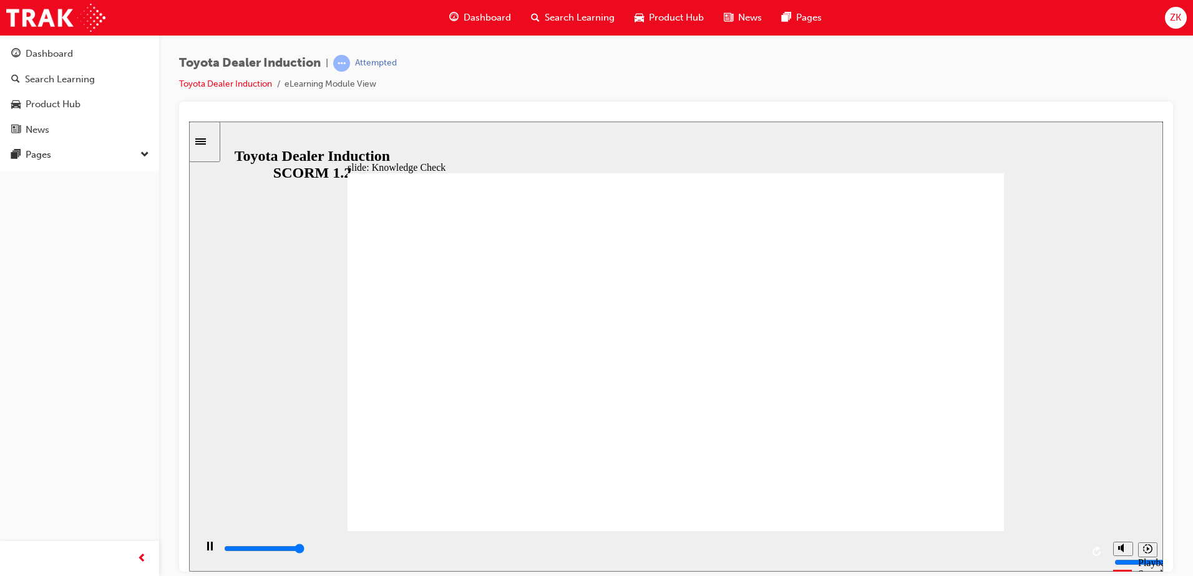
type input "5000"
checkbox input "true"
checkbox input "false"
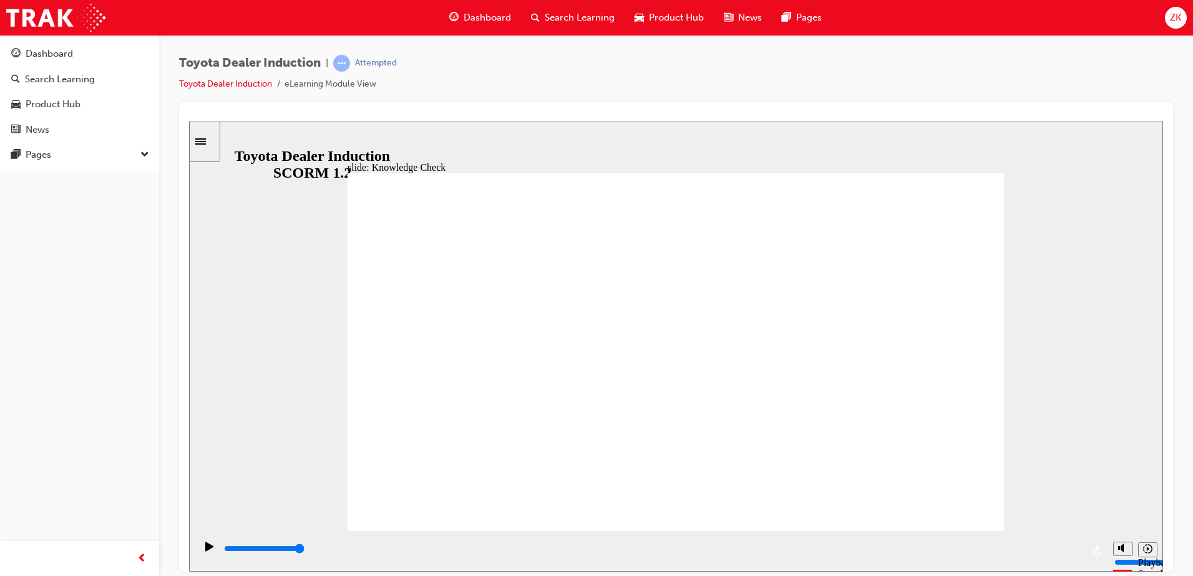
checkbox input "true"
type input "2000"
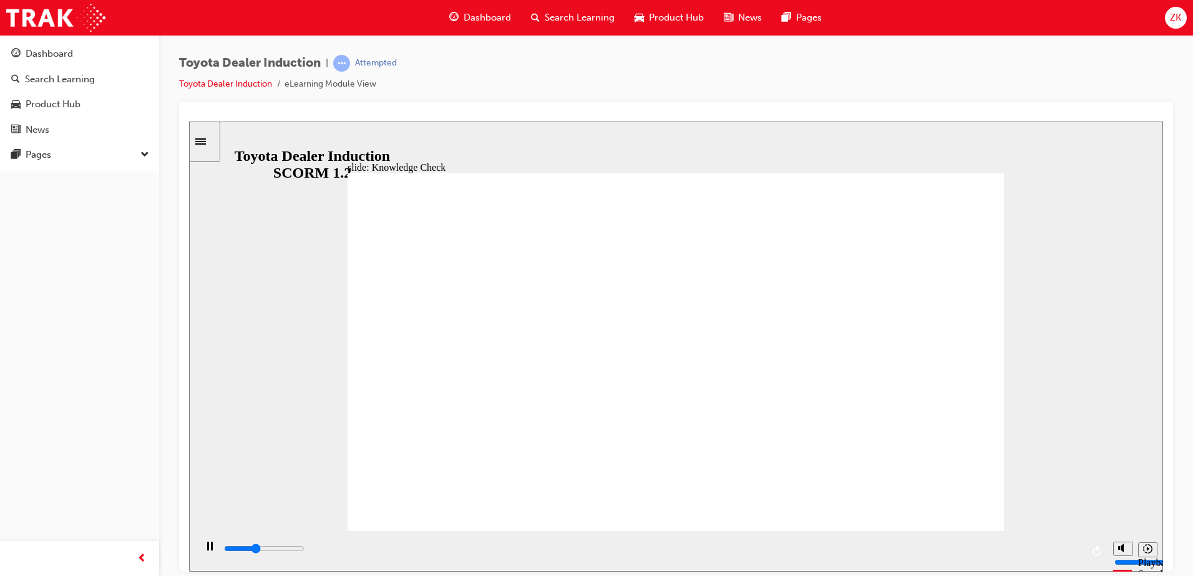
checkbox input "true"
type input "3000"
checkbox input "true"
type input "3500"
checkbox input "true"
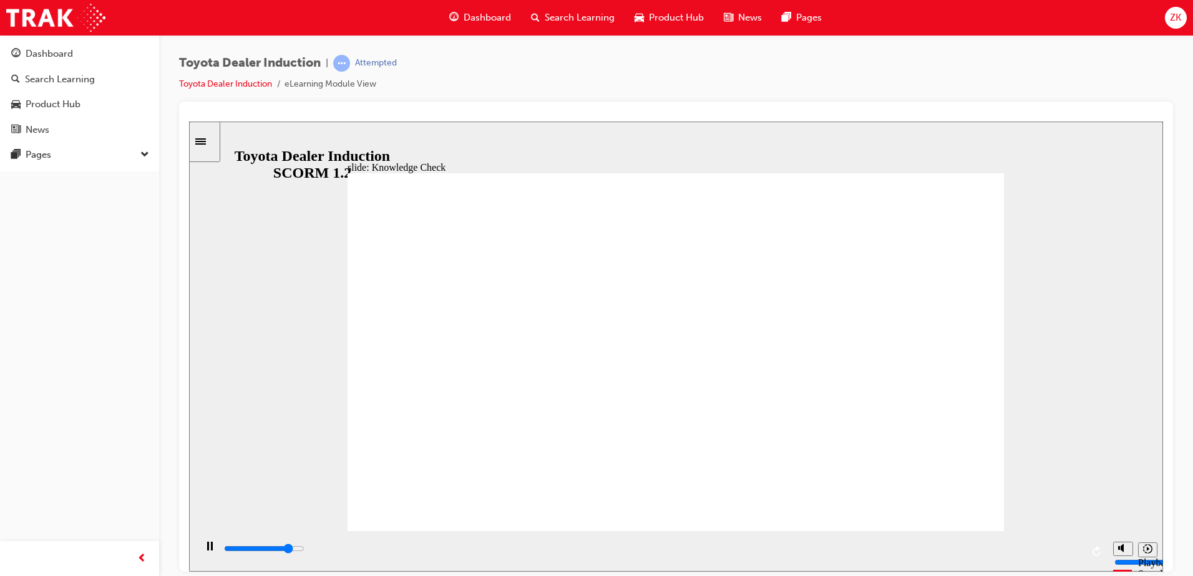
type input "4200"
checkbox input "true"
type input "5000"
checkbox input "true"
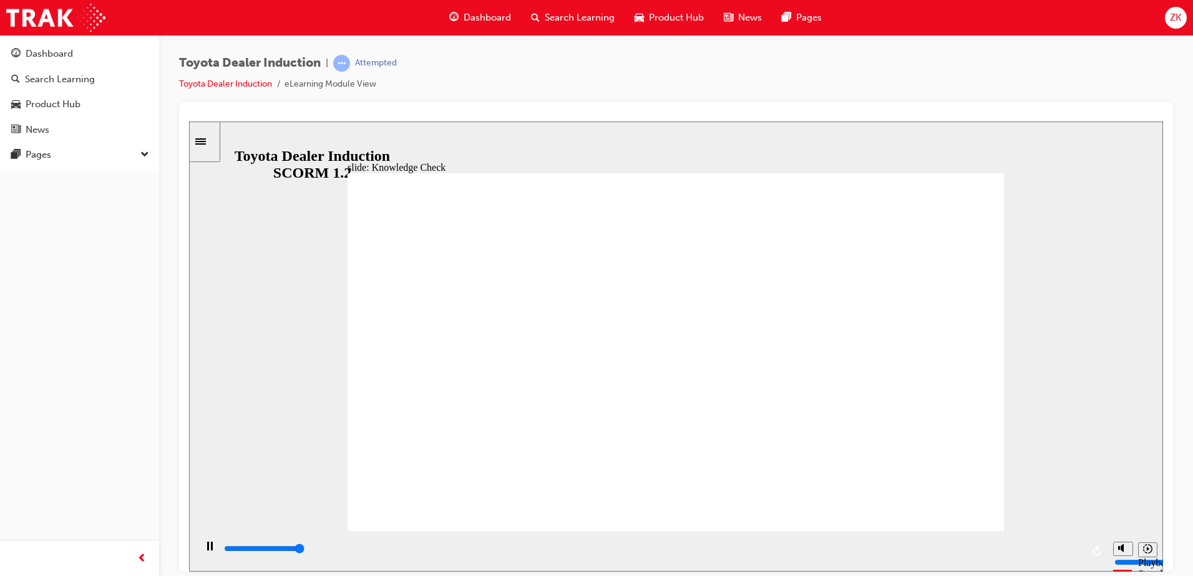
type input "5000"
radio input "true"
type input "5000"
checkbox input "true"
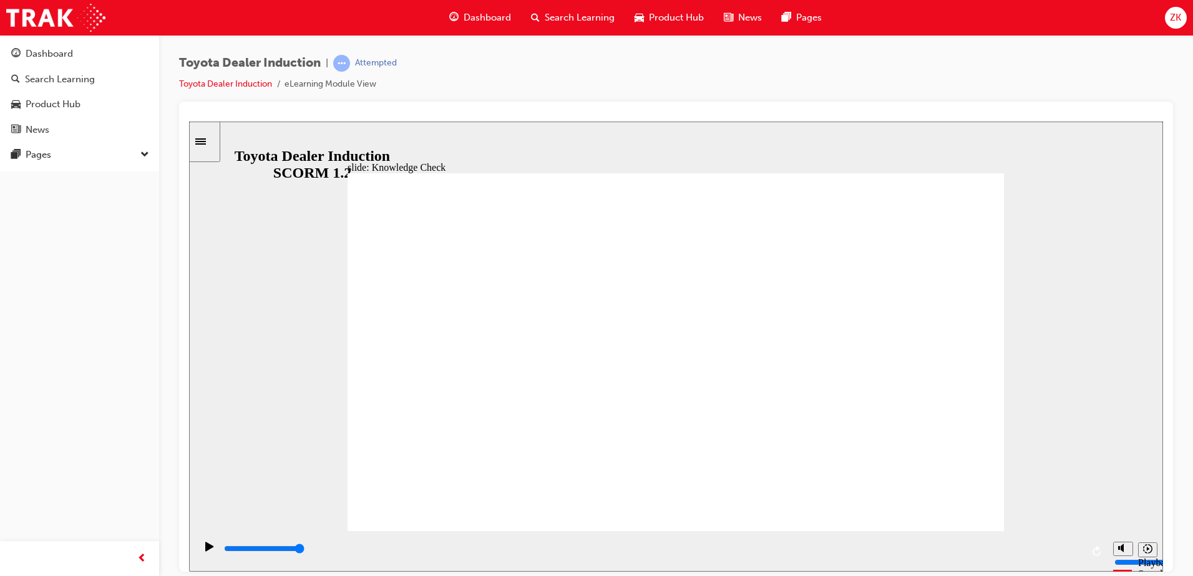
checkbox input "true"
type input "5000"
checkbox input "true"
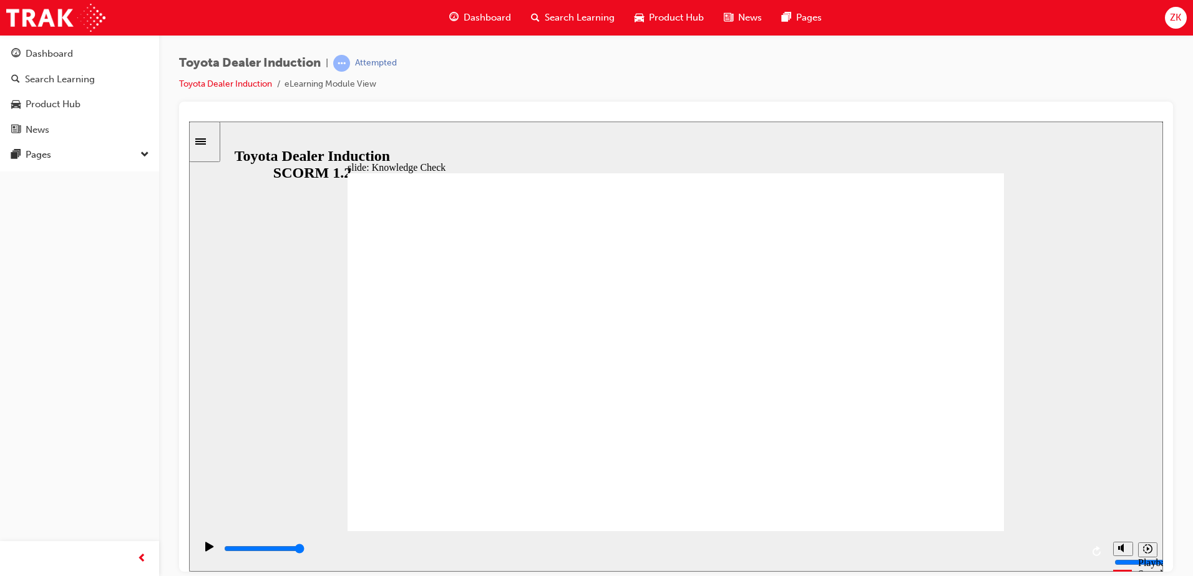
checkbox input "true"
type input "9900"
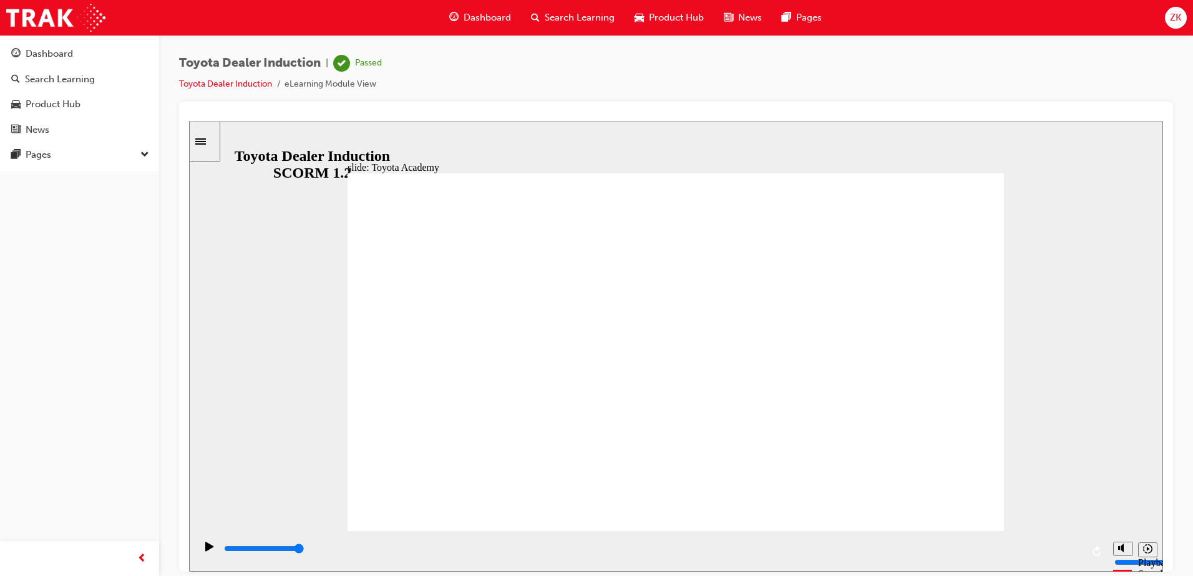
click at [1181, 11] on div "ZK" at bounding box center [1175, 18] width 22 height 22
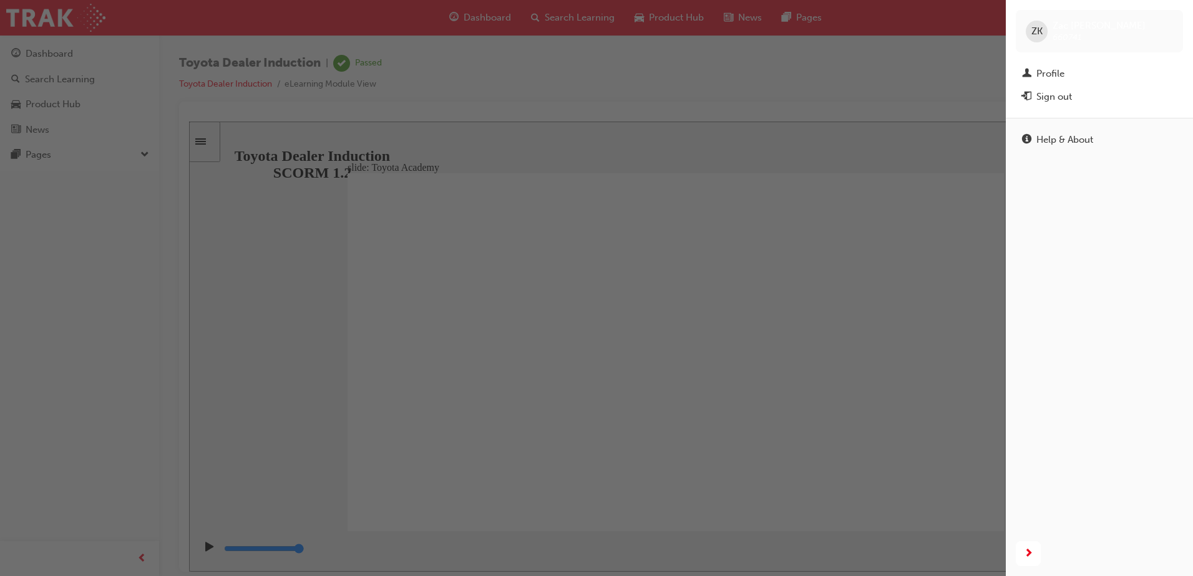
click at [1095, 95] on div "Sign out" at bounding box center [1099, 97] width 155 height 16
